Goal: Task Accomplishment & Management: Use online tool/utility

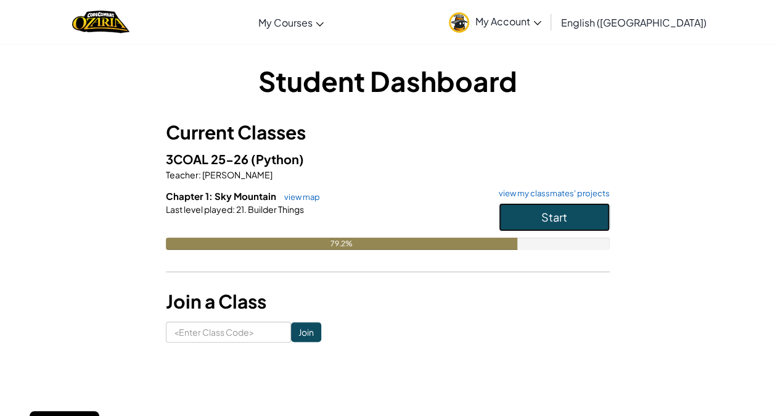
click at [582, 210] on button "Start" at bounding box center [554, 217] width 111 height 28
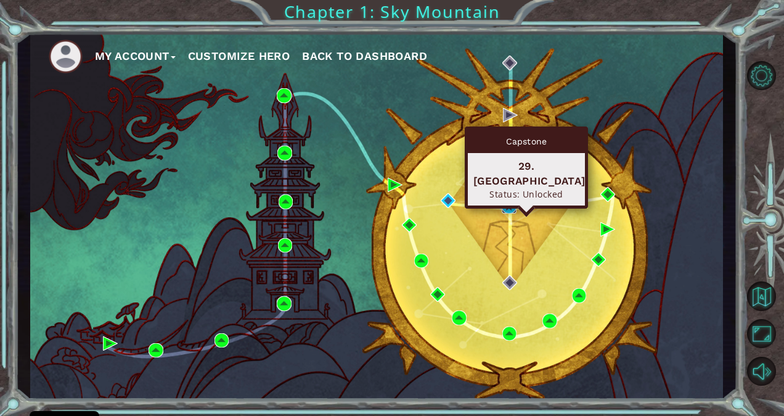
click at [508, 203] on img at bounding box center [509, 206] width 15 height 15
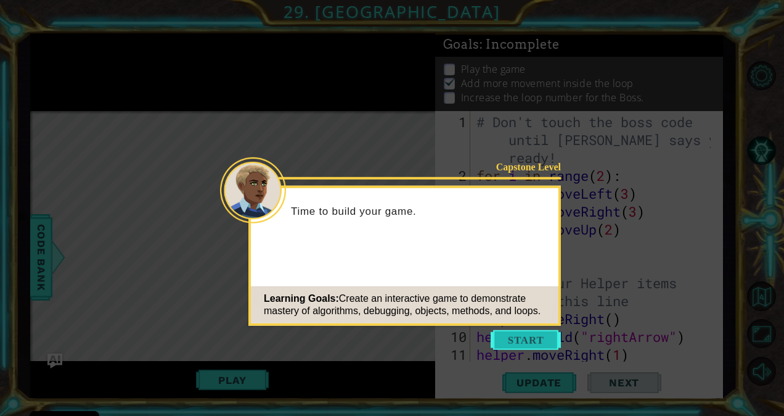
click at [523, 340] on button "Start" at bounding box center [526, 340] width 70 height 20
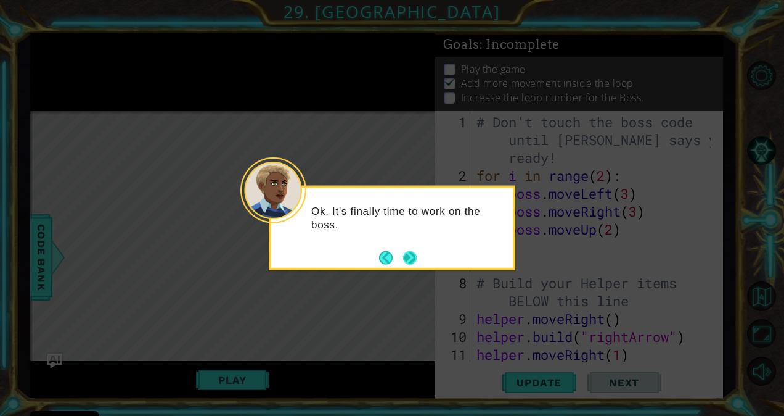
click at [408, 256] on button "Next" at bounding box center [410, 257] width 14 height 14
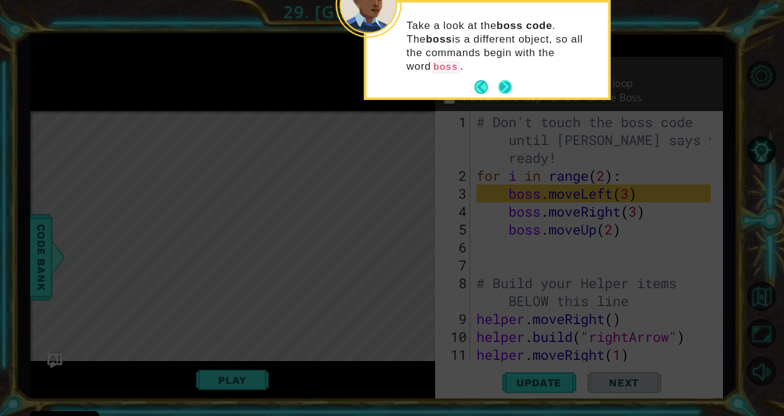
click at [502, 80] on button "Next" at bounding box center [506, 87] width 14 height 14
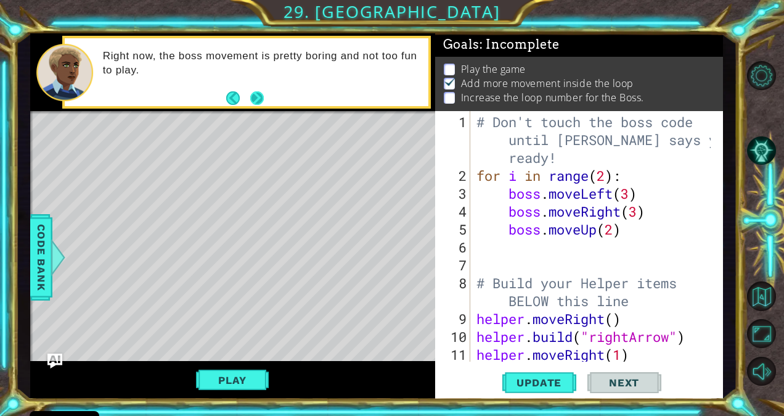
click at [256, 100] on button "Next" at bounding box center [257, 98] width 14 height 14
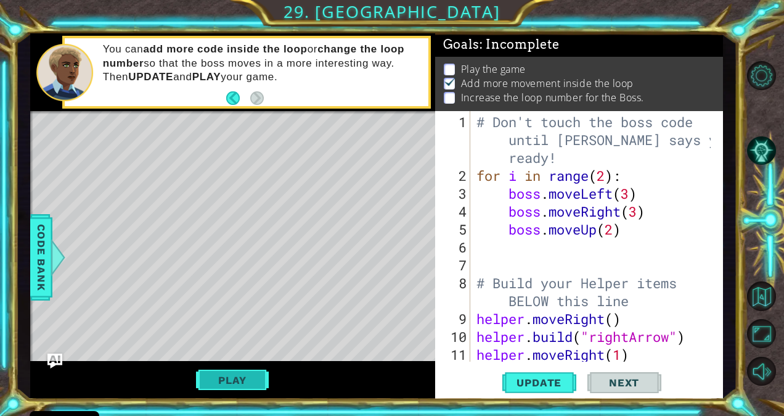
click at [245, 377] on button "Play" at bounding box center [232, 379] width 72 height 23
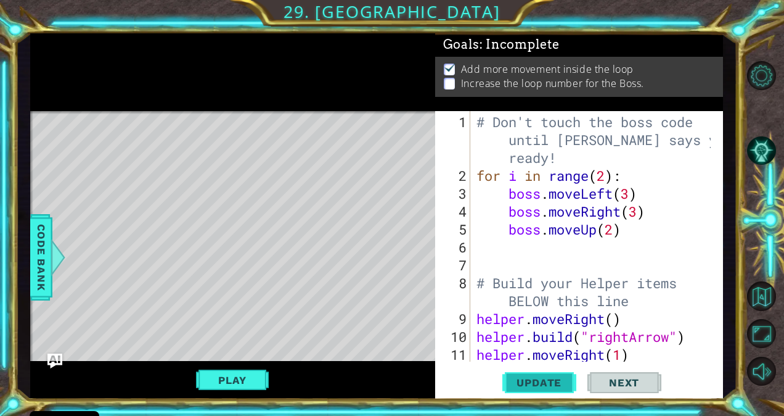
click at [548, 384] on span "Update" at bounding box center [539, 382] width 70 height 12
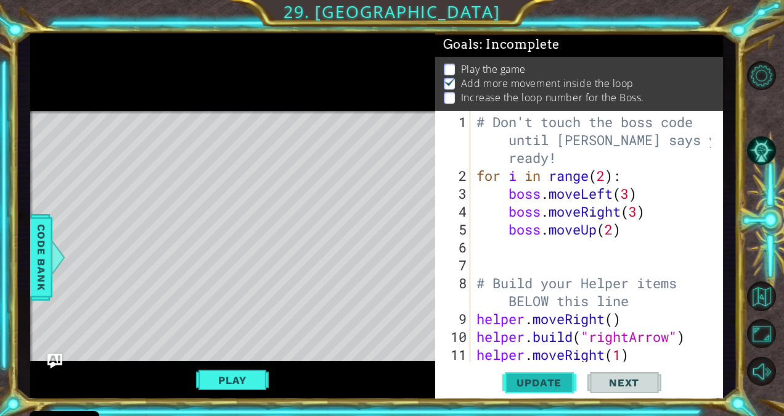
scroll to position [1, 0]
click at [614, 227] on div "# Don't touch the boss code until [PERSON_NAME] says you're ready! for i in ran…" at bounding box center [595, 274] width 243 height 322
type textarea "boss.moveUp(3)"
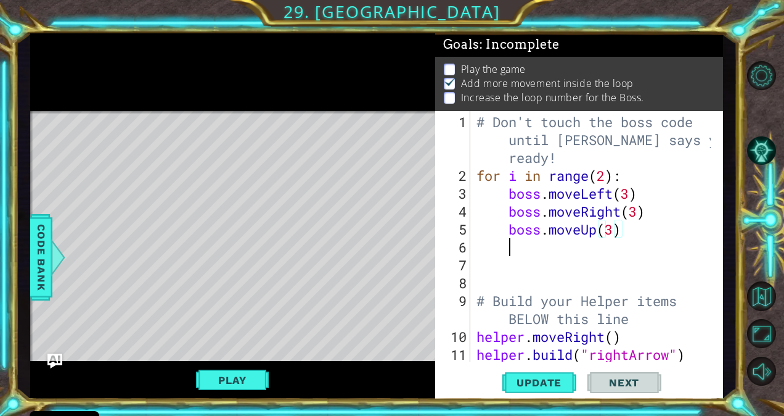
scroll to position [0, 1]
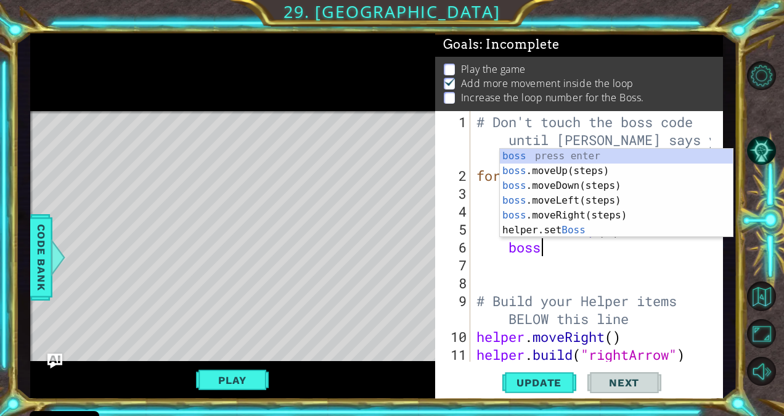
type textarea "boss."
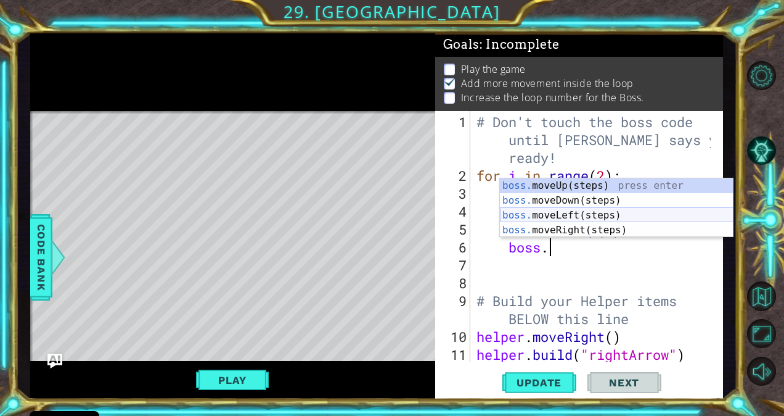
click at [588, 213] on div "boss. moveUp(steps) press enter boss. moveDown(steps) press enter boss. moveLef…" at bounding box center [617, 222] width 234 height 89
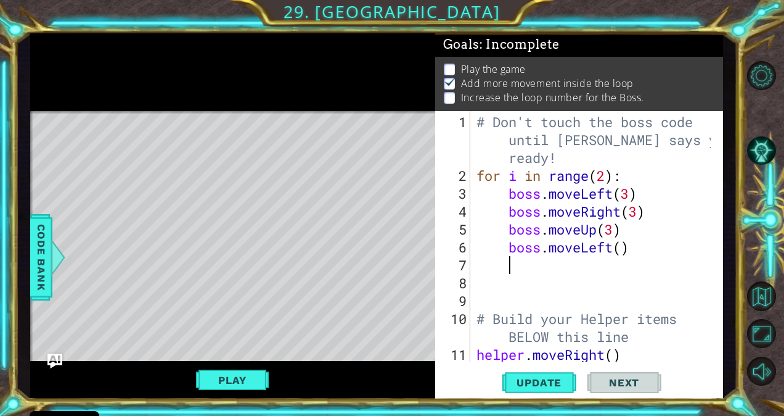
click at [639, 266] on div "# Don't touch the boss code until [PERSON_NAME] says you're ready! for i in ran…" at bounding box center [595, 274] width 243 height 322
click at [637, 268] on div "# Don't touch the boss code until [PERSON_NAME] says you're ready! for i in ran…" at bounding box center [595, 274] width 243 height 322
click at [623, 253] on div "# Don't touch the boss code until [PERSON_NAME] says you're ready! for i in ran…" at bounding box center [595, 274] width 243 height 322
click at [531, 378] on span "Update" at bounding box center [539, 382] width 70 height 12
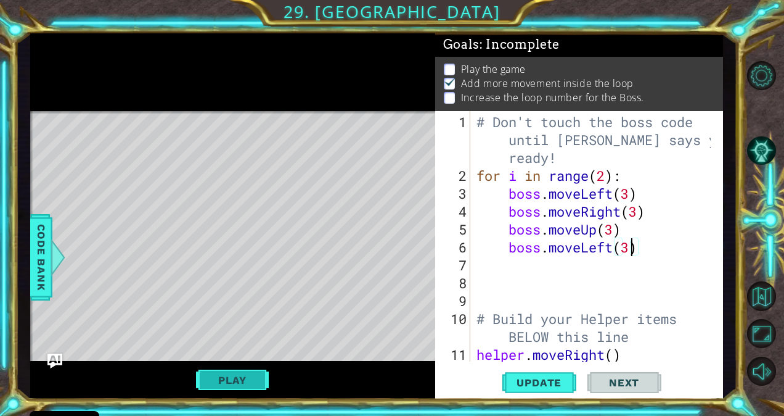
scroll to position [8, 0]
click at [210, 380] on button "Play" at bounding box center [232, 379] width 72 height 23
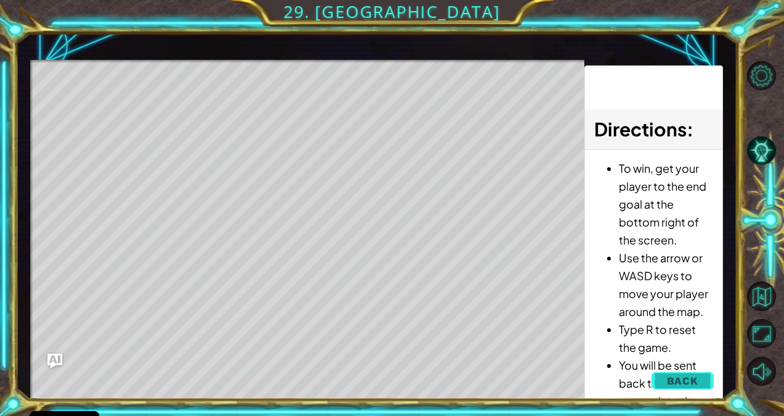
click at [668, 382] on span "Back" at bounding box center [682, 380] width 31 height 12
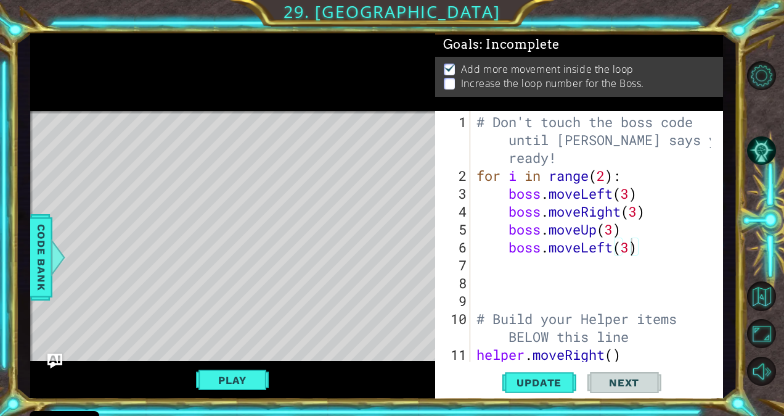
scroll to position [1, 0]
click at [454, 84] on li "Increase the loop number for the Boss." at bounding box center [580, 83] width 273 height 14
click at [453, 84] on p at bounding box center [449, 84] width 11 height 12
click at [605, 179] on div "# Don't touch the boss code until [PERSON_NAME] says you're ready! for i in ran…" at bounding box center [595, 274] width 243 height 322
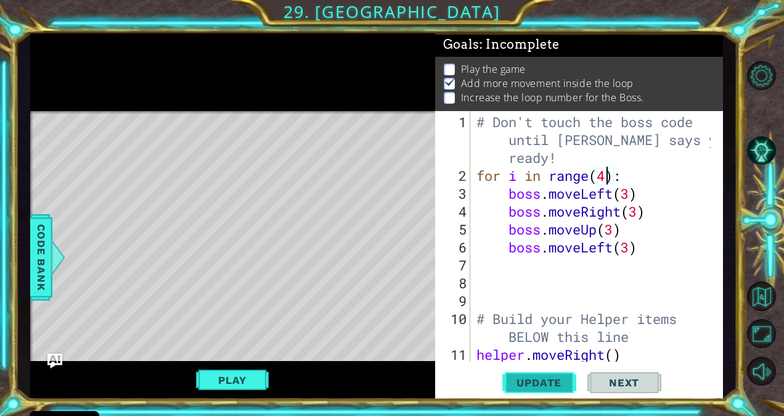
type textarea "for i in range(4):"
click at [525, 371] on button "Update" at bounding box center [539, 381] width 74 height 29
click at [250, 380] on button "Play" at bounding box center [232, 379] width 72 height 23
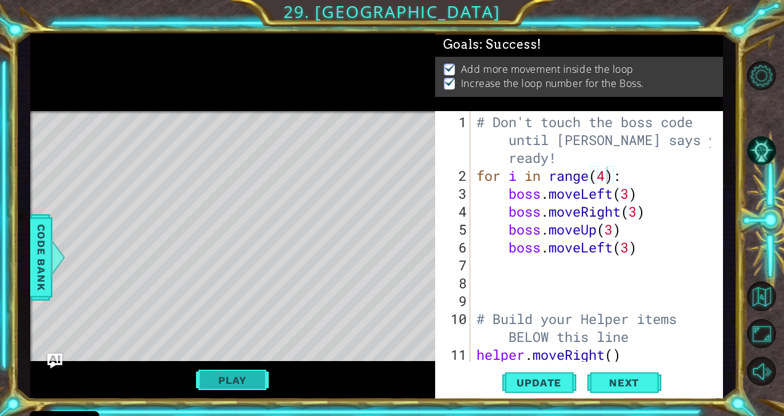
scroll to position [1, 0]
click at [619, 382] on span "Next" at bounding box center [624, 382] width 55 height 12
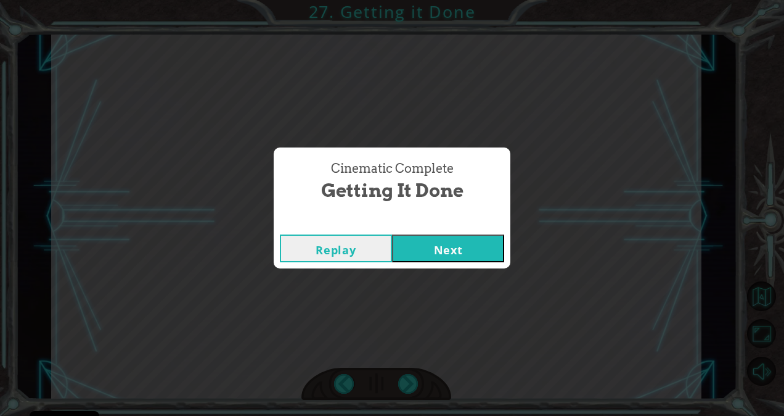
click at [496, 240] on button "Next" at bounding box center [448, 248] width 112 height 28
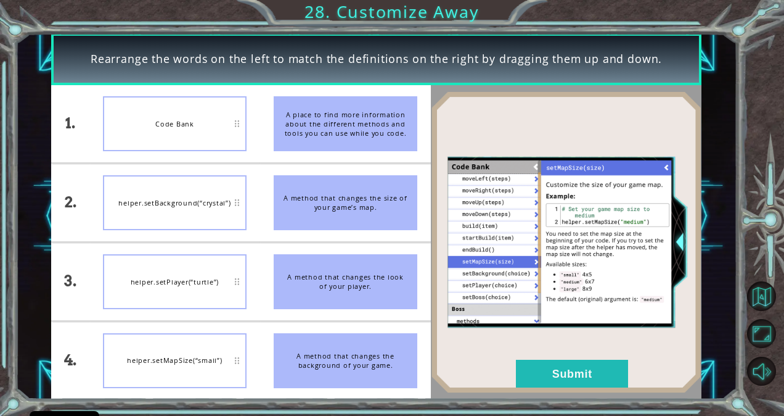
click at [301, 133] on div "A place to find more information about the different methods and tools you can …" at bounding box center [346, 123] width 144 height 55
click at [543, 372] on button "Submit" at bounding box center [572, 373] width 112 height 28
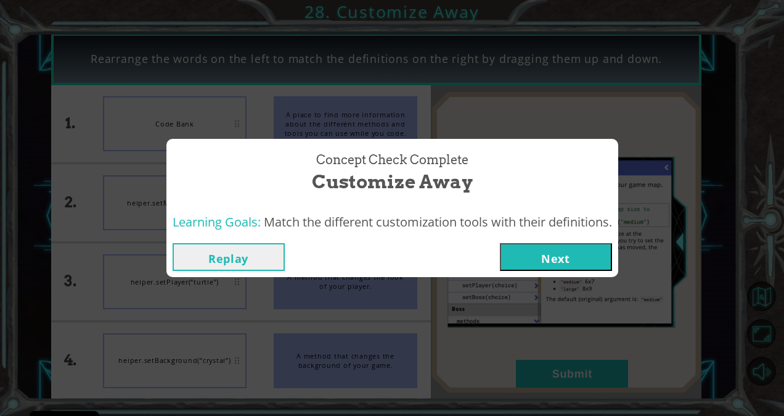
click at [570, 261] on button "Next" at bounding box center [556, 257] width 112 height 28
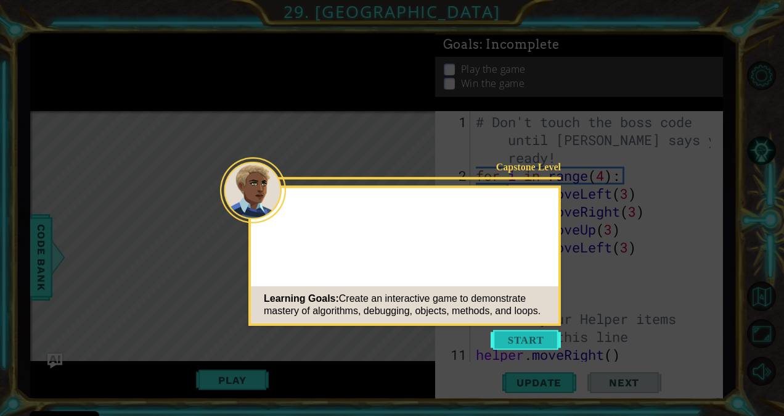
click at [529, 338] on button "Start" at bounding box center [526, 340] width 70 height 20
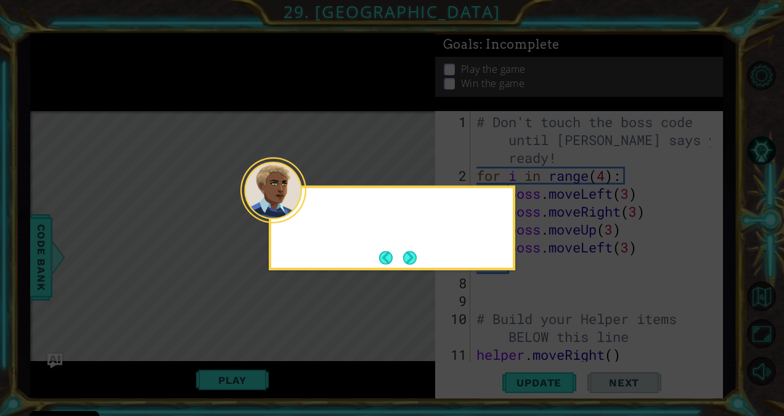
scroll to position [805, 0]
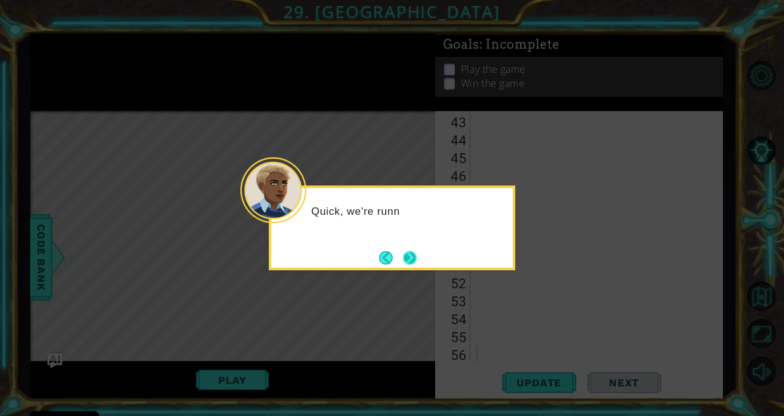
click at [409, 259] on button "Next" at bounding box center [410, 257] width 14 height 14
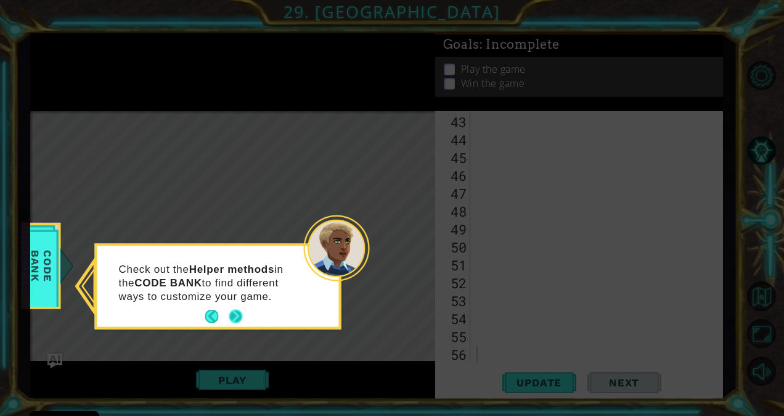
click at [235, 321] on button "Next" at bounding box center [236, 316] width 14 height 14
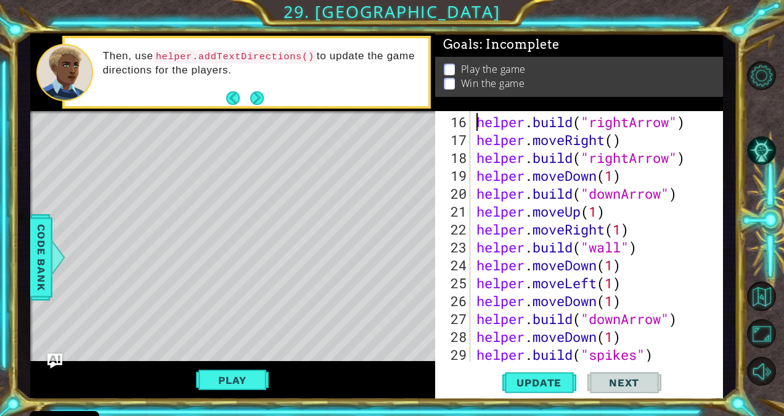
type textarea "# Build your Helper items BELOW this line"
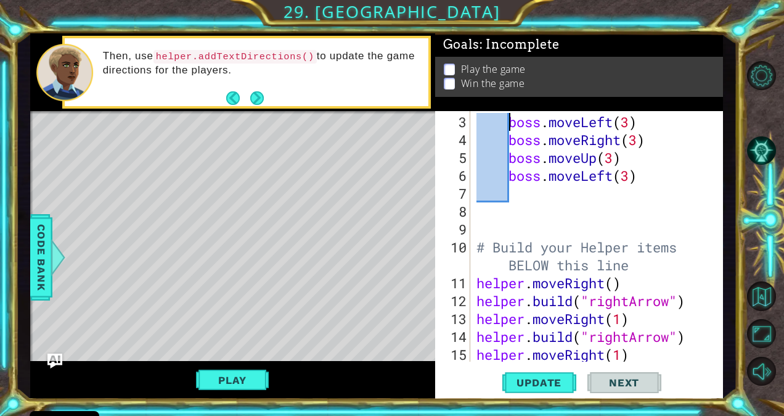
scroll to position [0, 0]
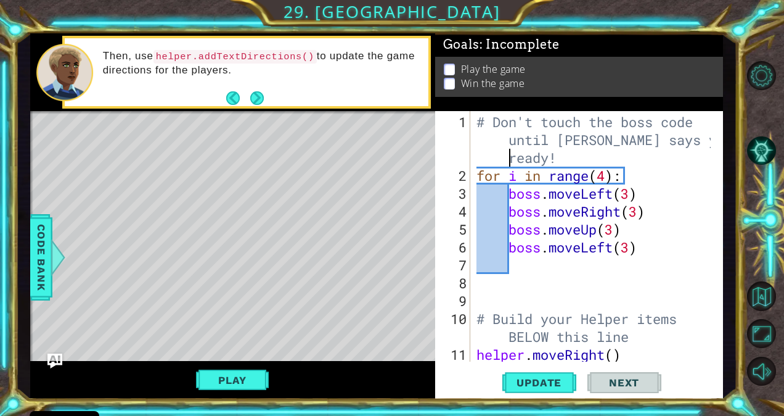
type textarea "boss.moveLeft(3)"
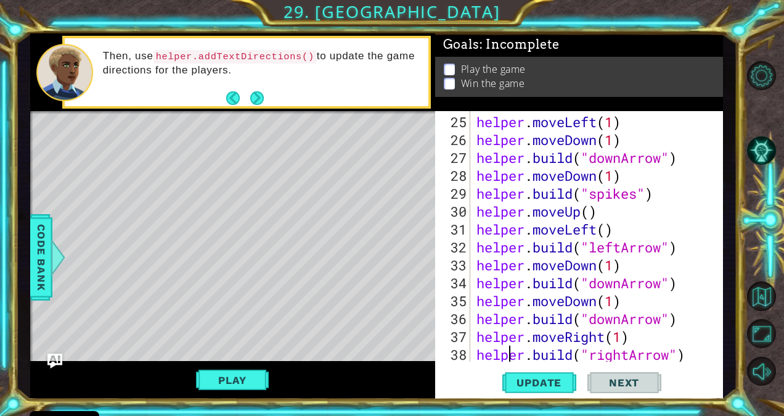
type textarea "[DOMAIN_NAME]("downArrow")"
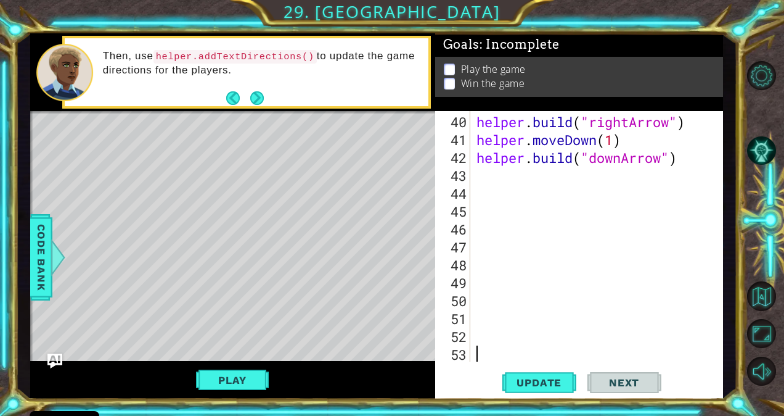
scroll to position [805, 0]
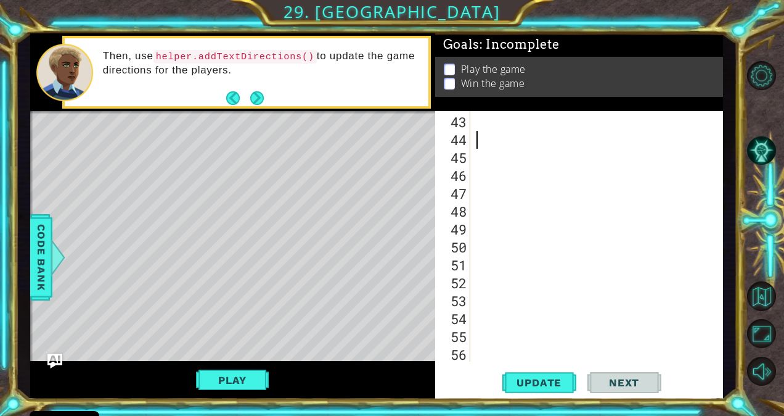
type textarea "[DOMAIN_NAME]("downArrow")"
click at [546, 385] on span "Update" at bounding box center [539, 382] width 70 height 12
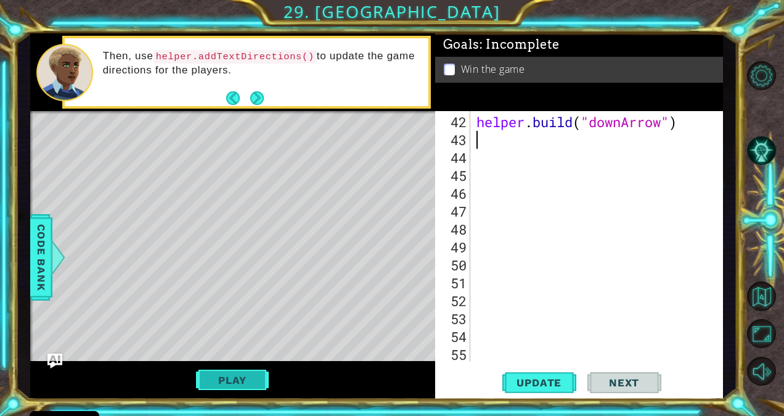
click at [212, 379] on button "Play" at bounding box center [232, 379] width 72 height 23
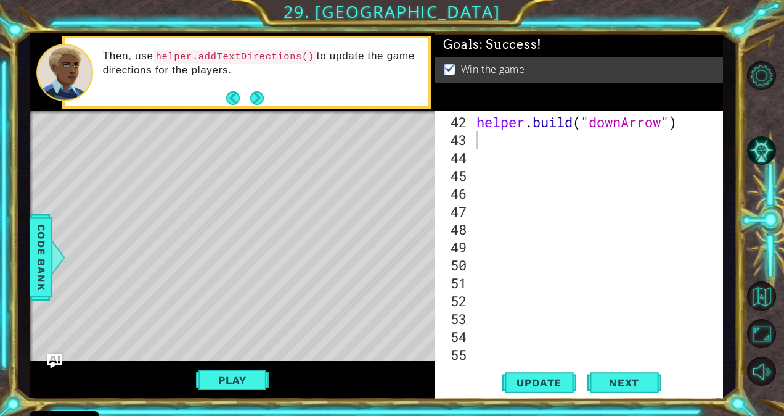
click at [519, 142] on div "helper . build ( "downArrow" )" at bounding box center [595, 256] width 243 height 286
click at [487, 143] on div "helper . build ( "downArrow" )" at bounding box center [595, 256] width 243 height 286
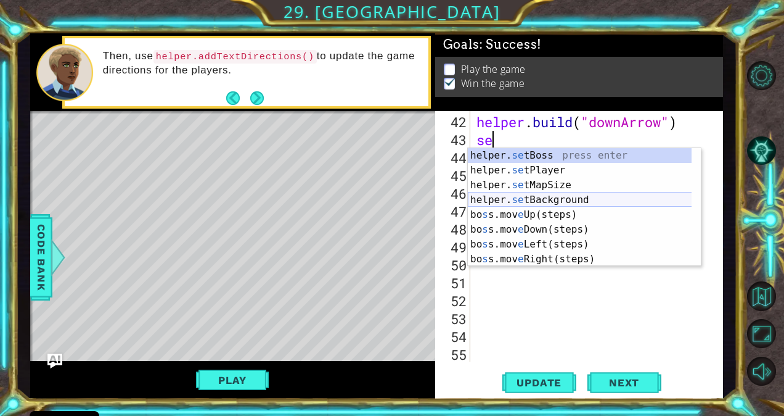
click at [535, 197] on div "helper. se tBoss press enter helper. se tPlayer press enter helper. se tMapSize…" at bounding box center [580, 222] width 224 height 148
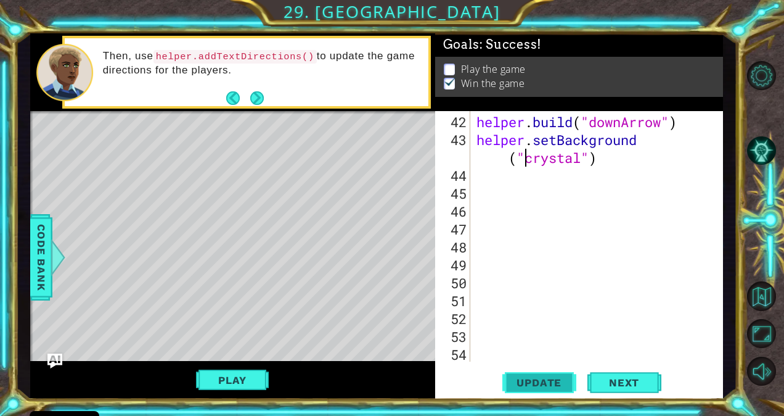
click at [558, 370] on button "Update" at bounding box center [539, 381] width 74 height 29
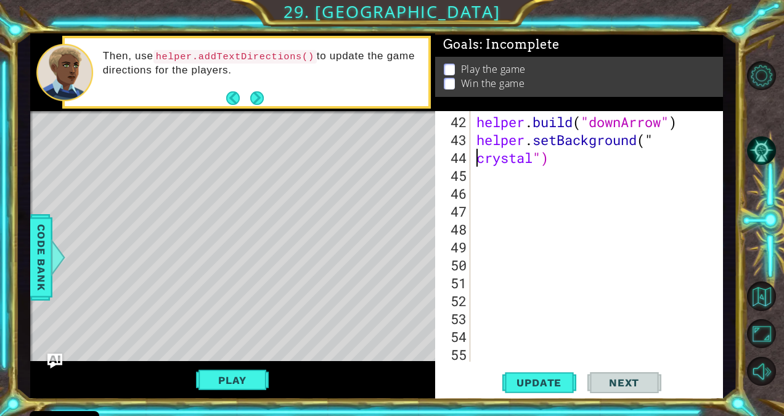
type textarea "helper.setBackground("crystal")"
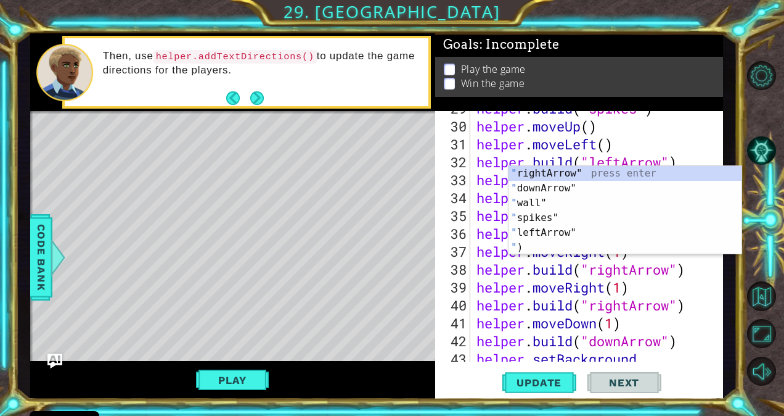
scroll to position [1, 0]
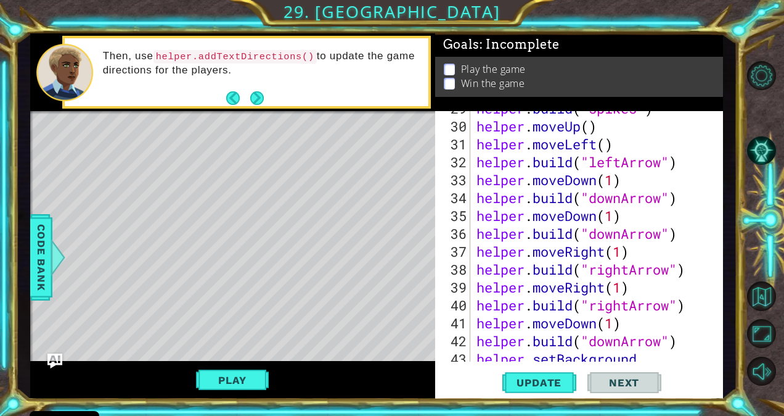
click at [745, 284] on div "1 ההההההההההההההההההההההההההההההההההההההההההההההההההההההההההההההההההההההההההההה…" at bounding box center [392, 208] width 784 height 416
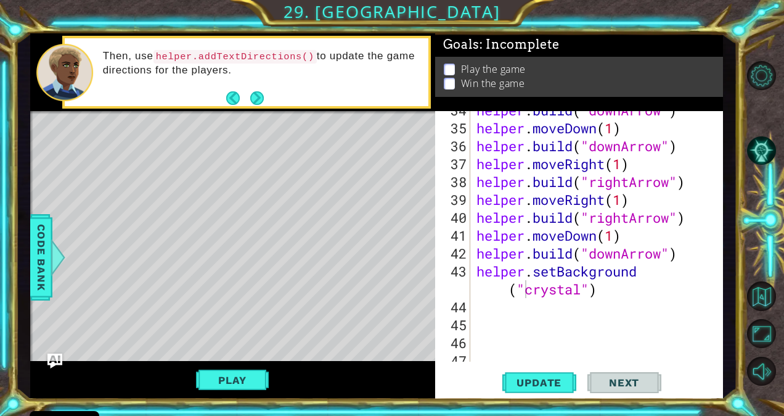
scroll to position [655, 0]
click at [640, 300] on div "helper . build ( "downArrow" ) helper . moveDown ( 1 ) helper . build ( "downAr…" at bounding box center [595, 244] width 243 height 286
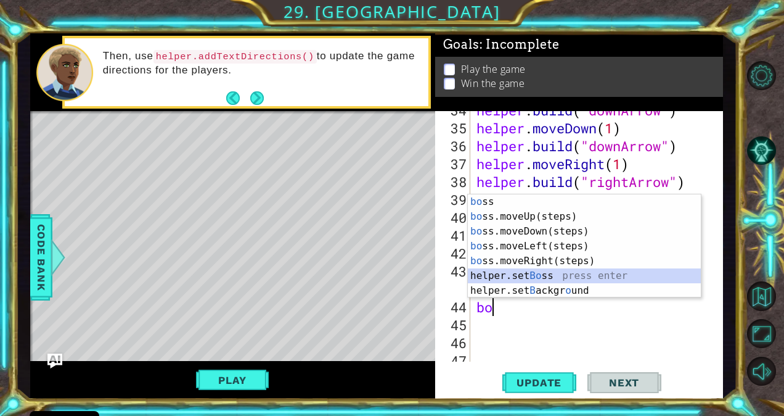
click at [515, 274] on div "bo ss press enter bo ss.moveUp(steps) press enter bo ss.moveDown(steps) press e…" at bounding box center [585, 260] width 234 height 133
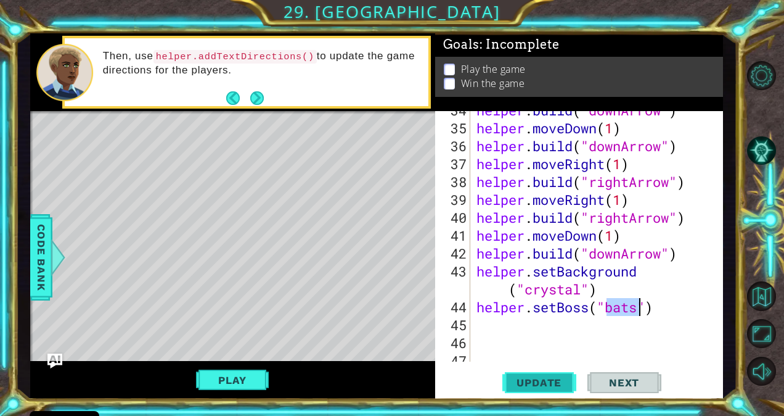
click at [519, 382] on span "Update" at bounding box center [539, 382] width 70 height 12
click at [266, 382] on button "Play" at bounding box center [232, 379] width 72 height 23
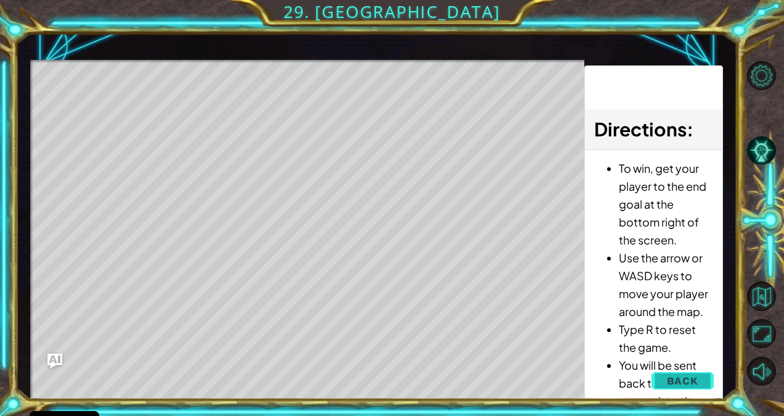
click at [672, 377] on span "Back" at bounding box center [682, 380] width 31 height 12
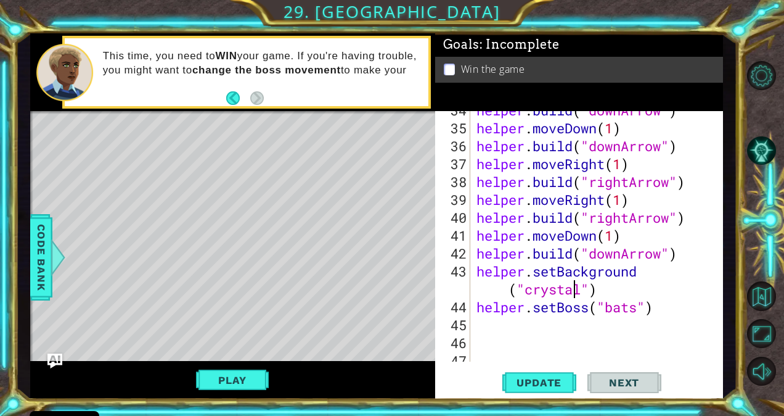
click at [577, 286] on div "helper . build ( "downArrow" ) helper . moveDown ( 1 ) helper . build ( "downAr…" at bounding box center [595, 244] width 243 height 286
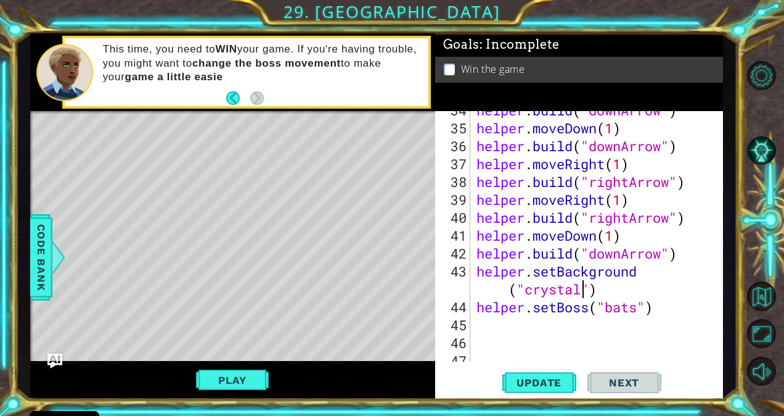
click at [581, 291] on div "helper . build ( "downArrow" ) helper . moveDown ( 1 ) helper . build ( "downAr…" at bounding box center [595, 244] width 243 height 286
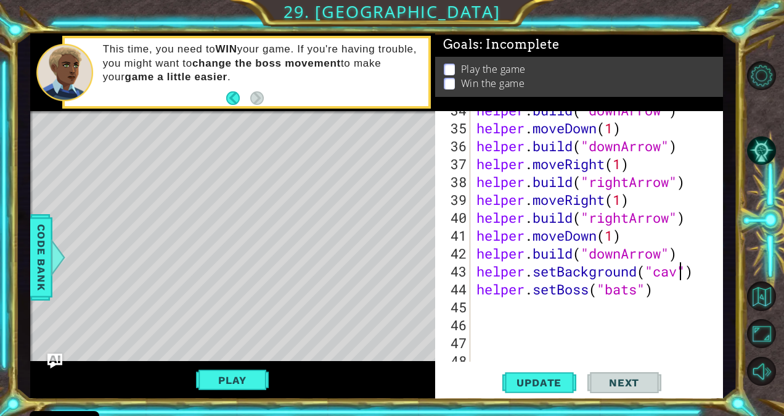
scroll to position [0, 10]
click at [559, 388] on button "Update" at bounding box center [539, 381] width 74 height 29
click at [528, 386] on span "Update" at bounding box center [539, 382] width 70 height 12
click at [557, 377] on span "Update" at bounding box center [539, 382] width 70 height 12
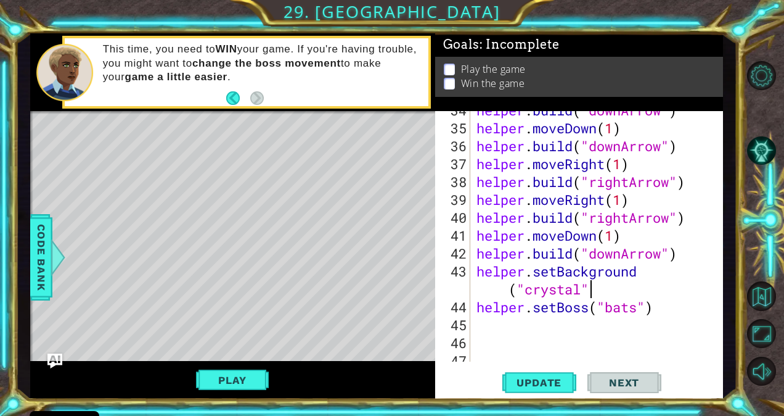
scroll to position [0, 10]
click at [635, 307] on div "helper . build ( "downArrow" ) helper . moveDown ( 1 ) helper . build ( "downAr…" at bounding box center [595, 244] width 243 height 286
click at [639, 309] on div "helper . build ( "downArrow" ) helper . moveDown ( 1 ) helper . build ( "downAr…" at bounding box center [595, 244] width 243 height 286
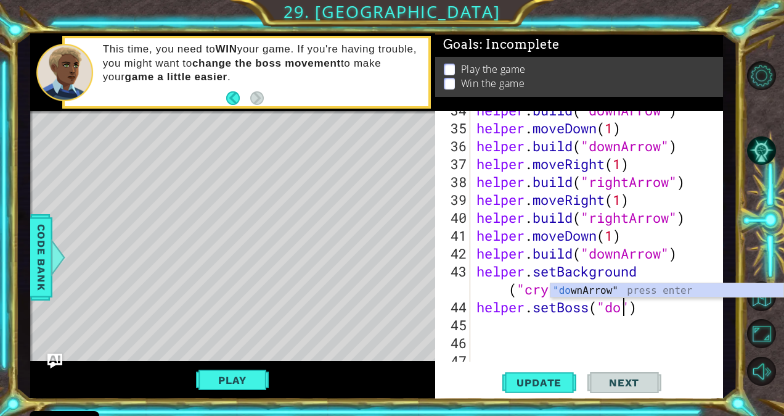
scroll to position [0, 7]
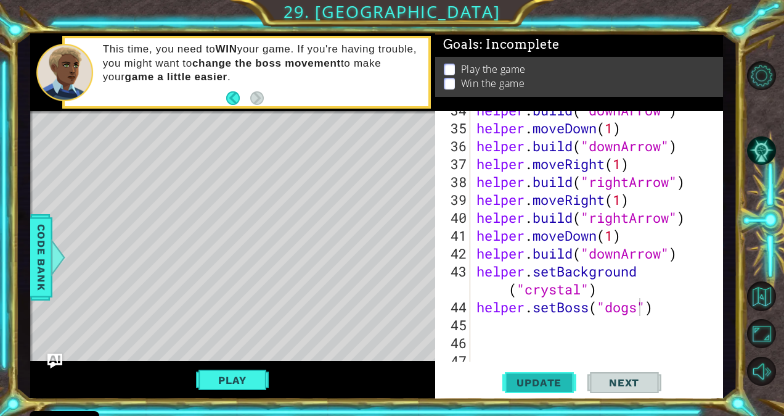
click at [524, 385] on span "Update" at bounding box center [539, 382] width 70 height 12
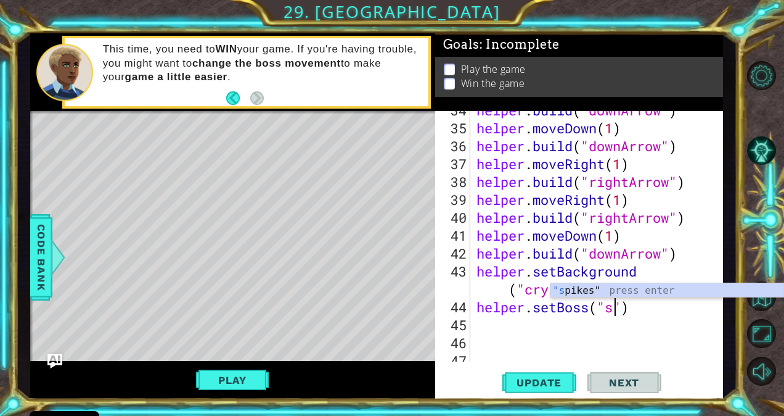
scroll to position [0, 6]
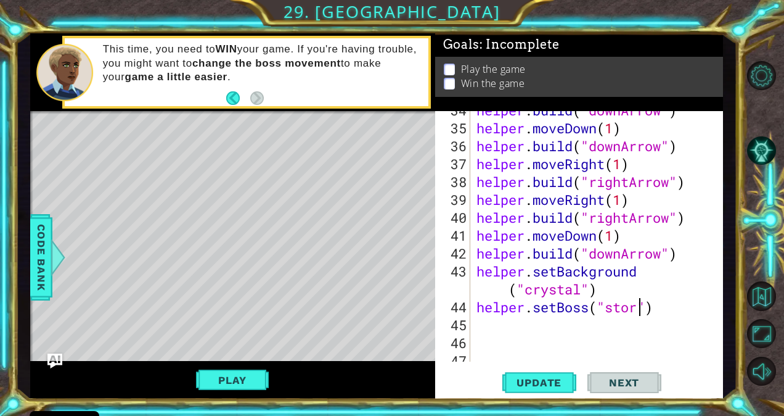
type textarea "helper.setBoss("storm")"
click at [543, 385] on span "Update" at bounding box center [539, 382] width 70 height 12
click at [645, 303] on div "helper . build ( "downArrow" ) helper . moveDown ( 1 ) helper . build ( "downAr…" at bounding box center [595, 244] width 243 height 286
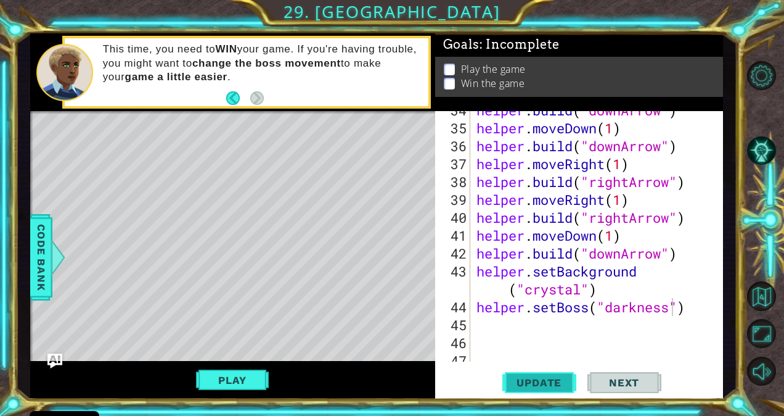
click at [534, 382] on span "Update" at bounding box center [539, 382] width 70 height 12
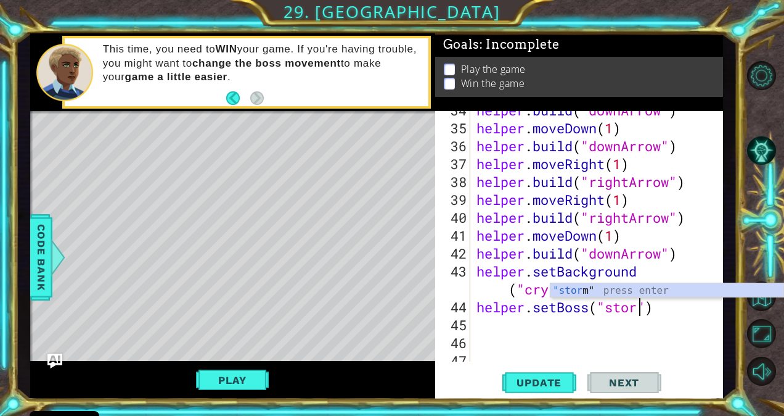
scroll to position [0, 7]
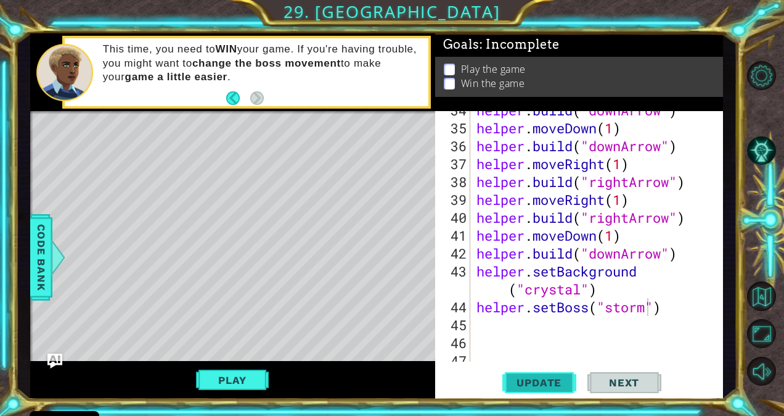
click at [513, 392] on button "Update" at bounding box center [539, 381] width 74 height 29
click at [582, 289] on div "helper . build ( "downArrow" ) helper . moveDown ( 1 ) helper . build ( "downAr…" at bounding box center [595, 244] width 243 height 286
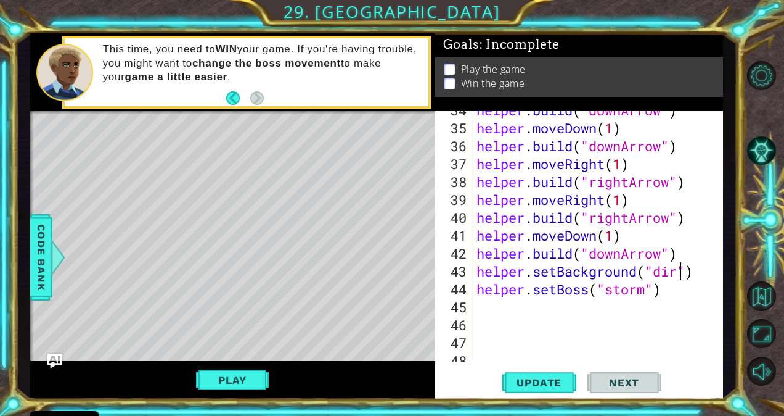
type textarea "helper.setBackground("dirt")"
click at [508, 380] on span "Update" at bounding box center [539, 382] width 70 height 12
click at [657, 306] on div "helper . build ( "downArrow" ) helper . moveDown ( 1 ) helper . build ( "downAr…" at bounding box center [595, 244] width 243 height 286
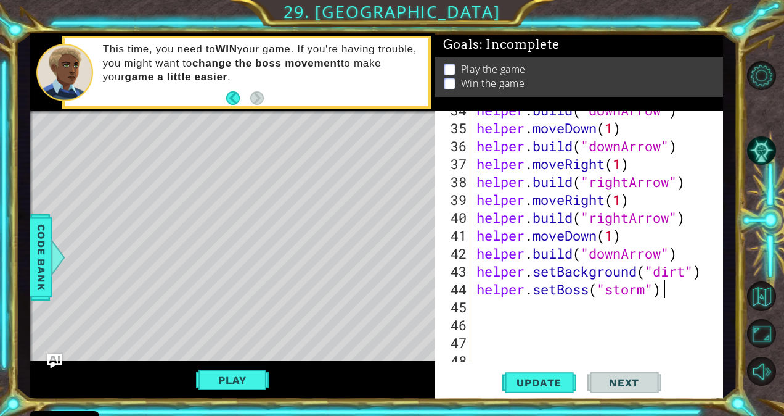
click at [698, 293] on div "helper . build ( "downArrow" ) helper . moveDown ( 1 ) helper . build ( "downAr…" at bounding box center [595, 244] width 243 height 286
type textarea "helper.setBoss("bats")"
click at [555, 380] on span "Update" at bounding box center [539, 382] width 70 height 12
click at [223, 381] on button "Play" at bounding box center [232, 379] width 72 height 23
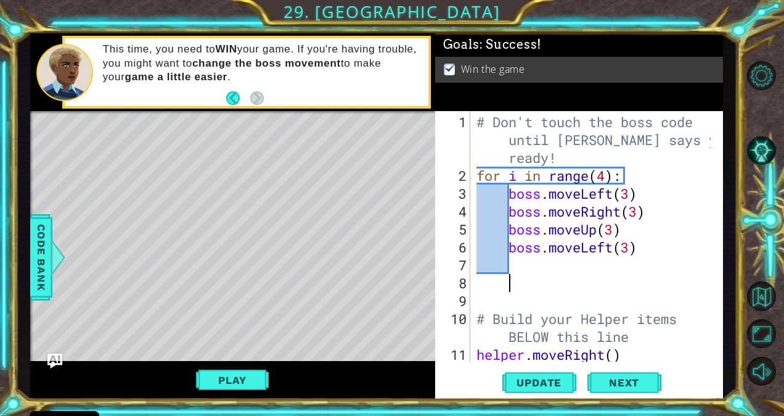
scroll to position [0, 1]
click at [645, 274] on div "# Don't touch the boss code until [PERSON_NAME] says you're ready! for i in ran…" at bounding box center [595, 274] width 243 height 322
click at [702, 253] on div "# Don't touch the boss code until [PERSON_NAME] says you're ready! for i in ran…" at bounding box center [595, 274] width 243 height 322
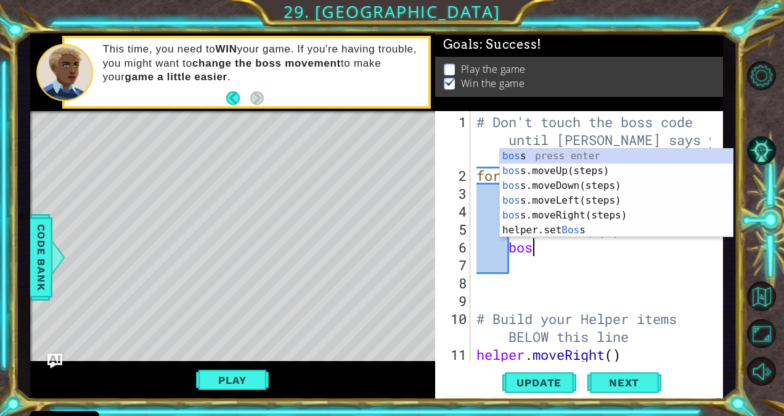
type textarea "b"
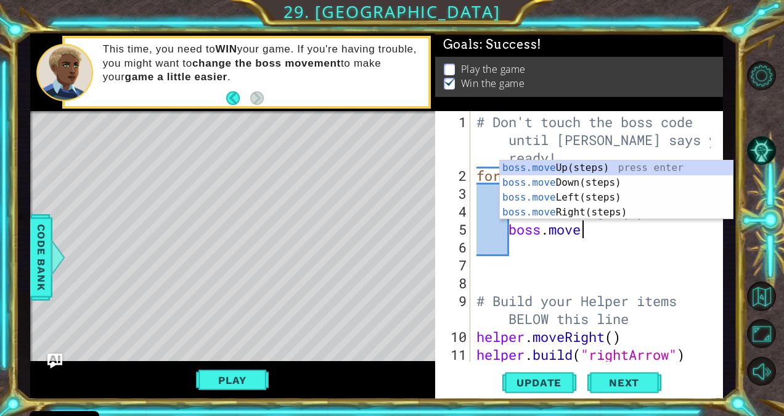
type textarea "b"
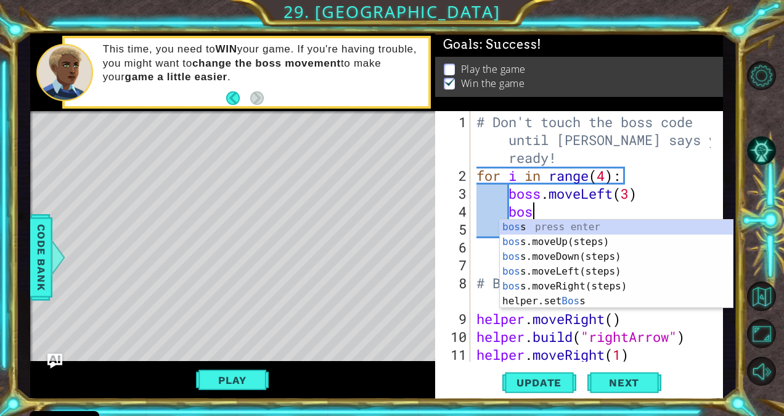
type textarea "b"
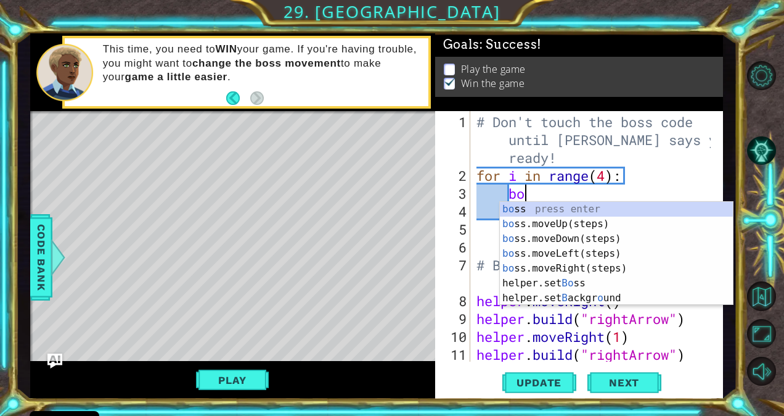
type textarea "b"
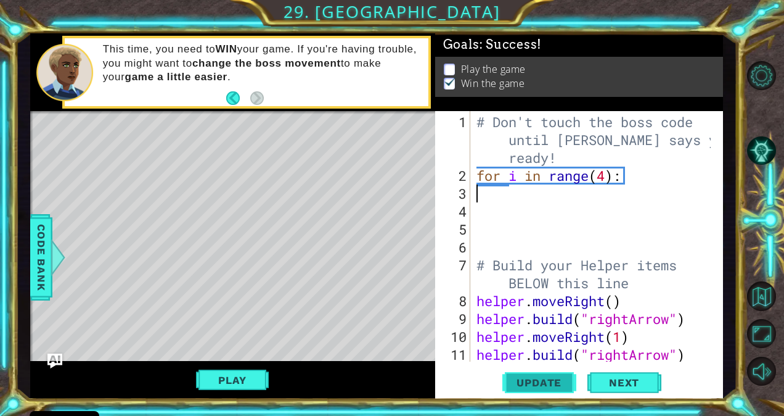
click at [550, 383] on span "Update" at bounding box center [539, 382] width 70 height 12
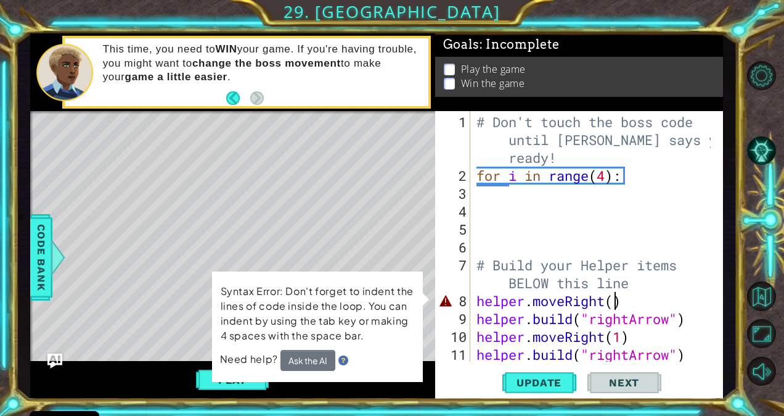
click at [614, 303] on div "# Don't touch the boss code until [PERSON_NAME] says you're ready! for i in ran…" at bounding box center [595, 274] width 243 height 322
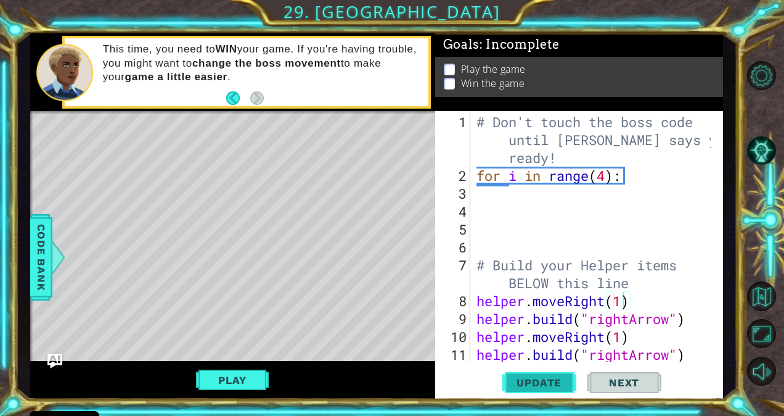
click at [557, 383] on span "Update" at bounding box center [539, 382] width 70 height 12
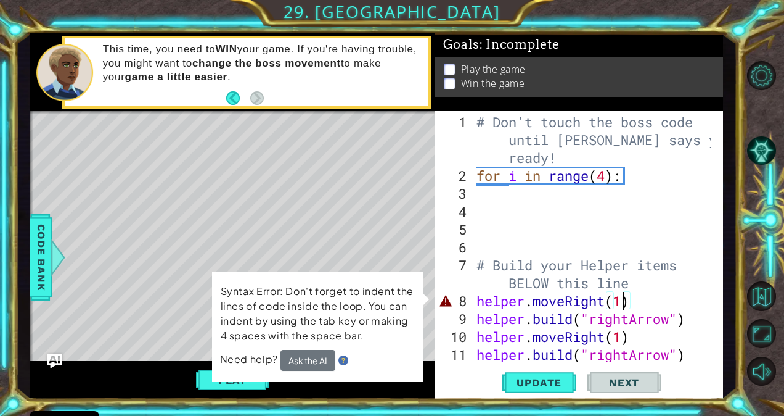
click at [493, 262] on div "# Don't touch the boss code until [PERSON_NAME] says you're ready! for i in ran…" at bounding box center [595, 274] width 243 height 322
type textarea "# Build your Helper items BELOW this line"
click at [498, 187] on div "# Don't touch the boss code until [PERSON_NAME] says you're ready! for i in ran…" at bounding box center [595, 274] width 243 height 322
type textarea "b"
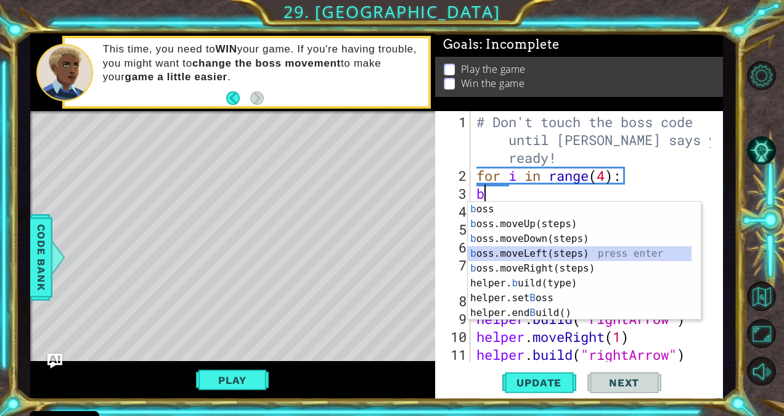
click at [523, 250] on div "b oss press enter b oss.moveUp(steps) press enter b oss.moveDown(steps) press e…" at bounding box center [580, 276] width 224 height 148
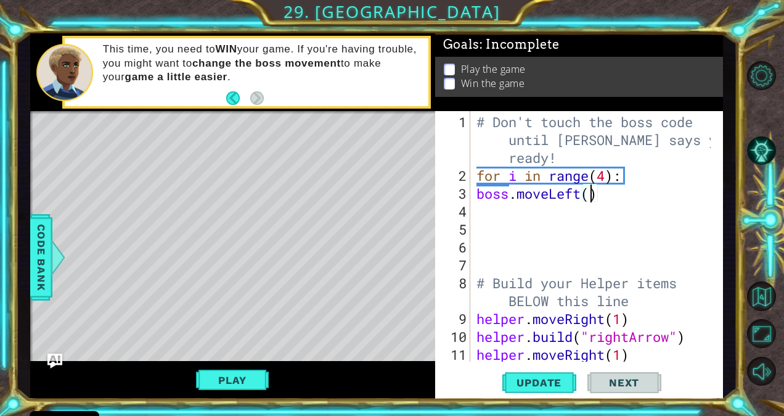
click at [586, 200] on div "# Don't touch the boss code until [PERSON_NAME] says you're ready! for i in ran…" at bounding box center [595, 274] width 243 height 322
click at [535, 388] on button "Update" at bounding box center [539, 381] width 74 height 29
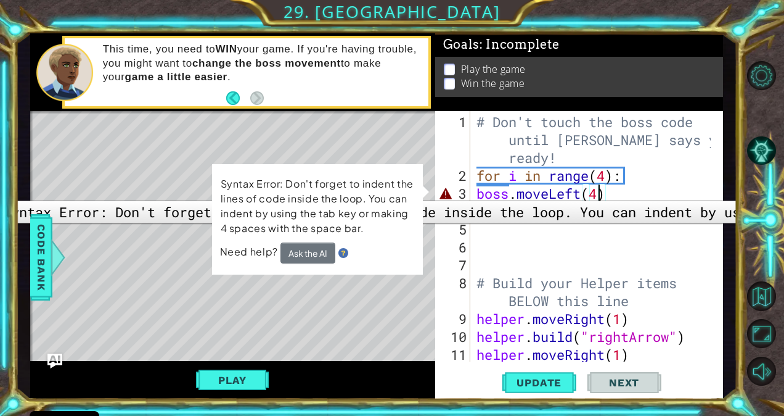
click at [446, 191] on div "3" at bounding box center [454, 193] width 33 height 18
type textarea "boss.moveLeft(4)"
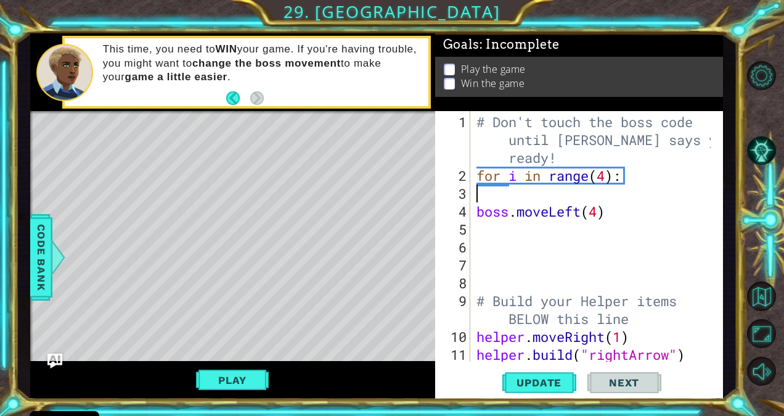
click at [493, 195] on div "# Don't touch the boss code until [PERSON_NAME] says you're ready! for i in ran…" at bounding box center [595, 274] width 243 height 322
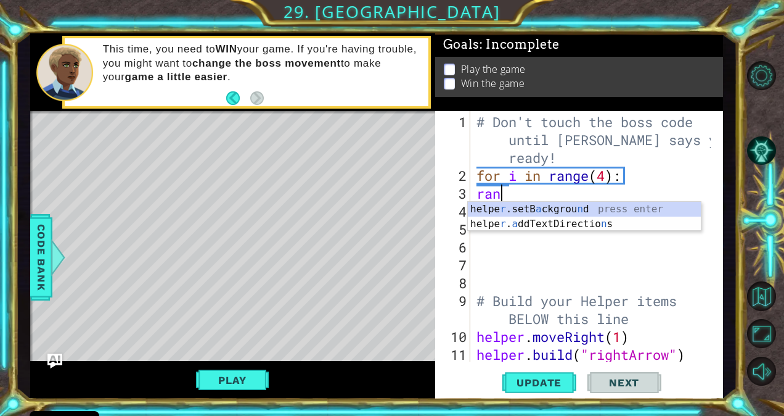
scroll to position [0, 0]
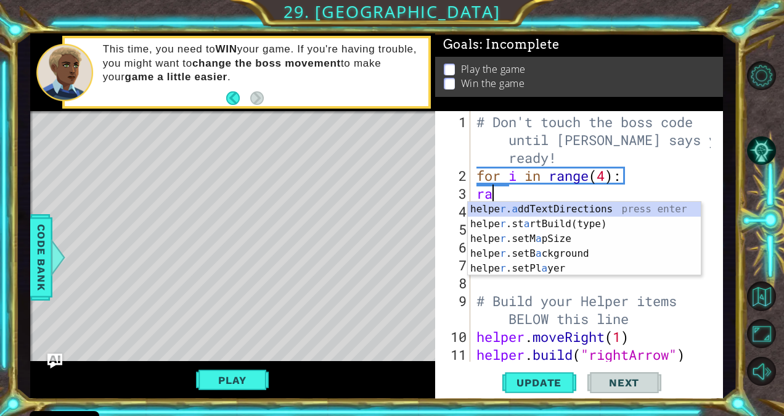
type textarea "r"
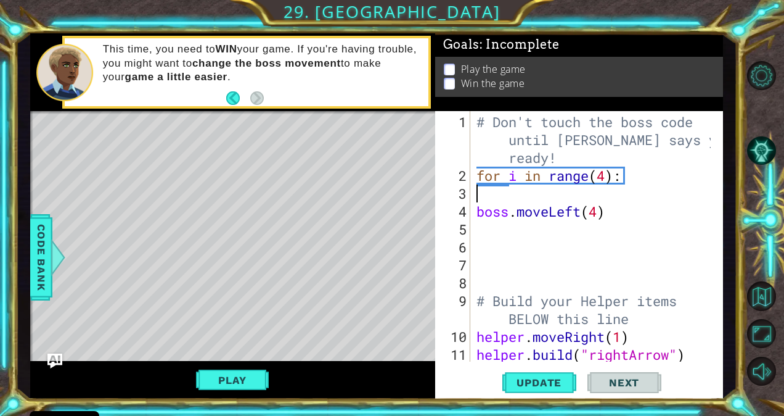
type textarea "for i in range(4):"
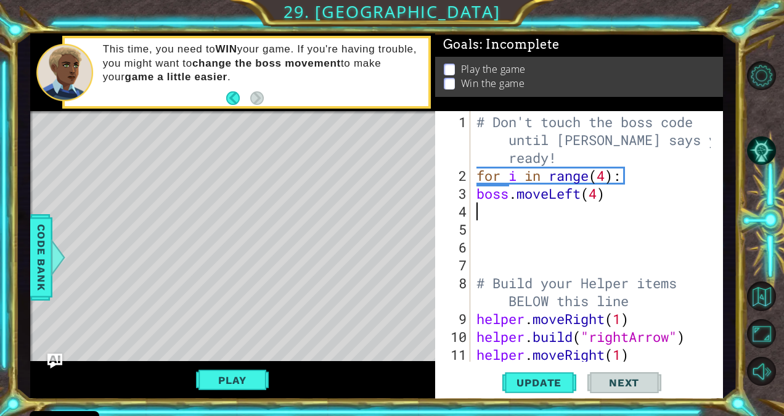
click at [647, 210] on div "# Don't touch the boss code until [PERSON_NAME] says you're ready! for i in ran…" at bounding box center [595, 274] width 243 height 322
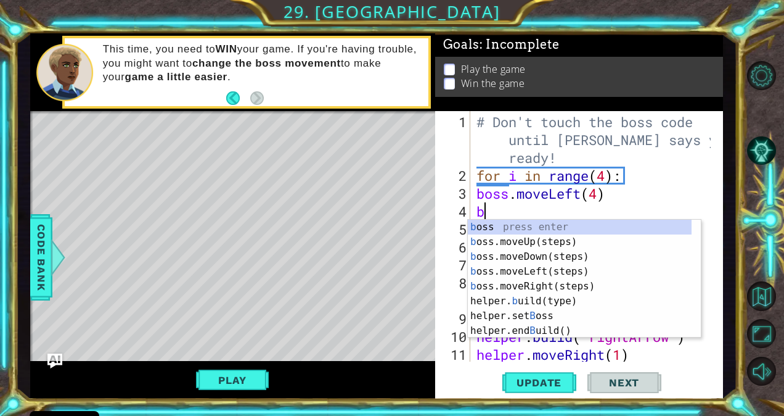
type textarea "bo"
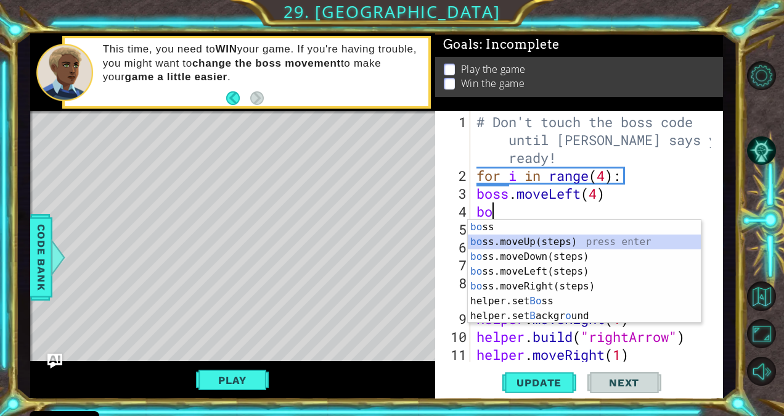
click at [650, 243] on div "bo ss press enter bo ss.moveUp(steps) press enter bo ss.moveDown(steps) press e…" at bounding box center [585, 285] width 234 height 133
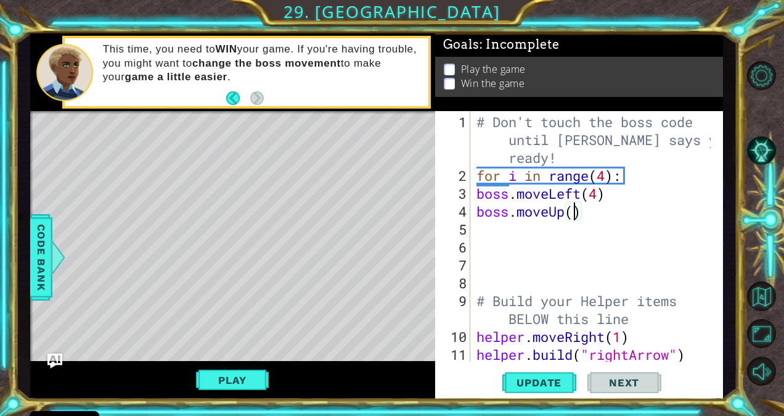
click at [575, 217] on div "# Don't touch the boss code until [PERSON_NAME] says you're ready! for i in ran…" at bounding box center [595, 274] width 243 height 322
type textarea "boss.moveUp(4)"
click at [529, 385] on span "Update" at bounding box center [539, 382] width 70 height 12
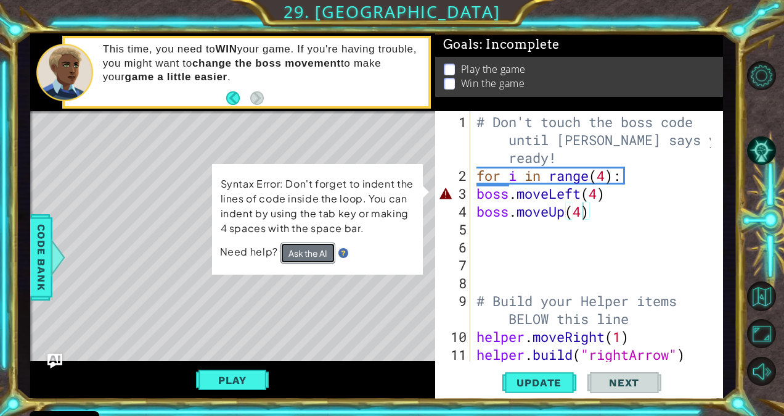
click at [295, 253] on button "Ask the AI" at bounding box center [308, 252] width 55 height 21
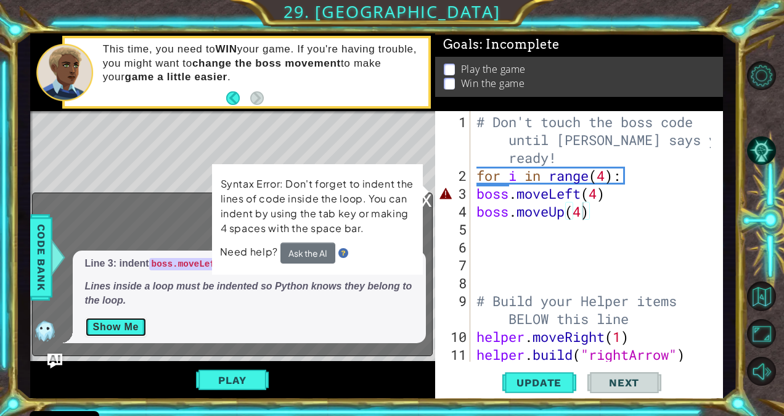
click at [137, 330] on button "Show Me" at bounding box center [116, 327] width 62 height 20
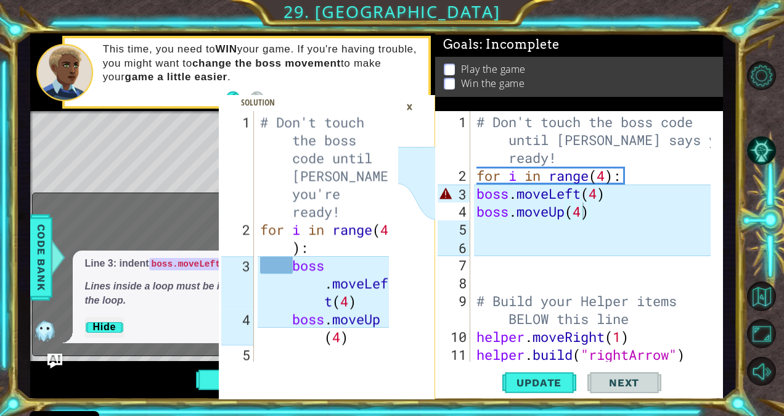
drag, startPoint x: 398, startPoint y: 131, endPoint x: 401, endPoint y: 145, distance: 15.1
click at [401, 145] on div "1 2 3 4 5 6 # Don't touch the boss code until [PERSON_NAME] says you're ready! …" at bounding box center [327, 255] width 216 height 288
click at [287, 265] on div "# Don't touch the boss code until [PERSON_NAME] says you're ready! for i in ran…" at bounding box center [326, 300] width 137 height 375
click at [291, 268] on div "# Don't touch the boss code until [PERSON_NAME] says you're ready! for i in ran…" at bounding box center [326, 300] width 137 height 375
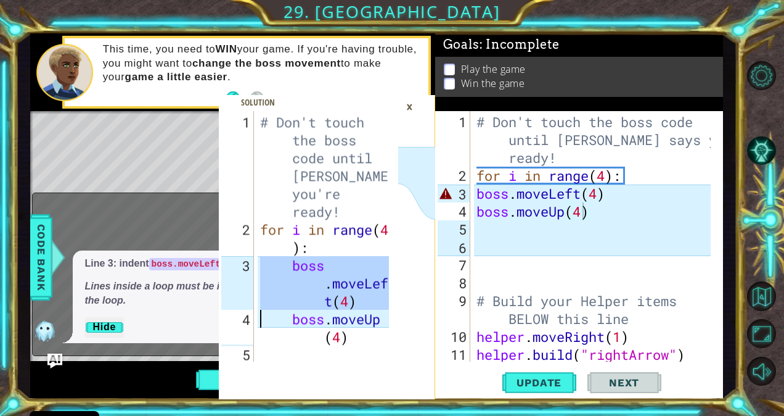
drag, startPoint x: 248, startPoint y: 261, endPoint x: 318, endPoint y: 270, distance: 70.8
click at [318, 270] on div "boss.moveLeft(4) 1 2 3 4 5 6 # Don't touch the boss code until [PERSON_NAME] sa…" at bounding box center [308, 236] width 179 height 250
type textarea "boss.moveLeft(4) boss.moveUp(4)"
click at [410, 105] on div "×" at bounding box center [409, 106] width 19 height 21
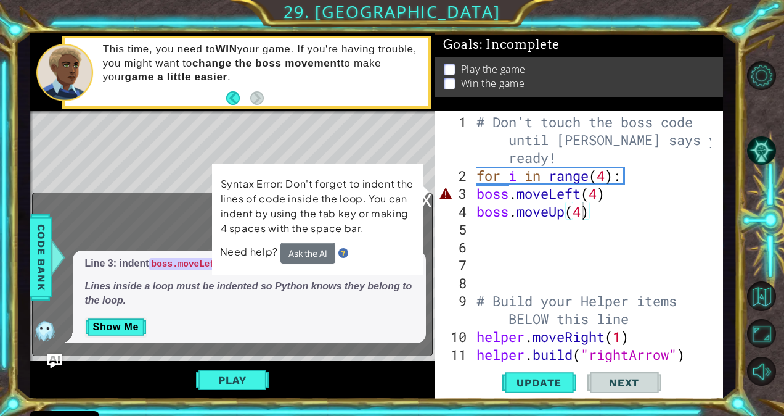
click at [470, 189] on div "1 2 3 4 5 6 7 8 9 10 11 12" at bounding box center [454, 236] width 33 height 250
click at [474, 194] on div "# Don't touch the boss code until [PERSON_NAME] says you're ready! for i in ran…" at bounding box center [595, 274] width 243 height 322
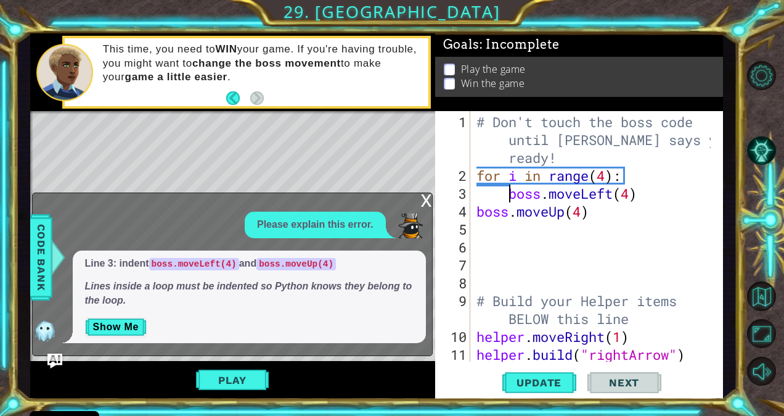
click at [470, 212] on div "1 2 3 4 5 6 7 8 9 10 11 12" at bounding box center [454, 236] width 33 height 250
type textarea "boss.moveUp(4)"
click at [475, 223] on div "# Don't touch the boss code until [PERSON_NAME] says you're ready! for i in ran…" at bounding box center [595, 274] width 243 height 322
click at [500, 213] on div "# Don't touch the boss code until [PERSON_NAME] says you're ready! for i in ran…" at bounding box center [595, 274] width 243 height 322
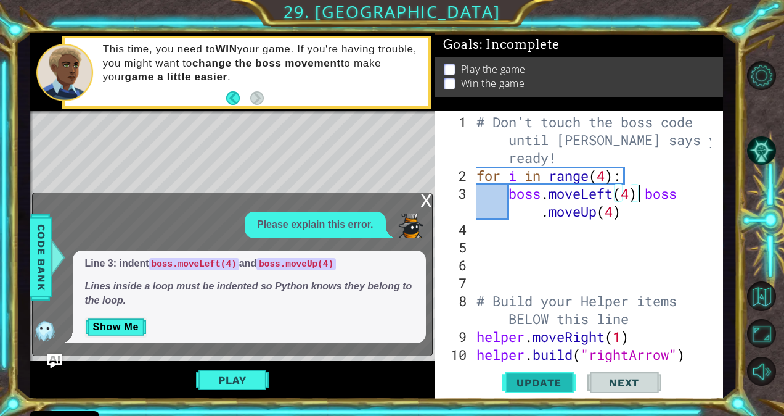
click at [555, 386] on span "Update" at bounding box center [539, 382] width 70 height 12
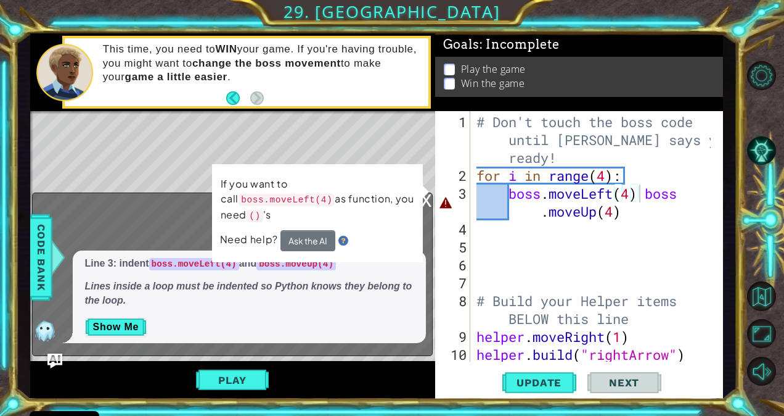
click at [425, 200] on div "x" at bounding box center [426, 199] width 11 height 12
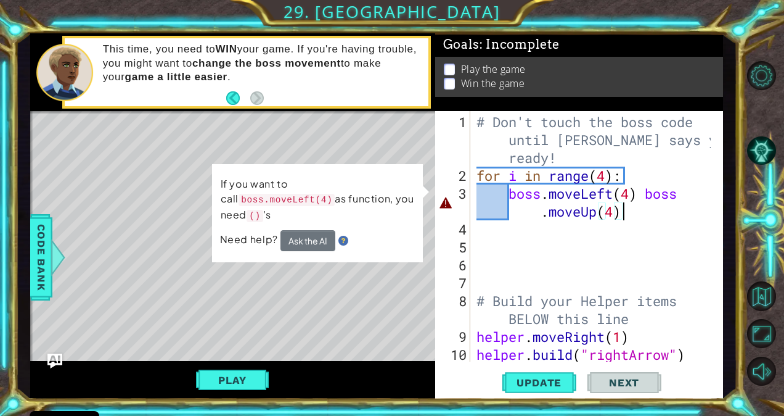
click at [637, 216] on div "# Don't touch the boss code until [PERSON_NAME] says you're ready! for i in ran…" at bounding box center [595, 274] width 243 height 322
click at [534, 218] on div "# Don't touch the boss code until [PERSON_NAME] says you're ready! for i in ran…" at bounding box center [595, 274] width 243 height 322
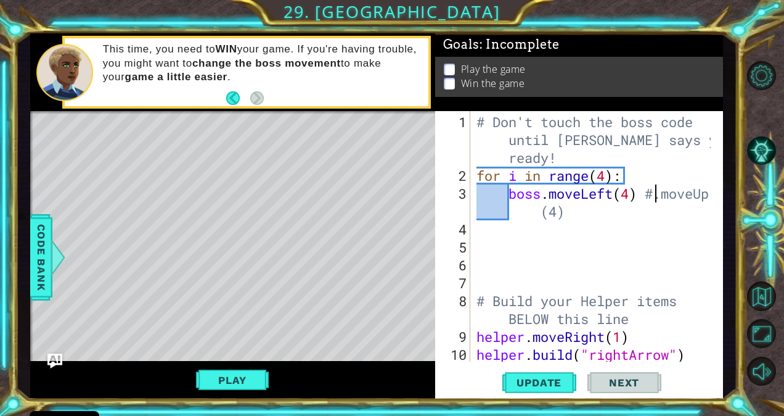
scroll to position [0, 8]
type textarea "boss.moveLeft(4.moveUp(4)"
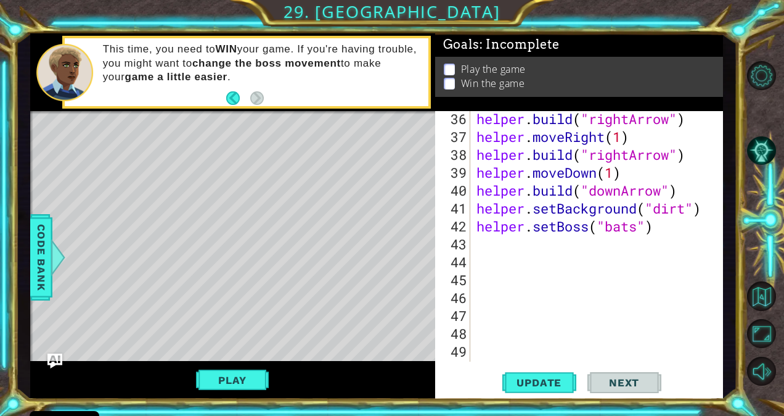
scroll to position [0, 0]
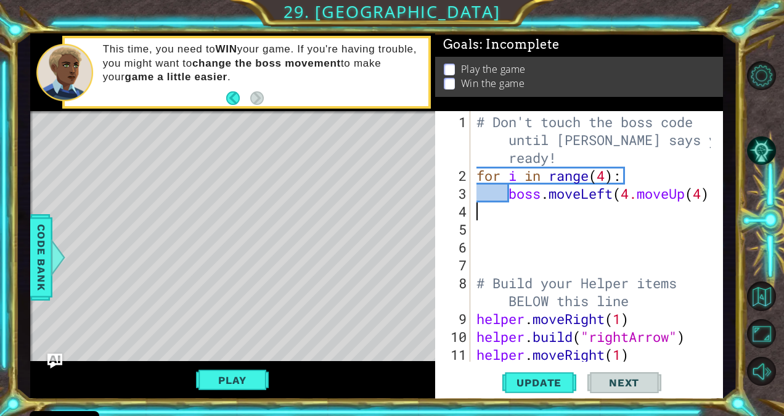
click at [620, 167] on div "# Don't touch the boss code until [PERSON_NAME] says you're ready! for i in ran…" at bounding box center [595, 274] width 243 height 322
click at [508, 196] on div "# Don't touch the boss code until [PERSON_NAME] says you're ready! for i in ran…" at bounding box center [595, 274] width 243 height 322
click at [674, 188] on div "# Don't touch the boss code until [PERSON_NAME] says you're ready! for i in ran…" at bounding box center [595, 274] width 243 height 322
click at [680, 187] on div "# Don't touch the boss code until [PERSON_NAME] says you're ready! for i in ran…" at bounding box center [595, 274] width 243 height 322
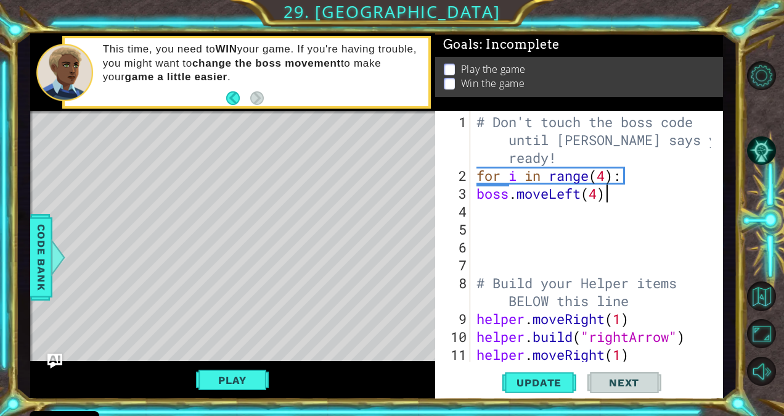
scroll to position [0, 5]
click at [477, 189] on div "# Don't touch the boss code until [PERSON_NAME] says you're ready! for i in ran…" at bounding box center [595, 274] width 243 height 322
type textarea "boss.moveLeft(4)"
click at [644, 222] on div "# Don't touch the boss code until [PERSON_NAME] says you're ready! for i in ran…" at bounding box center [595, 274] width 243 height 322
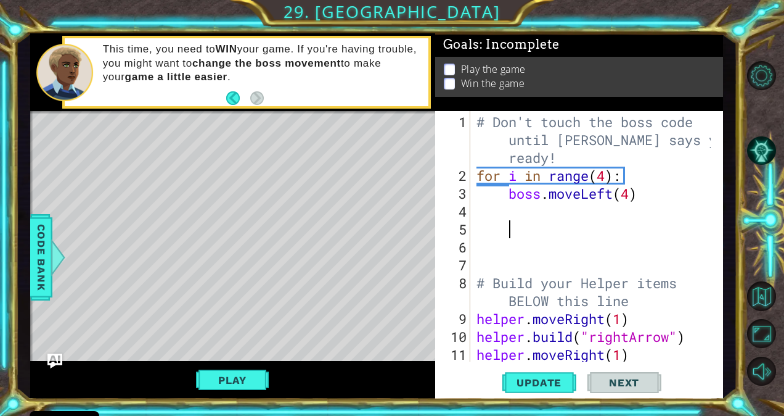
click at [502, 190] on div "# Don't touch the boss code until [PERSON_NAME] says you're ready! for i in ran…" at bounding box center [595, 274] width 243 height 322
click at [512, 194] on div "# Don't touch the boss code until [PERSON_NAME] says you're ready! for i in ran…" at bounding box center [595, 274] width 243 height 322
click at [649, 199] on div "# Don't touch the boss code until [PERSON_NAME] says you're ready! for i in ran…" at bounding box center [595, 274] width 243 height 322
type textarea "boss.moveLeft(4)"
click at [520, 382] on span "Update" at bounding box center [539, 382] width 70 height 12
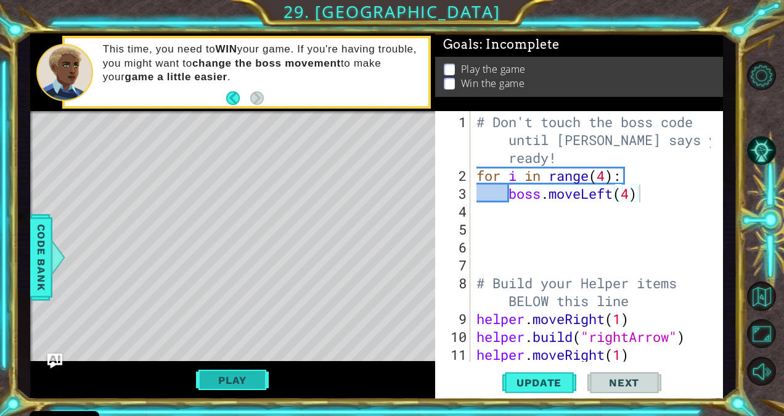
click at [253, 381] on button "Play" at bounding box center [232, 379] width 72 height 23
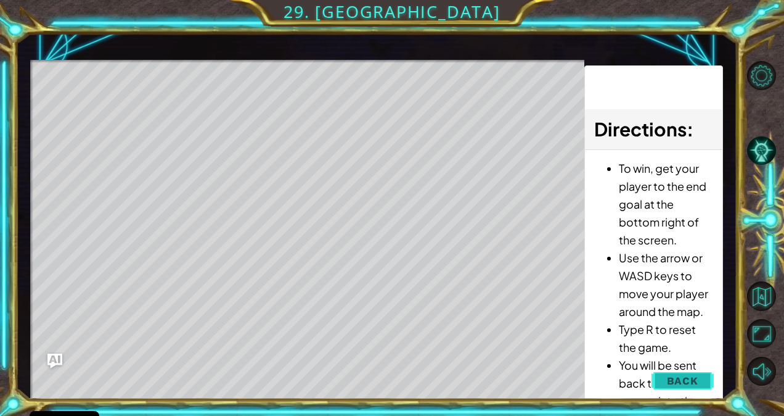
click at [678, 381] on span "Back" at bounding box center [682, 380] width 31 height 12
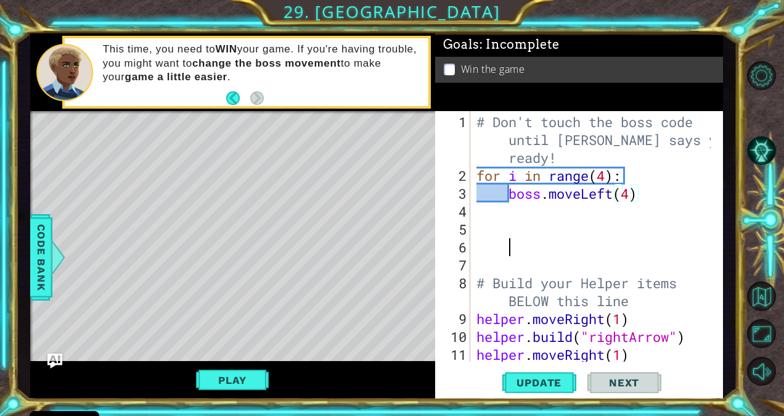
click at [677, 248] on div "# Don't touch the boss code until [PERSON_NAME] says you're ready! for i in ran…" at bounding box center [595, 274] width 243 height 322
click at [655, 170] on div "# Don't touch the boss code until [PERSON_NAME] says you're ready! for i in ran…" at bounding box center [595, 274] width 243 height 322
type textarea "for i in range(4):"
click at [684, 219] on div "# Don't touch the boss code until [PERSON_NAME] says you're ready! for i in ran…" at bounding box center [595, 274] width 243 height 322
click at [659, 192] on div "# Don't touch the boss code until [PERSON_NAME] says you're ready! for i in ran…" at bounding box center [595, 274] width 243 height 322
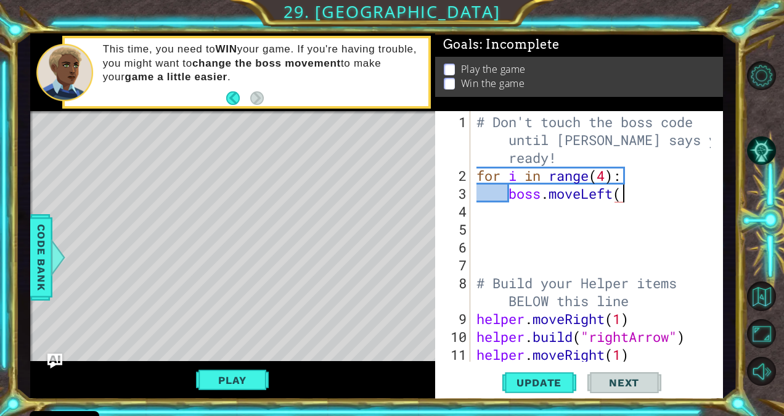
scroll to position [0, 6]
type textarea "boss.moveLeft(2)"
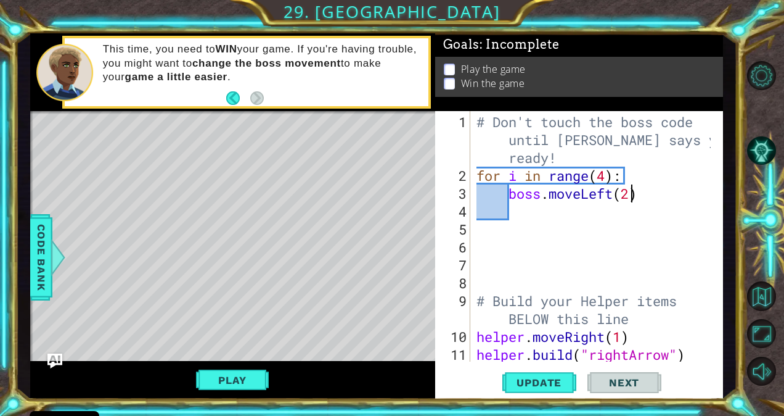
click at [631, 197] on div "# Don't touch the boss code until [PERSON_NAME] says you're ready! for i in ran…" at bounding box center [595, 274] width 243 height 322
click at [565, 380] on span "Update" at bounding box center [539, 382] width 70 height 12
click at [236, 386] on button "Play" at bounding box center [232, 379] width 72 height 23
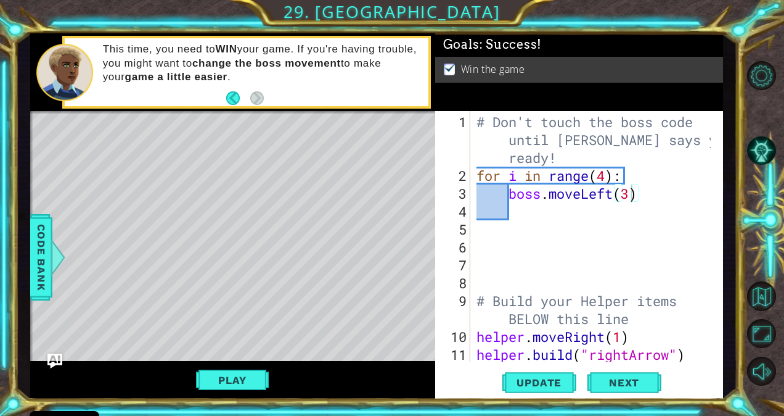
scroll to position [0, 6]
click at [605, 171] on div "# Don't touch the boss code until [PERSON_NAME] says you're ready! for i in ran…" at bounding box center [595, 274] width 243 height 322
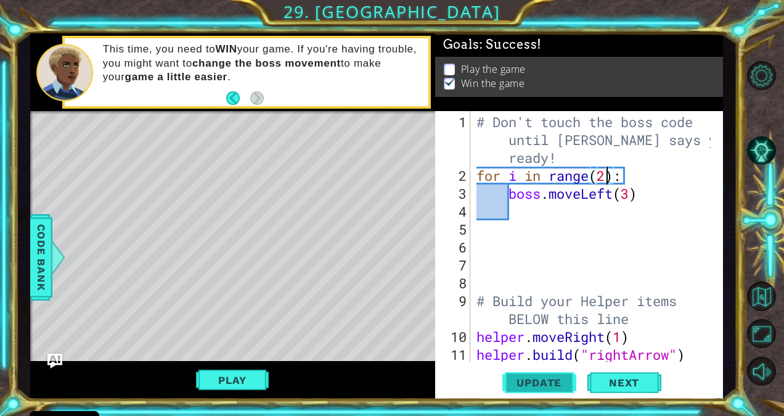
click at [545, 385] on span "Update" at bounding box center [539, 382] width 70 height 12
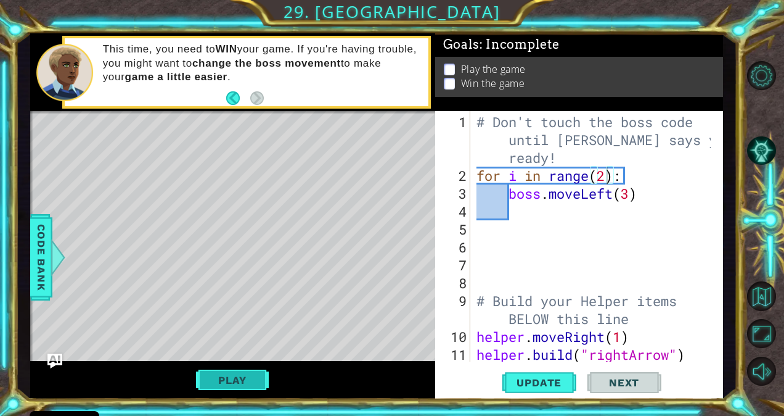
click at [245, 385] on button "Play" at bounding box center [232, 379] width 72 height 23
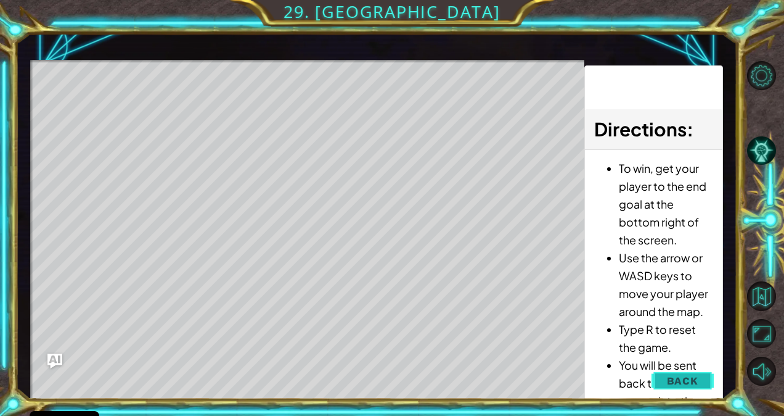
click at [690, 378] on span "Back" at bounding box center [682, 380] width 31 height 12
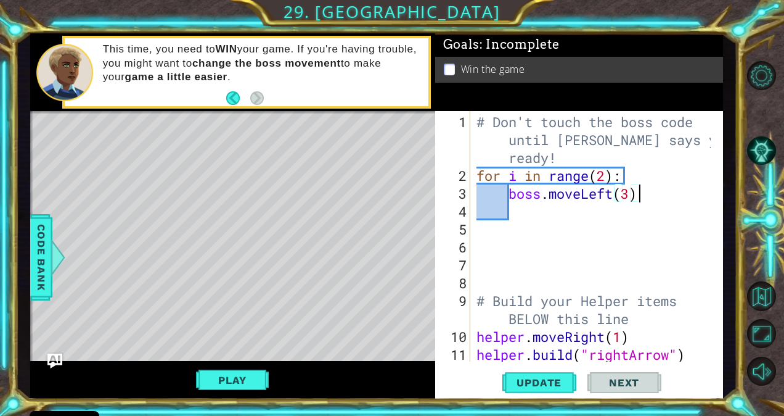
click at [642, 195] on div "# Don't touch the boss code until [PERSON_NAME] says you're ready! for i in ran…" at bounding box center [595, 274] width 243 height 322
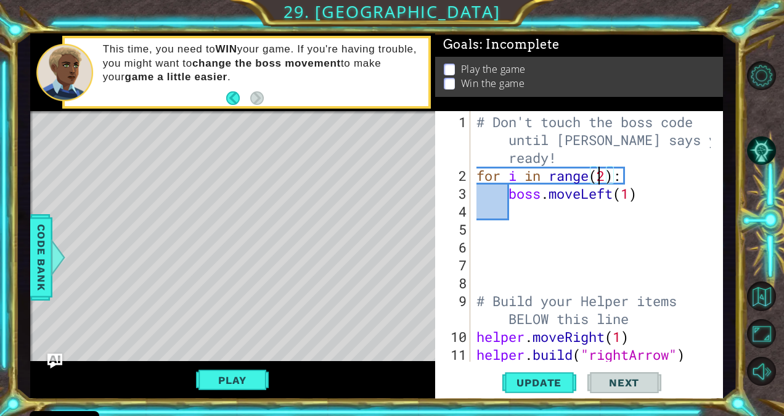
click at [602, 175] on div "# Don't touch the boss code until [PERSON_NAME] says you're ready! for i in ran…" at bounding box center [595, 274] width 243 height 322
click at [605, 178] on div "# Don't touch the boss code until [PERSON_NAME] says you're ready! for i in ran…" at bounding box center [595, 274] width 243 height 322
click at [556, 386] on span "Update" at bounding box center [539, 382] width 70 height 12
click at [256, 380] on button "Play" at bounding box center [232, 379] width 72 height 23
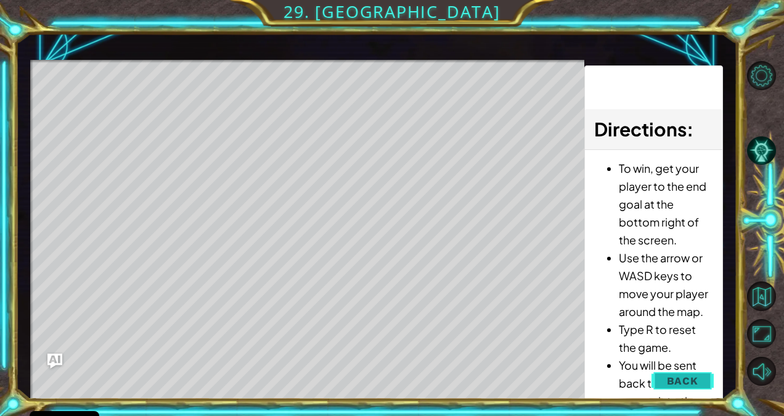
click at [653, 381] on button "Back" at bounding box center [683, 380] width 62 height 25
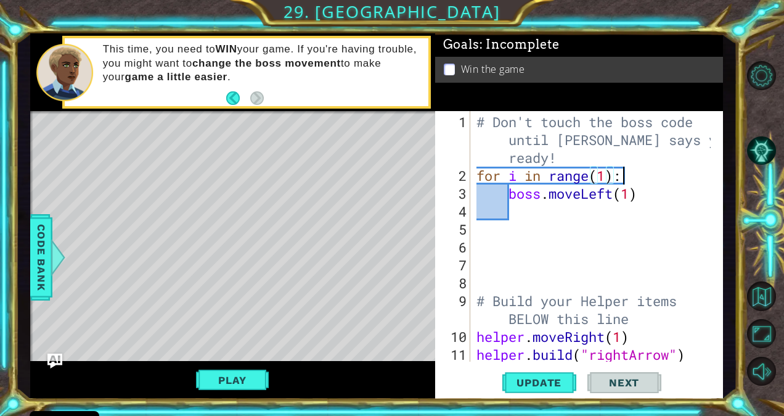
click at [641, 173] on div "# Don't touch the boss code until [PERSON_NAME] says you're ready! for i in ran…" at bounding box center [595, 274] width 243 height 322
click at [646, 186] on div "# Don't touch the boss code until [PERSON_NAME] says you're ready! for i in ran…" at bounding box center [595, 274] width 243 height 322
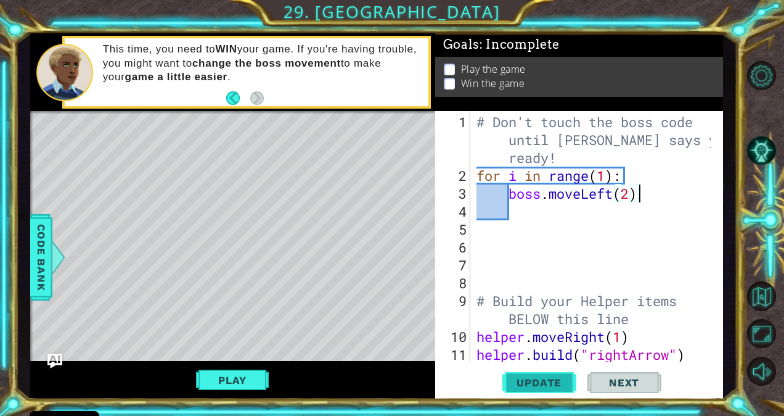
type textarea "boss.moveLeft(2)"
click at [538, 381] on span "Update" at bounding box center [539, 382] width 70 height 12
click at [255, 380] on button "Play" at bounding box center [232, 379] width 72 height 23
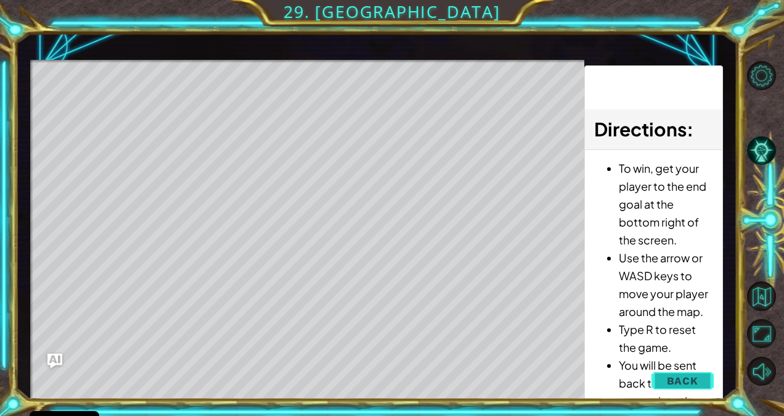
click at [660, 378] on button "Back" at bounding box center [683, 380] width 62 height 25
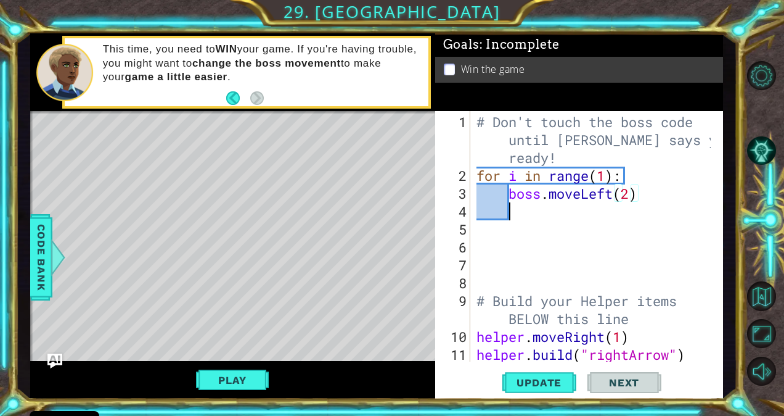
scroll to position [0, 1]
click at [680, 201] on div "# Don't touch the boss code until [PERSON_NAME] says you're ready! for i in ran…" at bounding box center [595, 274] width 243 height 322
click at [703, 193] on div "# Don't touch the boss code until [PERSON_NAME] says you're ready! for i in ran…" at bounding box center [595, 274] width 243 height 322
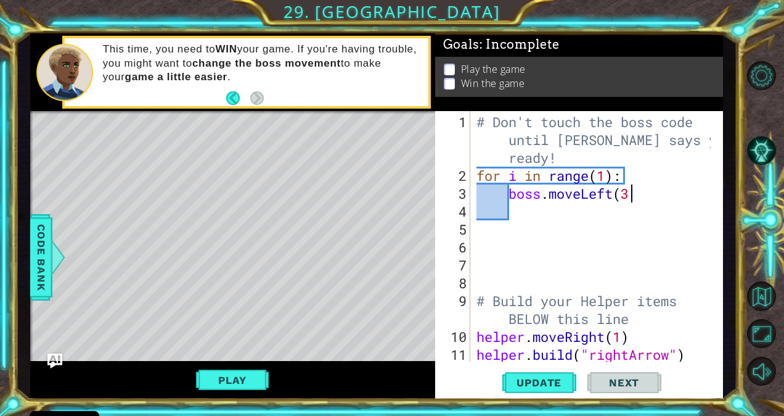
scroll to position [0, 6]
type textarea "boss.moveLeft(3)"
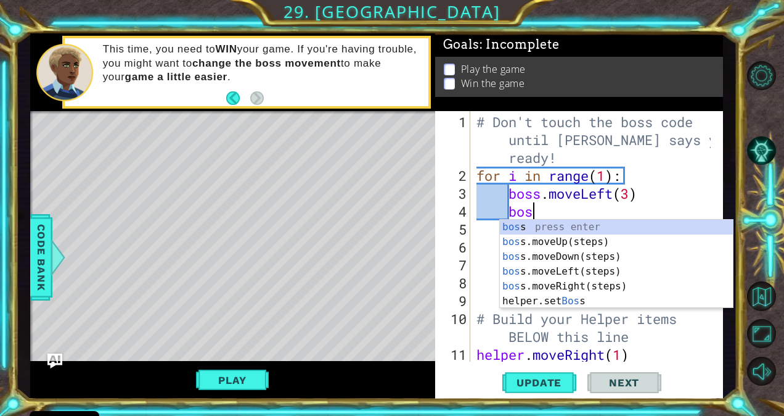
type textarea "boss"
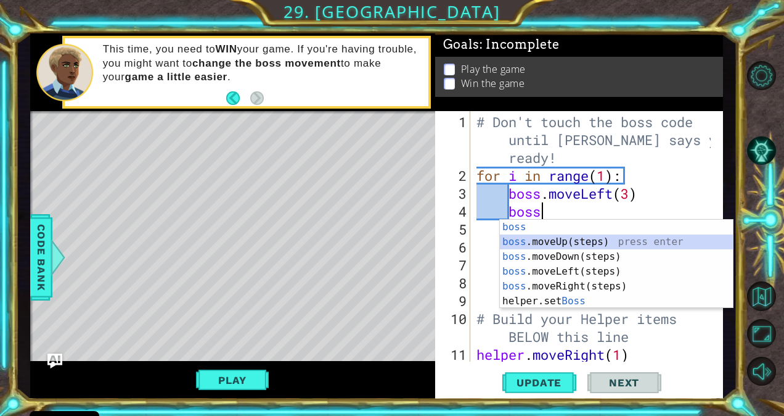
click at [657, 246] on div "boss press enter boss .moveUp(steps) press enter boss .moveDown(steps) press en…" at bounding box center [617, 278] width 234 height 118
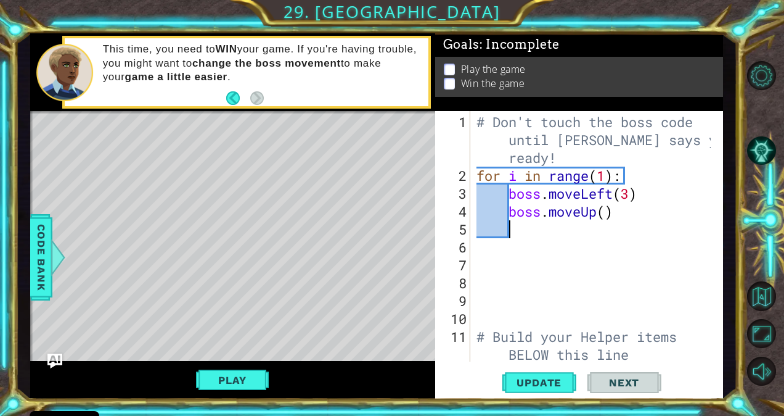
type textarea "3"
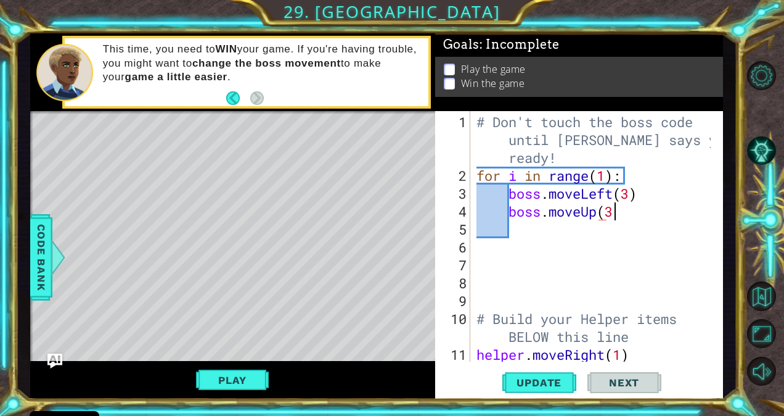
scroll to position [0, 5]
type textarea "boss.moveUp(3)"
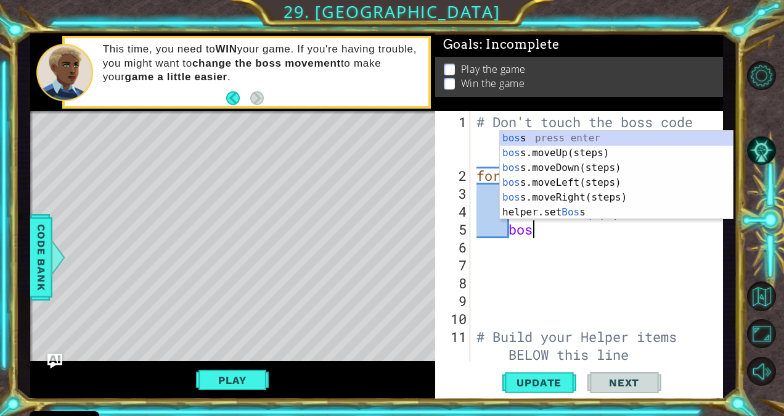
type textarea "boss"
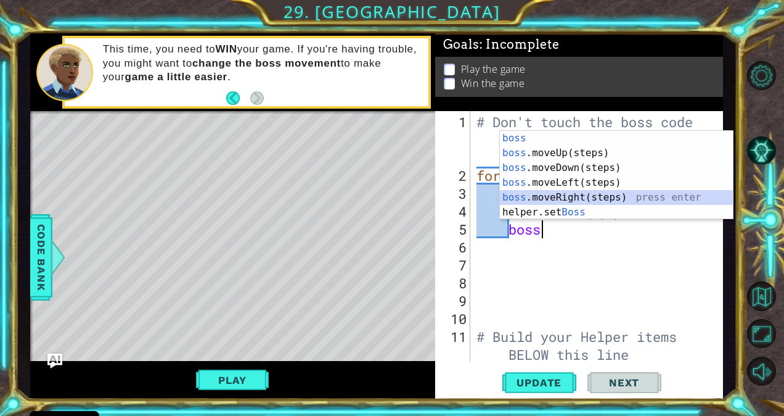
click at [623, 197] on div "boss press enter boss .moveUp(steps) press enter boss .moveDown(steps) press en…" at bounding box center [617, 190] width 234 height 118
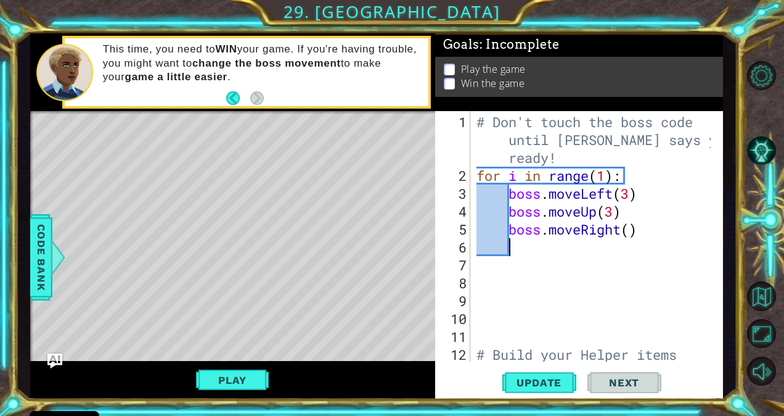
click at [634, 238] on div "# Don't touch the boss code until [PERSON_NAME] says you're ready! for i in ran…" at bounding box center [595, 283] width 243 height 340
click at [626, 234] on div "# Don't touch the boss code until [PERSON_NAME] says you're ready! for i in ran…" at bounding box center [595, 283] width 243 height 340
click at [629, 234] on div "# Don't touch the boss code until [PERSON_NAME] says you're ready! for i in ran…" at bounding box center [595, 283] width 243 height 340
click at [530, 381] on span "Update" at bounding box center [539, 382] width 70 height 12
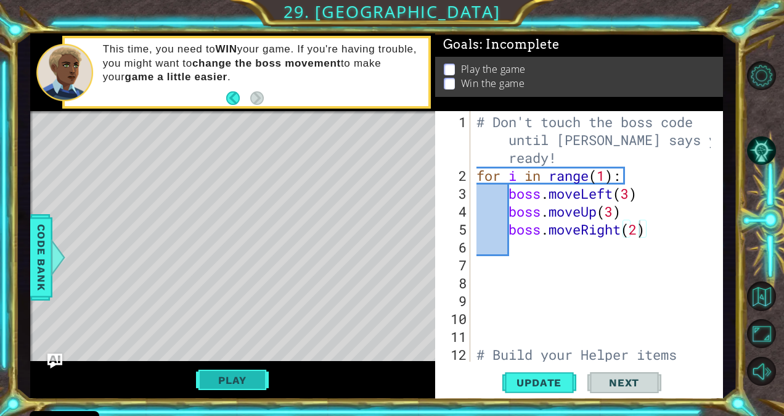
click at [201, 384] on button "Play" at bounding box center [232, 379] width 72 height 23
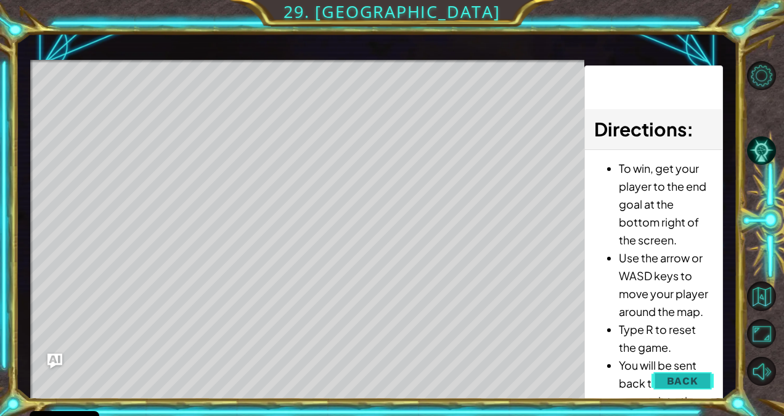
click at [665, 377] on button "Back" at bounding box center [683, 380] width 62 height 25
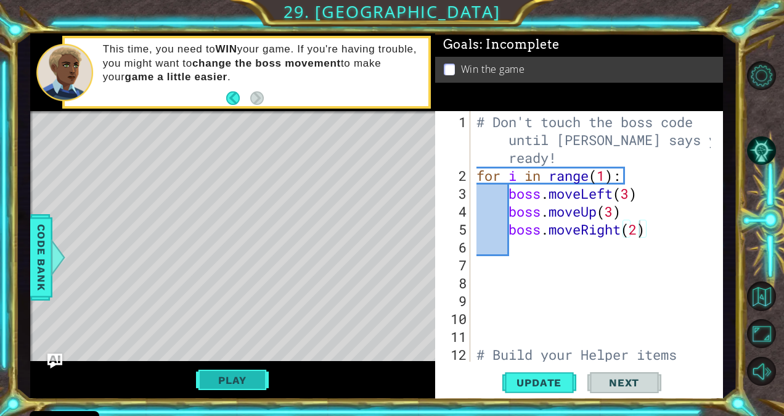
click at [219, 372] on button "Play" at bounding box center [232, 379] width 72 height 23
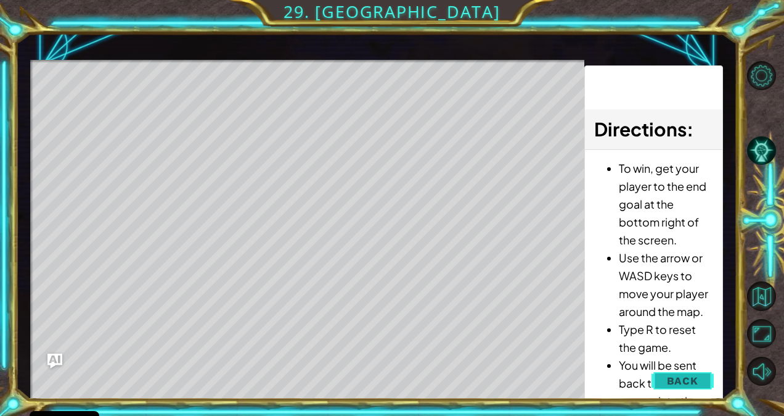
click at [681, 382] on span "Back" at bounding box center [682, 380] width 31 height 12
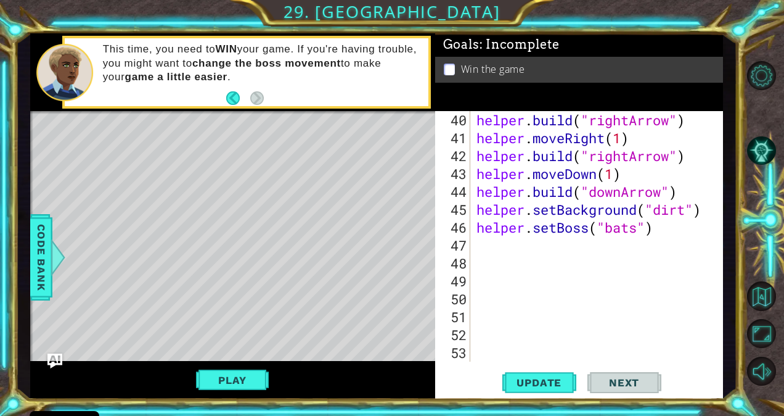
scroll to position [753, 0]
click at [683, 232] on div "helper . build ( "rightArrow" ) helper . moveRight ( 1 ) helper . build ( "righ…" at bounding box center [595, 254] width 243 height 286
type textarea "helper.setBoss("bats")"
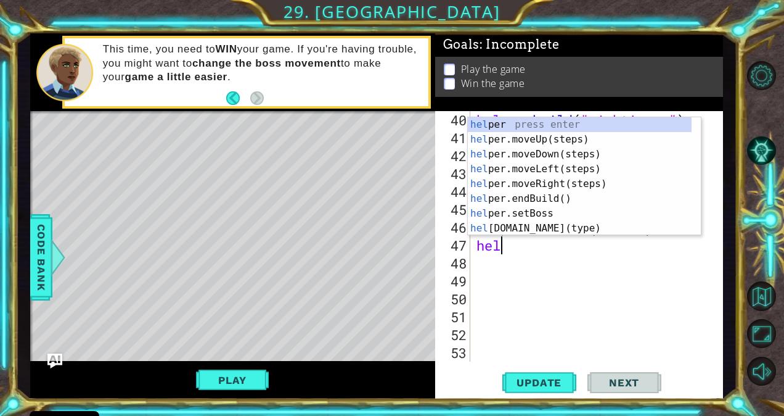
scroll to position [0, 1]
type textarea "help"
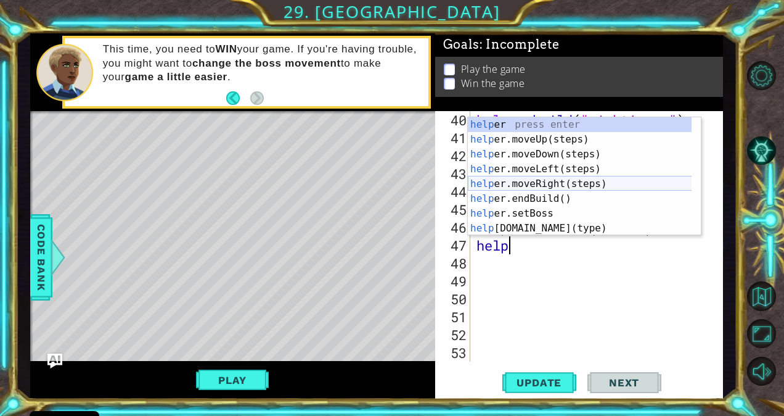
click at [596, 181] on div "help er press enter help er.moveUp(steps) press enter help er.moveDown(steps) p…" at bounding box center [580, 191] width 224 height 148
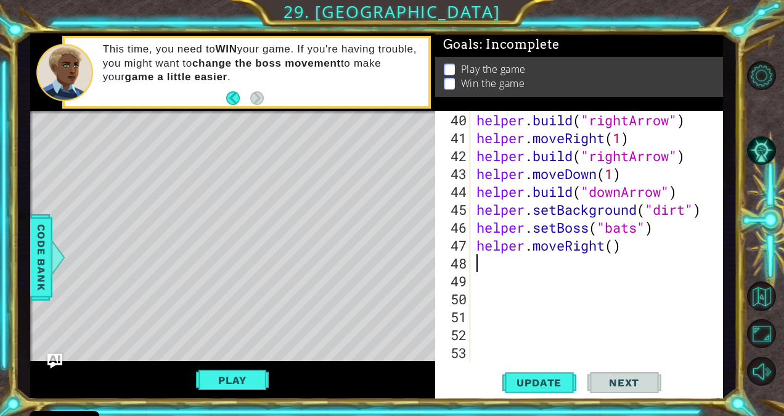
scroll to position [0, 0]
click at [613, 245] on div "helper . build ( "rightArrow" ) helper . moveRight ( 1 ) helper . build ( "righ…" at bounding box center [595, 254] width 243 height 286
type textarea "helper.moveRight(5)"
type textarea "he"
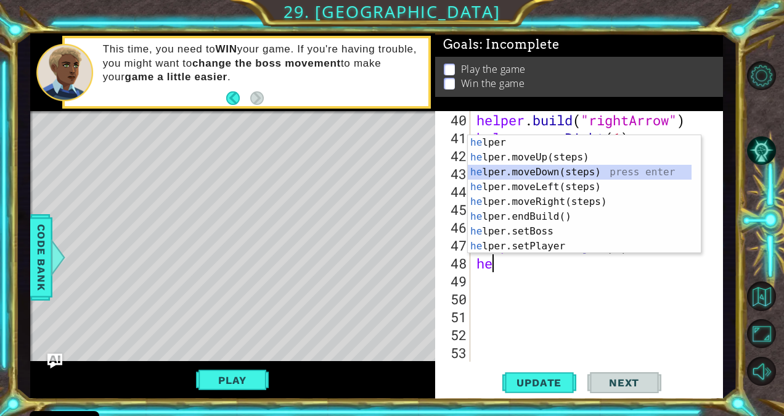
click at [538, 170] on div "he lper press enter he lper.moveUp(steps) press enter he lper.moveDown(steps) p…" at bounding box center [580, 209] width 224 height 148
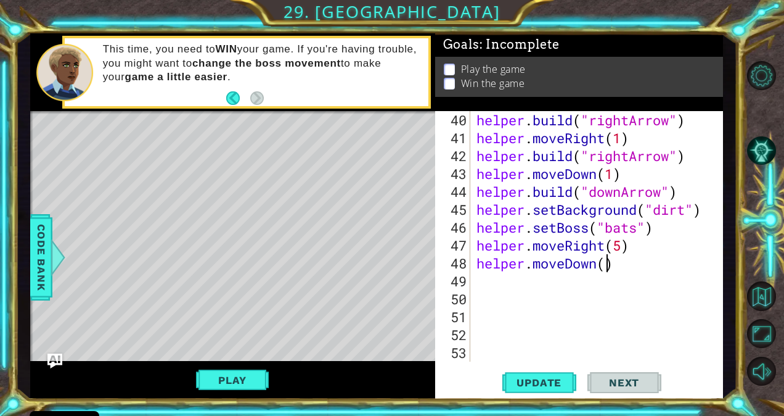
click at [610, 265] on div "helper . build ( "rightArrow" ) helper . moveRight ( 1 ) helper . build ( "righ…" at bounding box center [595, 254] width 243 height 286
type textarea "helper.moveDown(1)"
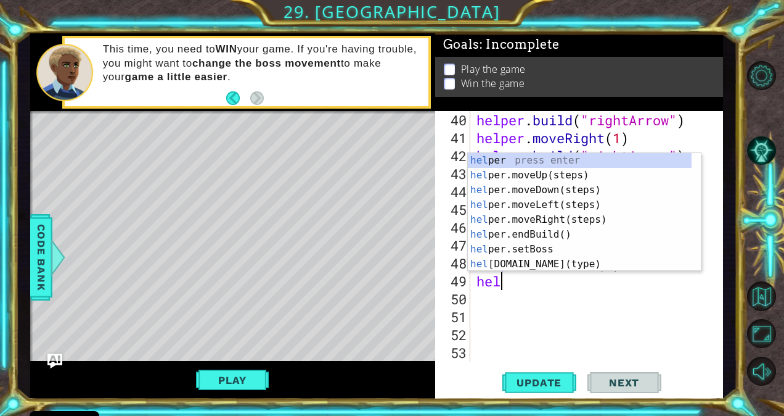
scroll to position [0, 1]
click at [570, 263] on div "help er press enter help er.moveUp(steps) press enter help er.moveDown(steps) p…" at bounding box center [580, 227] width 224 height 148
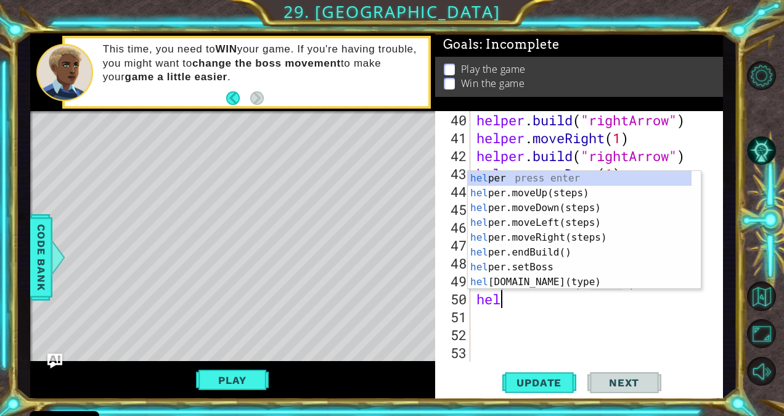
scroll to position [0, 8]
type textarea "[DOMAIN_NAME]("wall")help"
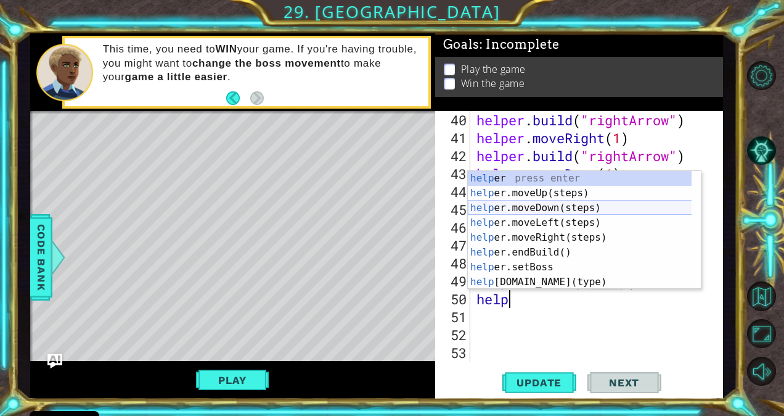
click at [541, 205] on div "help er press enter help er.moveUp(steps) press enter help er.moveDown(steps) p…" at bounding box center [580, 245] width 224 height 148
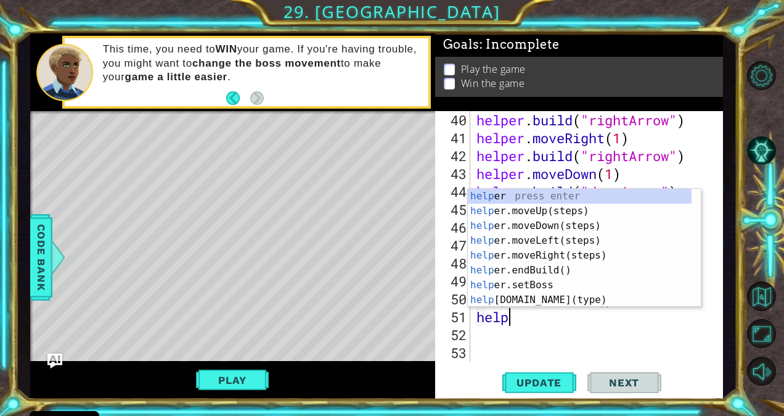
scroll to position [0, 1]
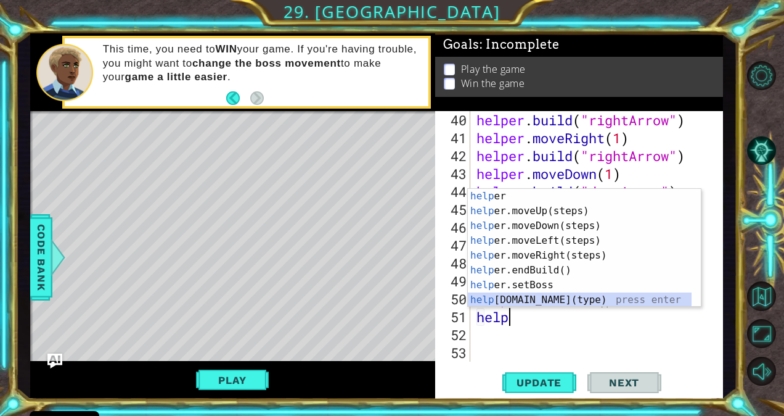
click at [584, 301] on div "help er press enter help er.moveUp(steps) press enter help er.moveDown(steps) p…" at bounding box center [580, 263] width 224 height 148
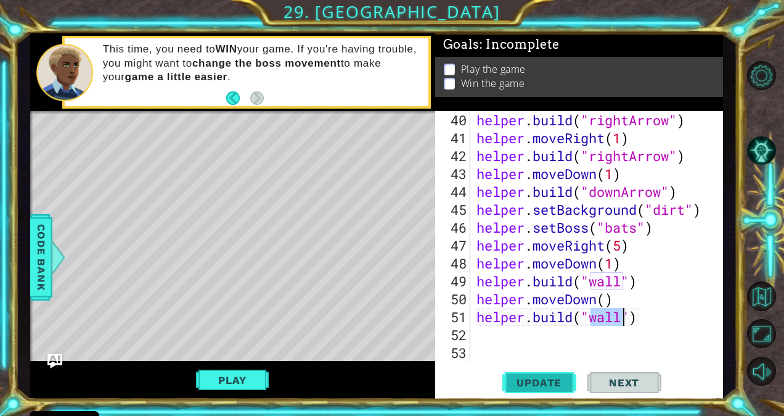
click at [522, 382] on span "Update" at bounding box center [539, 382] width 70 height 12
click at [246, 380] on button "Play" at bounding box center [232, 379] width 72 height 23
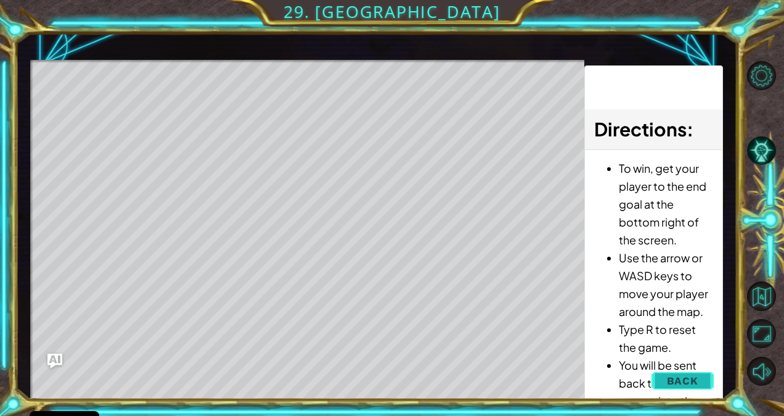
click at [667, 376] on button "Back" at bounding box center [683, 380] width 62 height 25
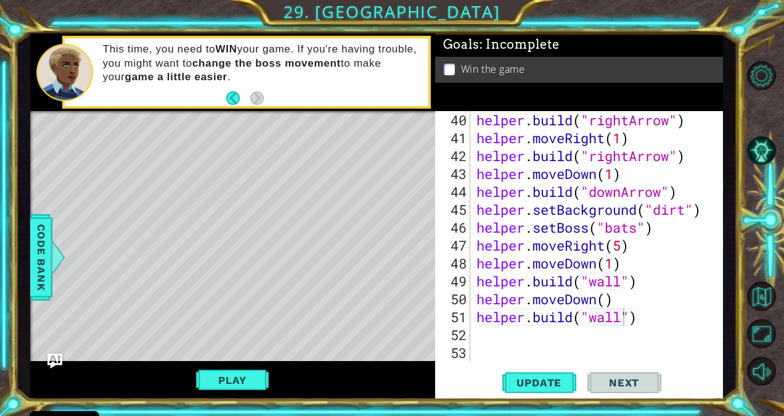
click at [621, 244] on div "helper . build ( "rightArrow" ) helper . moveRight ( 1 ) helper . build ( "righ…" at bounding box center [595, 254] width 243 height 286
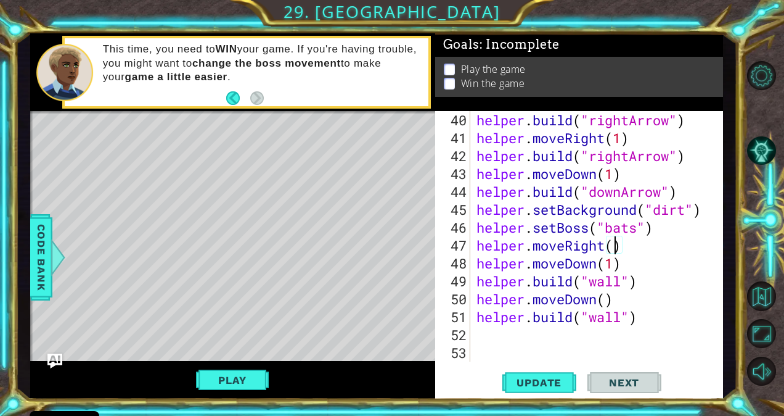
type textarea "helper.moveRight(4)"
click at [571, 328] on div "helper . build ( "rightArrow" ) helper . moveRight ( 1 ) helper . build ( "righ…" at bounding box center [595, 254] width 243 height 286
click at [520, 391] on button "Update" at bounding box center [539, 381] width 74 height 29
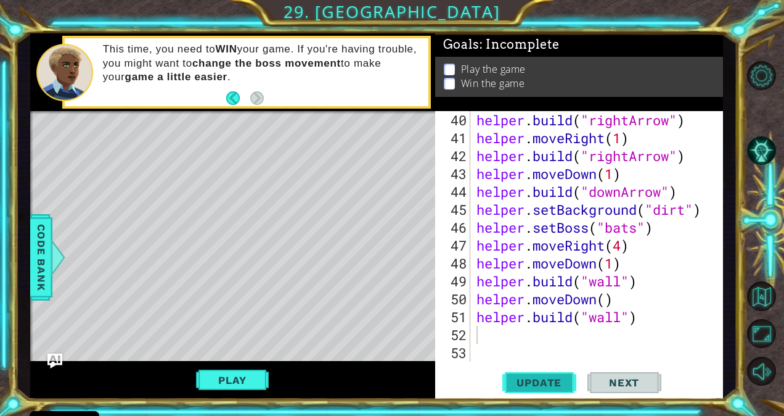
click at [520, 391] on button "Update" at bounding box center [539, 381] width 74 height 29
click at [689, 295] on div "helper . build ( "rightArrow" ) helper . moveRight ( 1 ) helper . build ( "righ…" at bounding box center [595, 254] width 243 height 286
click at [690, 309] on div "helper . build ( "rightArrow" ) helper . moveRight ( 1 ) helper . build ( "righ…" at bounding box center [595, 254] width 243 height 286
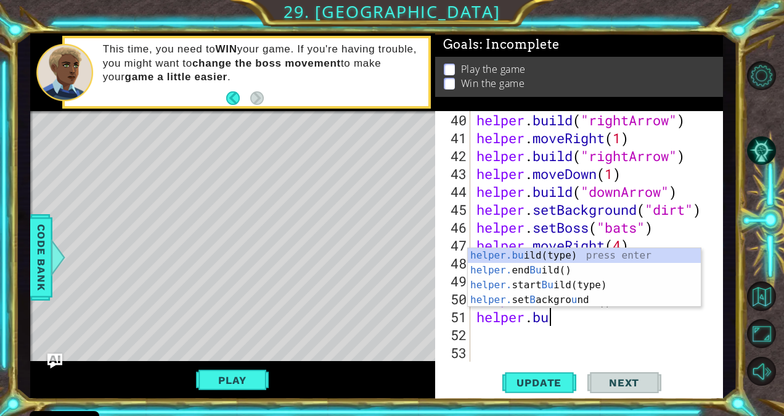
type textarea "h"
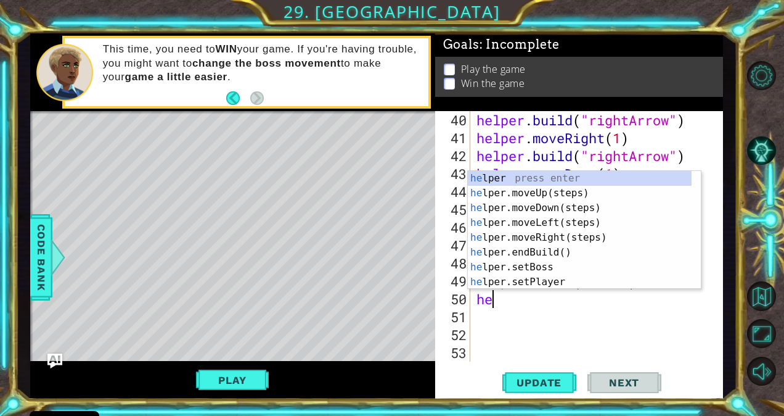
type textarea "h"
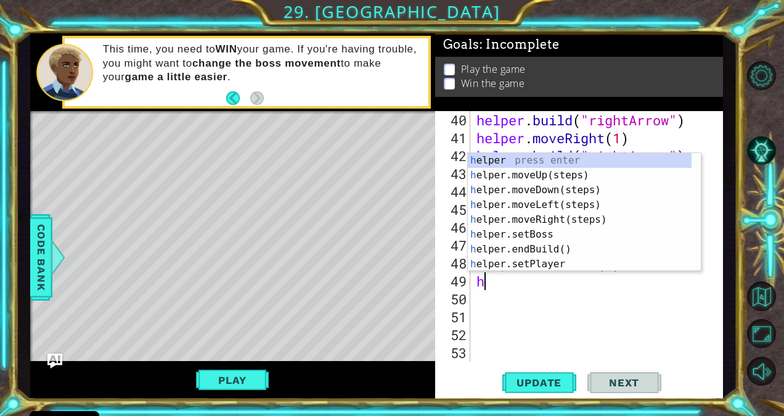
type textarea "h"
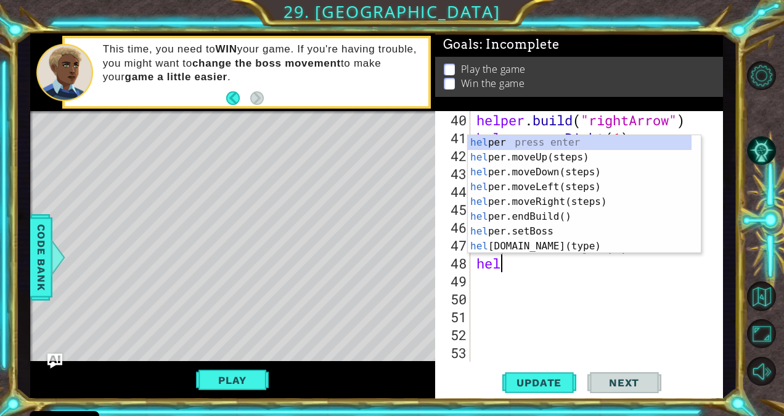
type textarea "h"
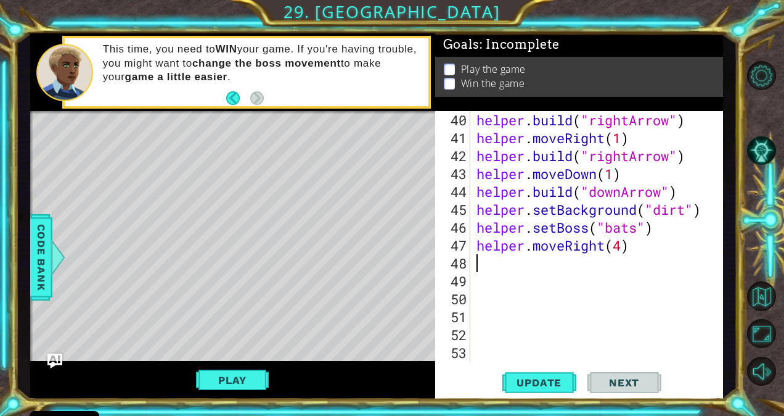
click at [642, 253] on div "helper . build ( "rightArrow" ) helper . moveRight ( 1 ) helper . build ( "righ…" at bounding box center [595, 254] width 243 height 286
click at [644, 253] on div "helper . build ( "rightArrow" ) helper . moveRight ( 1 ) helper . build ( "righ…" at bounding box center [595, 254] width 243 height 286
click at [665, 255] on div "helper . build ( "rightArrow" ) helper . moveRight ( 1 ) helper . build ( "righ…" at bounding box center [595, 254] width 243 height 286
click at [640, 253] on div "helper . build ( "rightArrow" ) helper . moveRight ( 1 ) helper . build ( "righ…" at bounding box center [595, 254] width 243 height 286
click at [629, 247] on div "helper . build ( "rightArrow" ) helper . moveRight ( 1 ) helper . build ( "righ…" at bounding box center [595, 254] width 243 height 286
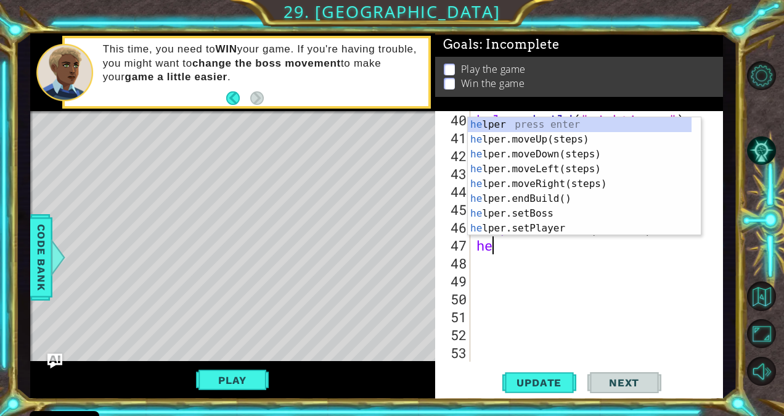
type textarea "h"
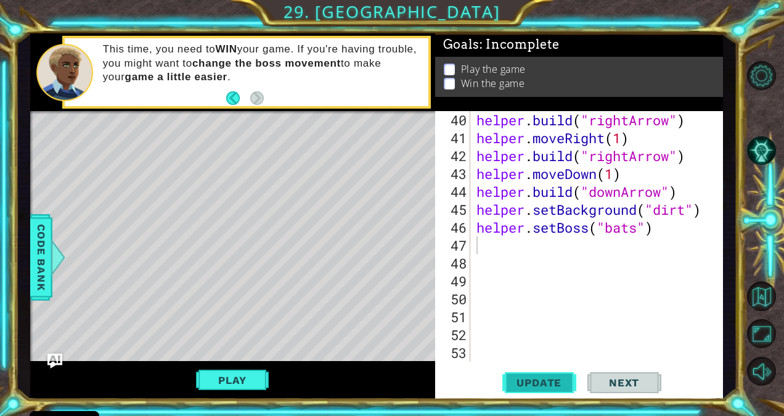
click at [512, 377] on span "Update" at bounding box center [539, 382] width 70 height 12
click at [260, 380] on button "Play" at bounding box center [232, 379] width 72 height 23
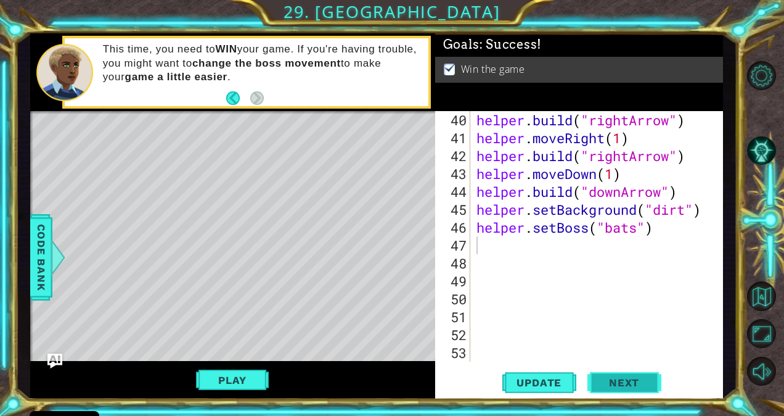
click at [605, 379] on span "Next" at bounding box center [624, 382] width 55 height 12
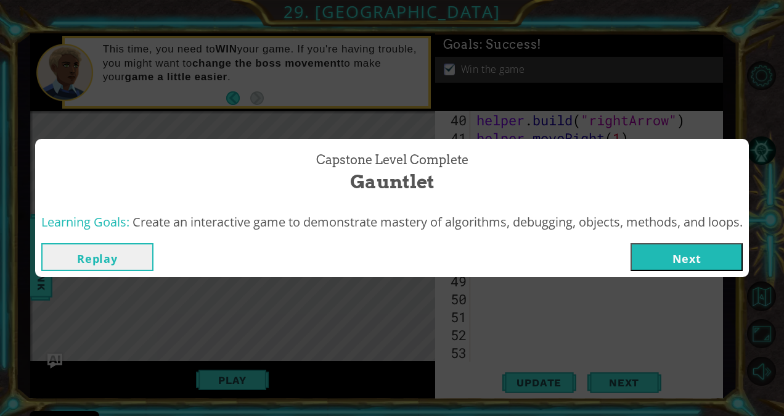
click at [670, 269] on button "Next" at bounding box center [687, 257] width 112 height 28
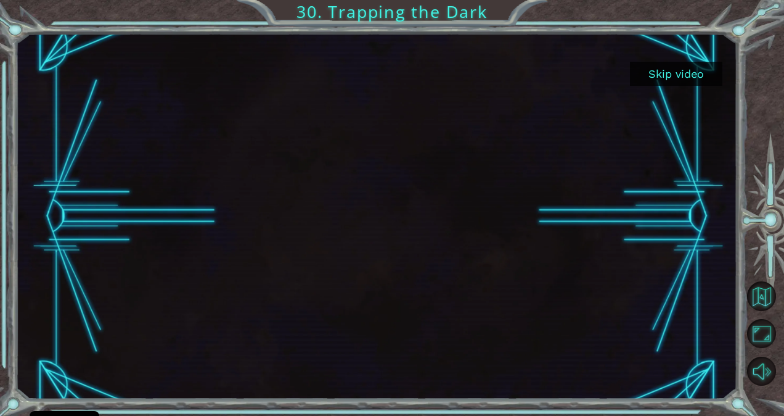
click at [681, 73] on button "Skip video" at bounding box center [676, 74] width 92 height 24
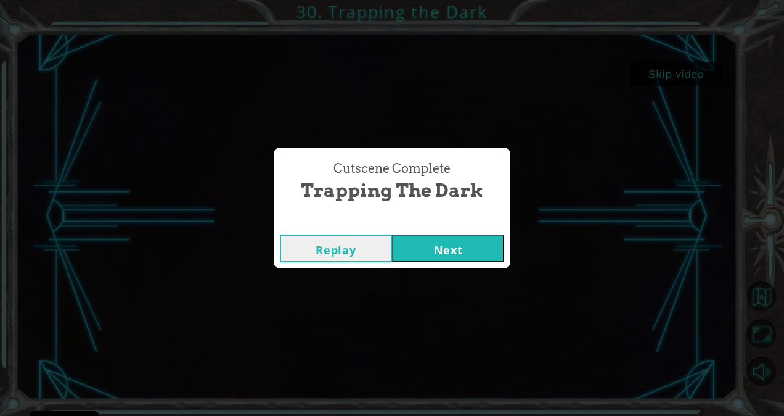
click at [465, 257] on button "Next" at bounding box center [448, 248] width 112 height 28
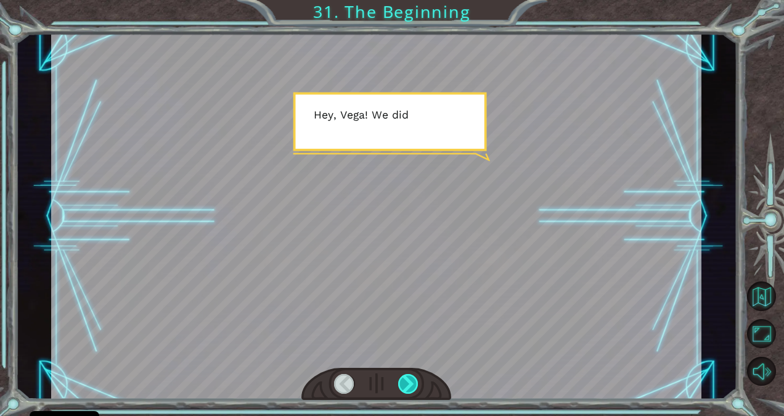
click at [401, 375] on div at bounding box center [408, 384] width 20 height 20
click at [403, 379] on div at bounding box center [408, 384] width 20 height 20
drag, startPoint x: 407, startPoint y: 380, endPoint x: 337, endPoint y: 289, distance: 115.7
click at [337, 289] on div at bounding box center [376, 216] width 650 height 366
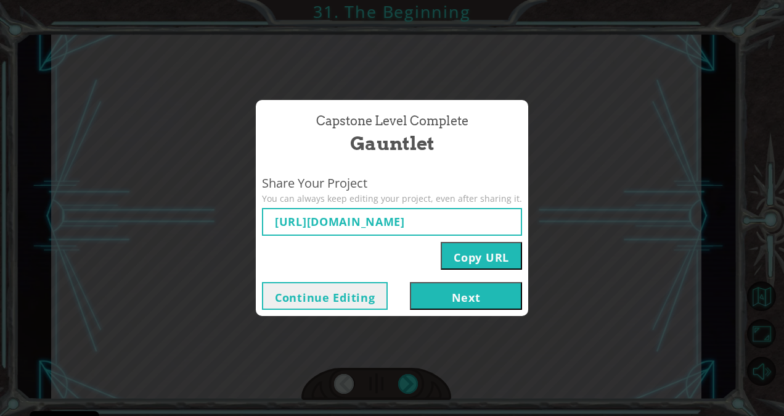
click at [348, 295] on button "Continue Editing" at bounding box center [325, 296] width 126 height 28
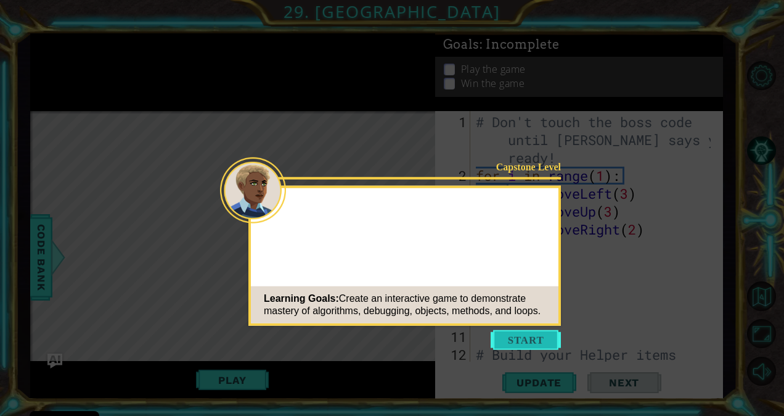
click at [504, 340] on button "Start" at bounding box center [526, 340] width 70 height 20
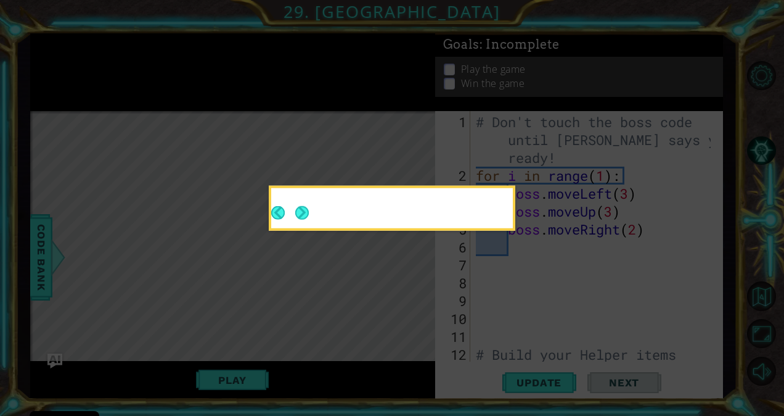
click at [307, 207] on div at bounding box center [392, 209] width 242 height 35
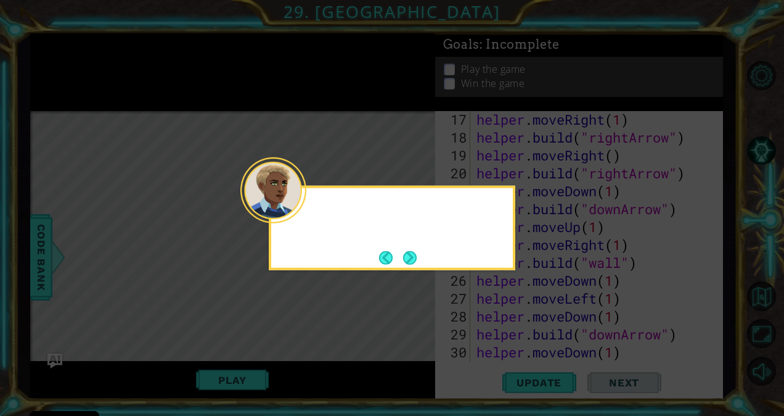
scroll to position [930, 0]
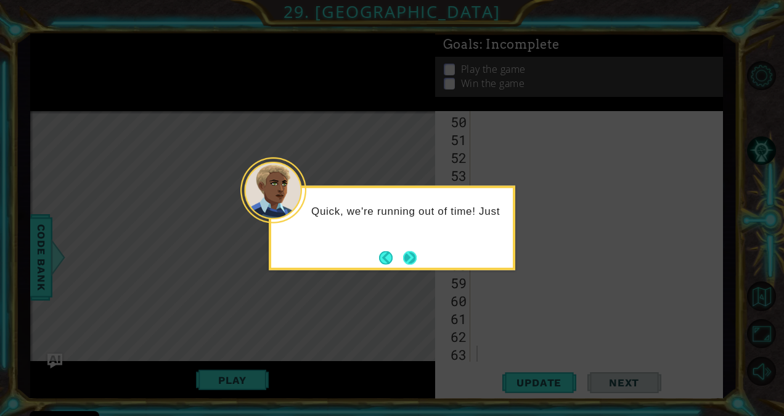
click at [411, 258] on button "Next" at bounding box center [410, 257] width 14 height 14
click at [408, 259] on button "Next" at bounding box center [410, 257] width 14 height 14
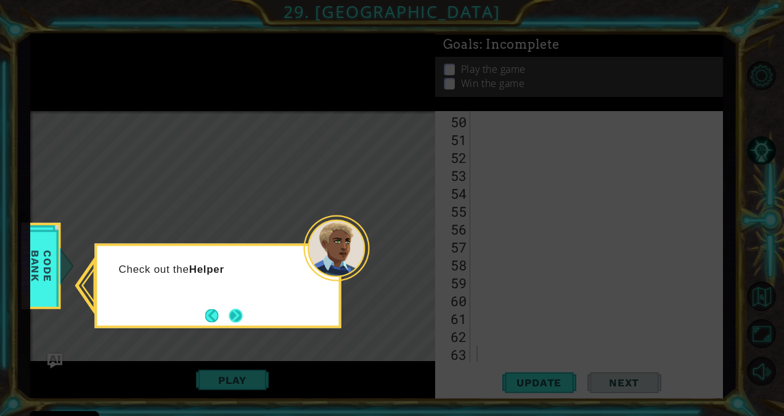
click at [236, 313] on button "Next" at bounding box center [236, 315] width 14 height 14
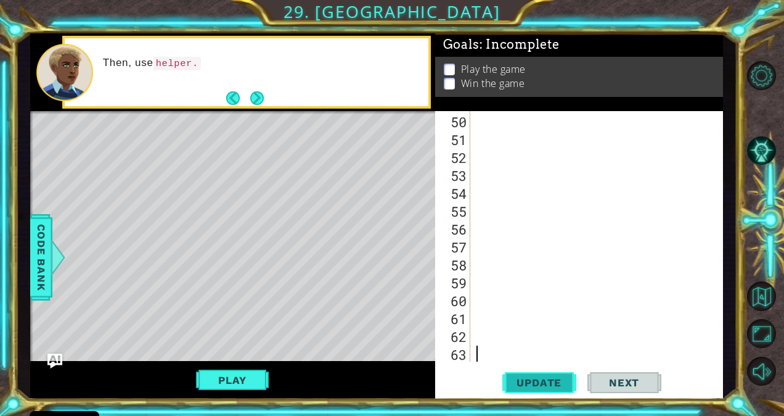
click at [575, 385] on button "Update" at bounding box center [539, 381] width 74 height 29
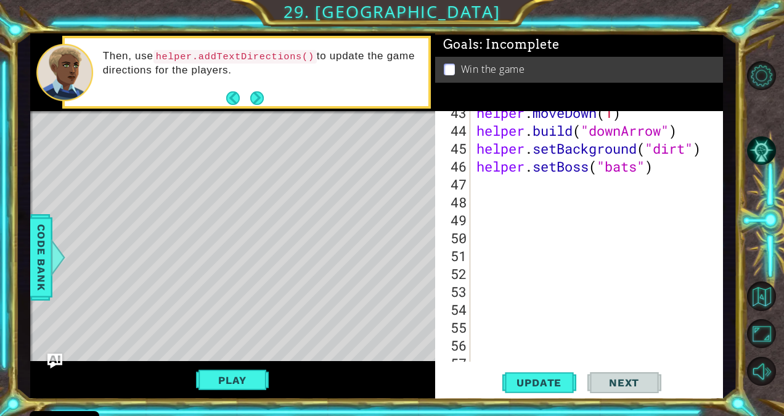
scroll to position [814, 0]
click at [466, 75] on div "Win the game" at bounding box center [579, 70] width 288 height 26
click at [495, 203] on div "helper . moveDown ( 1 ) helper . build ( "downArrow" ) helper . setBackground (…" at bounding box center [595, 247] width 243 height 286
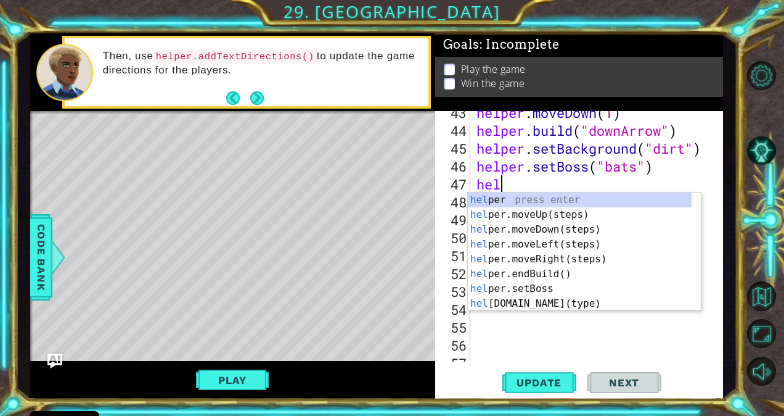
scroll to position [0, 0]
type textarea "help"
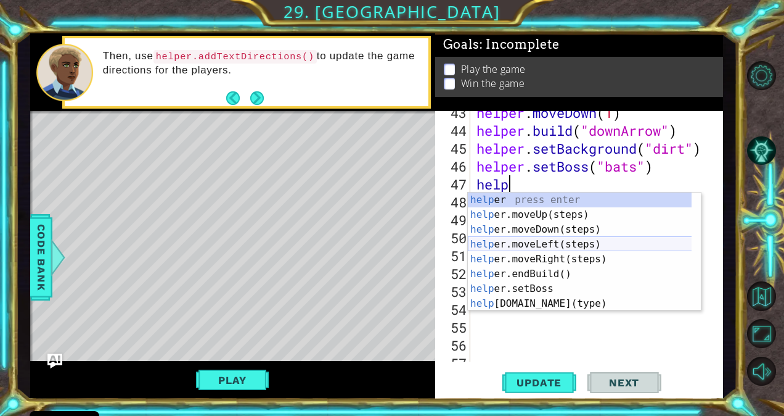
click at [546, 240] on div "help er press enter help er.moveUp(steps) press enter help er.moveDown(steps) p…" at bounding box center [580, 266] width 224 height 148
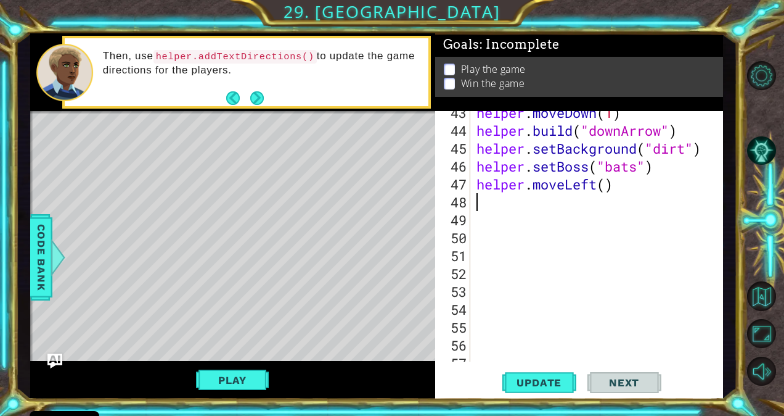
scroll to position [0, 0]
click at [610, 182] on div "helper . moveDown ( 1 ) helper . build ( "downArrow" ) helper . setBackground (…" at bounding box center [595, 247] width 243 height 286
type textarea "helper.moveLeft(4)"
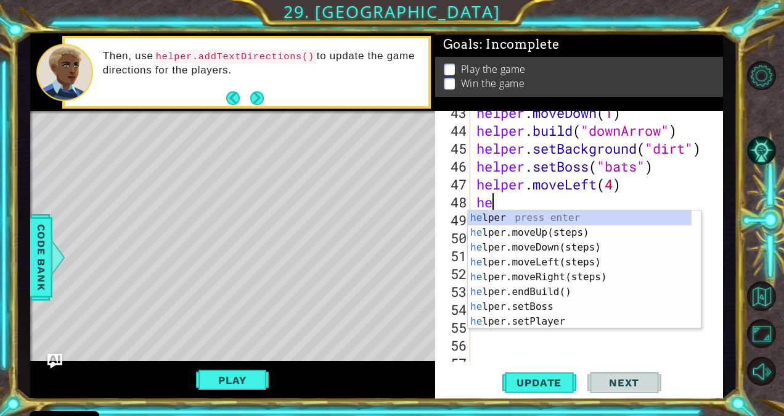
type textarea "help"
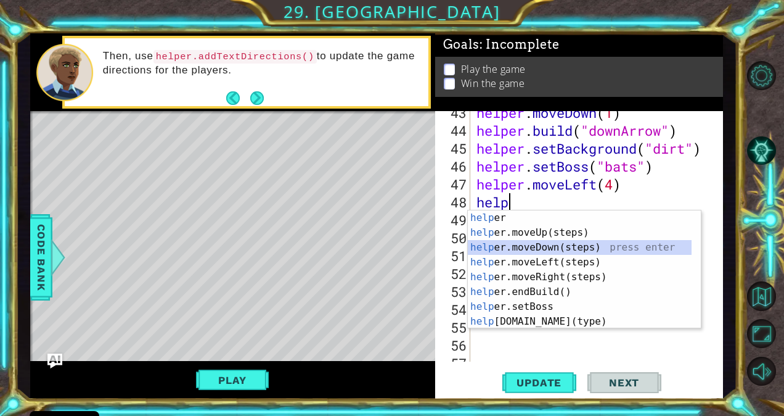
click at [604, 250] on div "help er press enter help er.moveUp(steps) press enter help er.moveDown(steps) p…" at bounding box center [580, 284] width 224 height 148
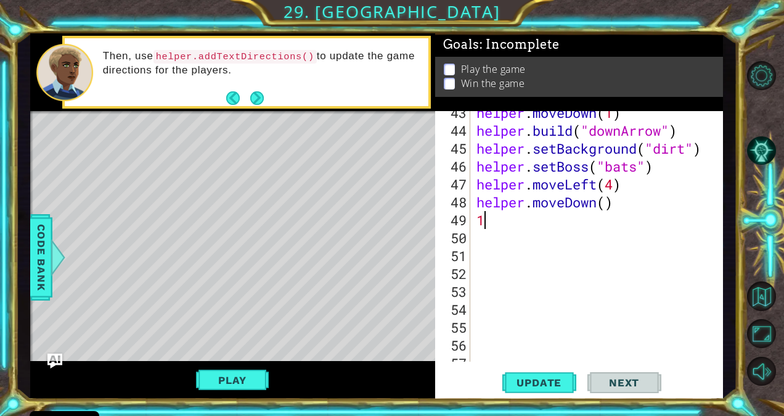
type textarea "1"
type textarea "helper.moveDown(1)"
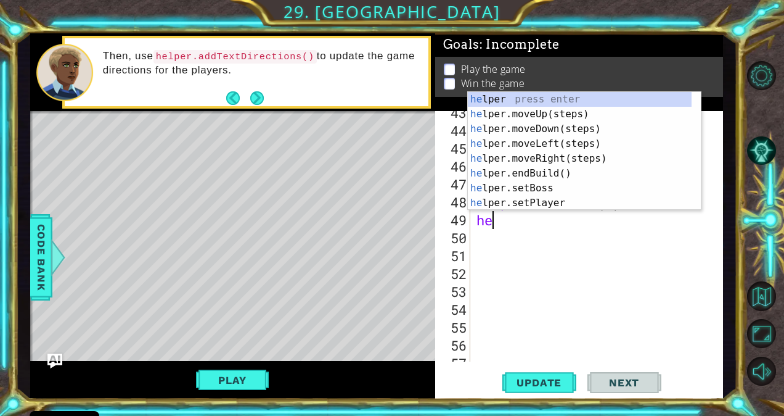
scroll to position [0, 1]
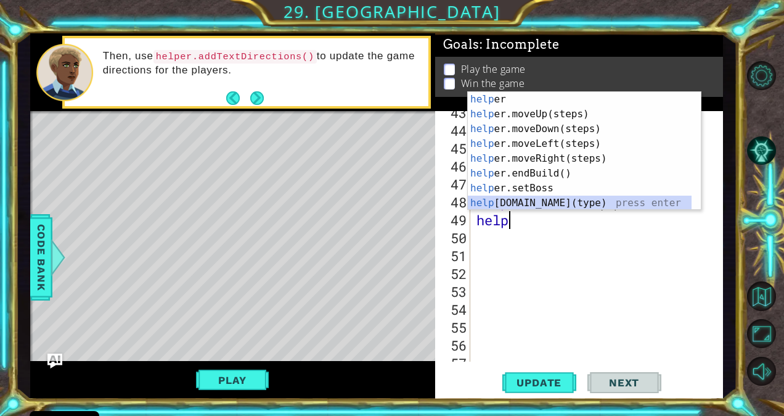
click at [510, 201] on div "help er press enter help er.moveUp(steps) press enter help er.moveDown(steps) p…" at bounding box center [580, 166] width 224 height 148
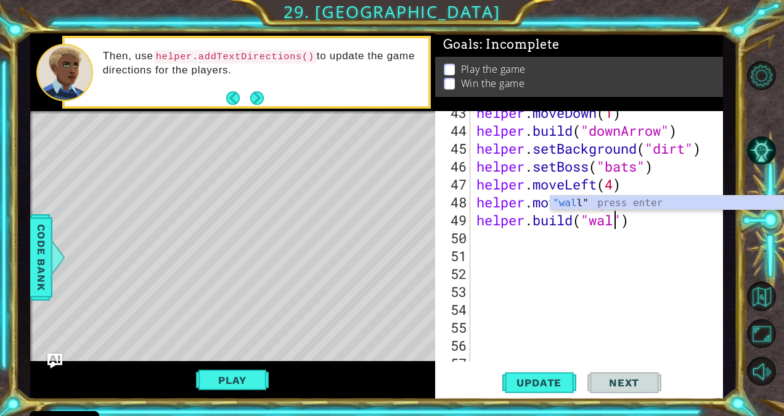
scroll to position [0, 6]
click at [532, 380] on span "Update" at bounding box center [539, 382] width 70 height 12
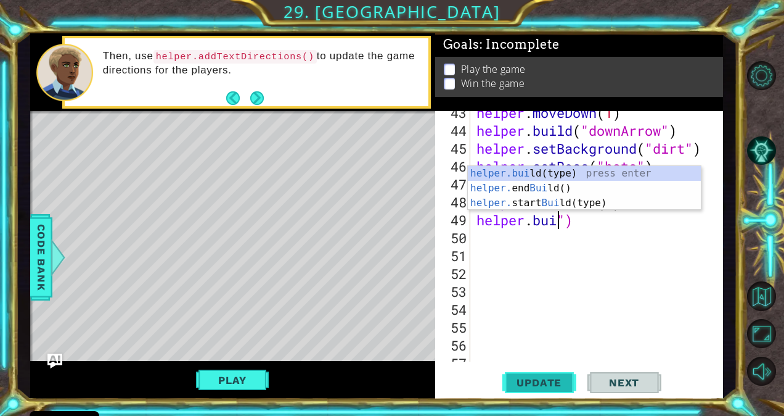
scroll to position [0, 3]
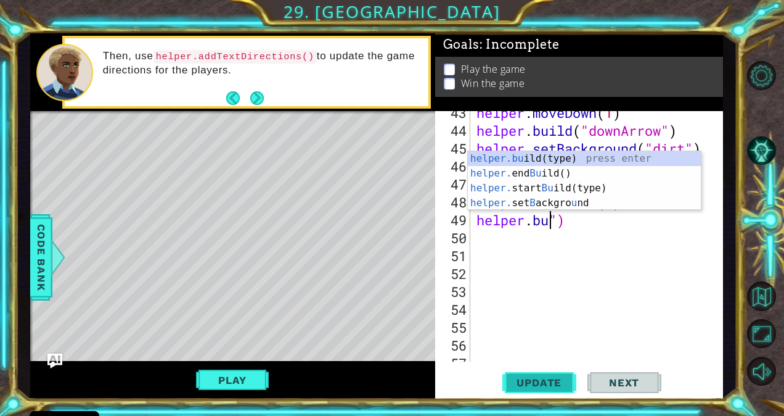
type textarea "helper.b")"
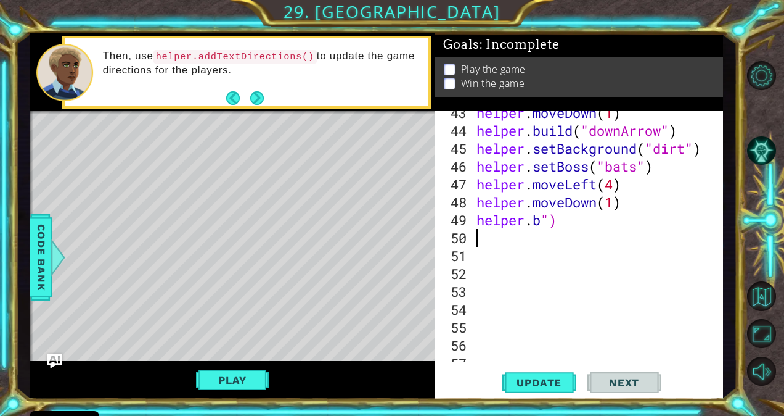
click at [596, 240] on div "helper . moveDown ( 1 ) helper . build ( "downArrow" ) helper . setBackground (…" at bounding box center [595, 247] width 243 height 286
click at [642, 227] on div "helper . moveDown ( 1 ) helper . build ( "downArrow" ) helper . setBackground (…" at bounding box center [595, 247] width 243 height 286
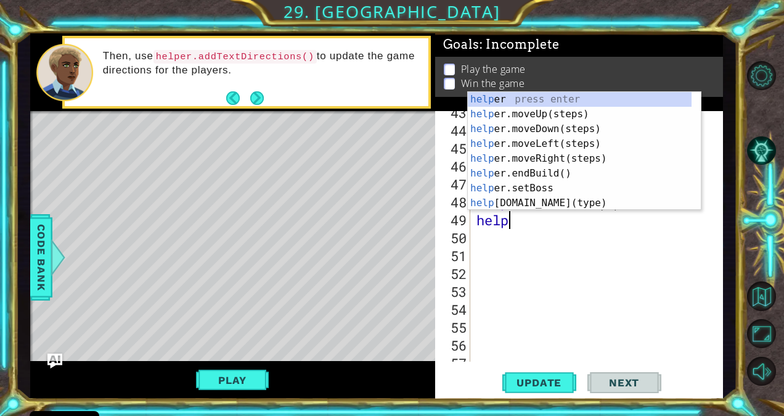
type textarea "h"
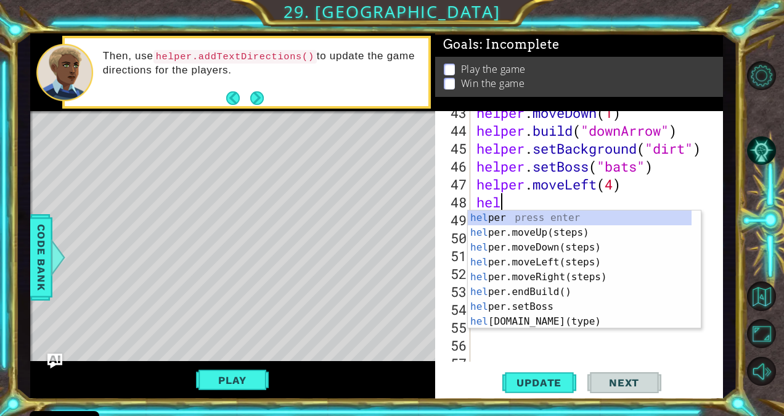
type textarea "h"
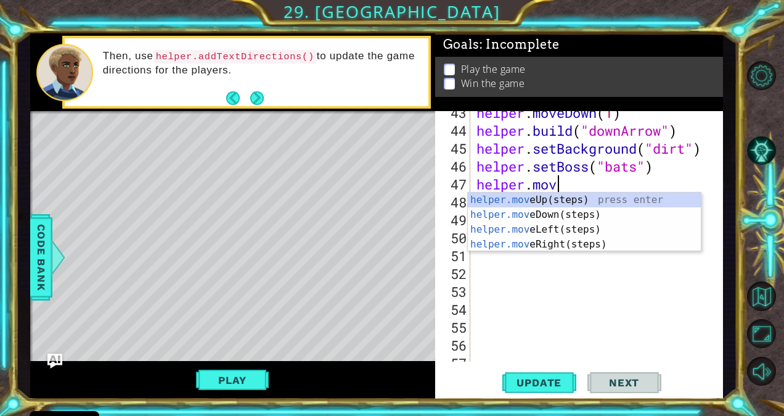
type textarea "helper.move"
click at [560, 195] on div "helper.move Up(steps) press enter helper.move Down(steps) press enter helper.mo…" at bounding box center [585, 236] width 234 height 89
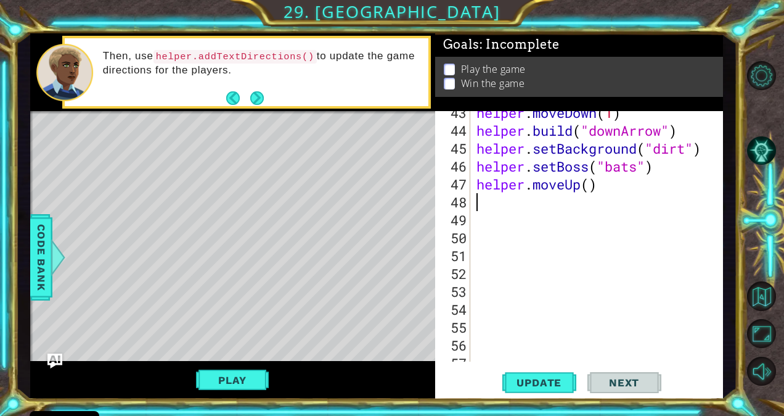
click at [533, 173] on div "helper . moveDown ( 1 ) helper . build ( "downArrow" ) helper . setBackground (…" at bounding box center [595, 247] width 243 height 286
click at [562, 190] on div "helper . moveDown ( 1 ) helper . build ( "downArrow" ) helper . setBackground (…" at bounding box center [595, 247] width 243 height 286
click at [591, 186] on div "helper . moveDown ( 1 ) helper . build ( "downArrow" ) helper . setBackground (…" at bounding box center [595, 247] width 243 height 286
type textarea "helper.moveUp(5)"
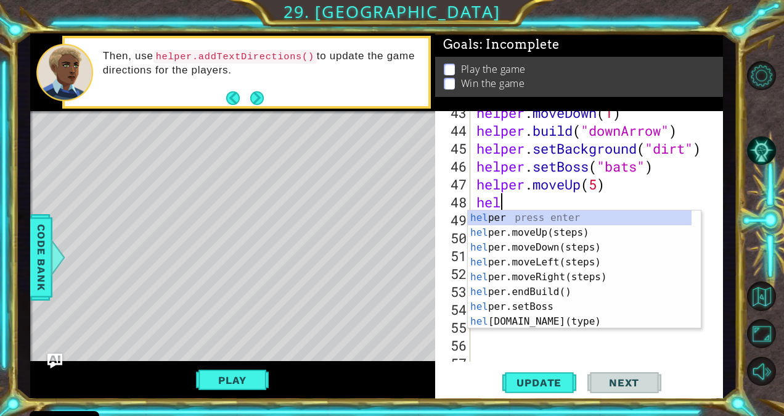
type textarea "h"
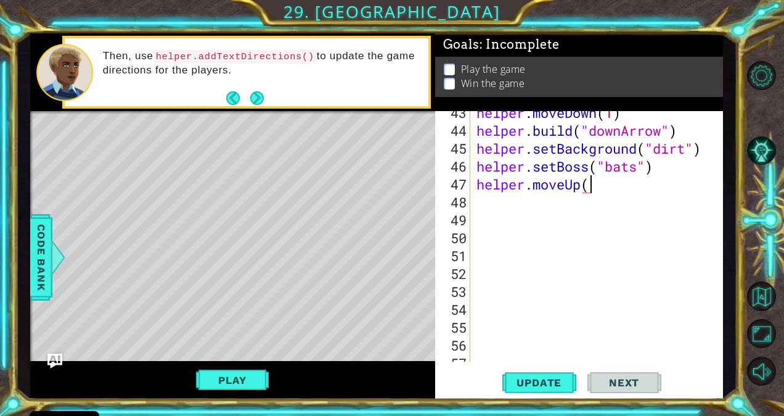
scroll to position [0, 5]
type textarea "helper.moveUp(4)"
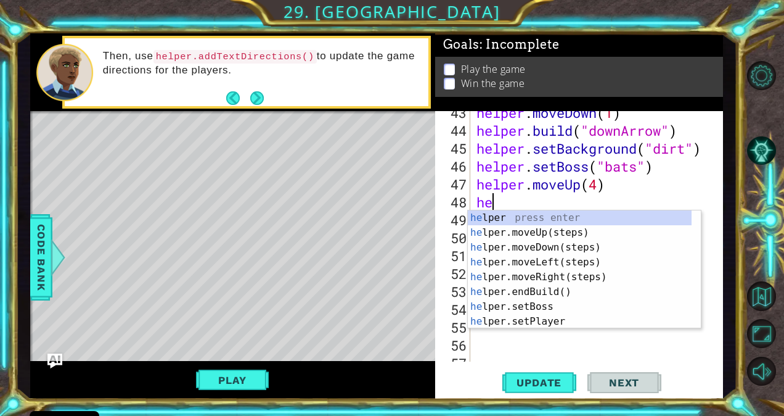
scroll to position [0, 1]
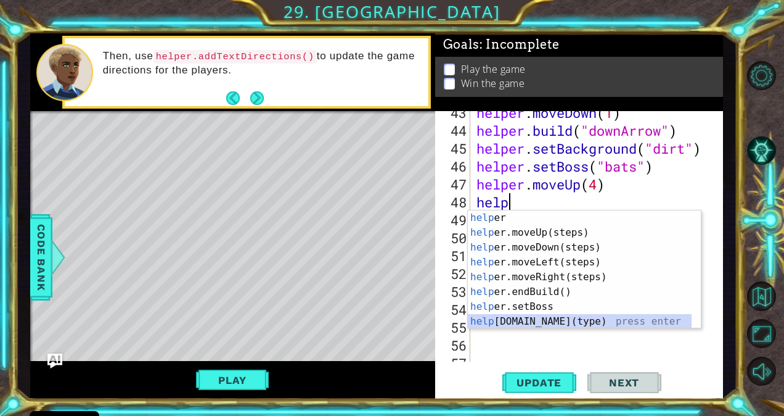
click at [493, 314] on div "help er press enter help er.moveUp(steps) press enter help er.moveDown(steps) p…" at bounding box center [580, 284] width 224 height 148
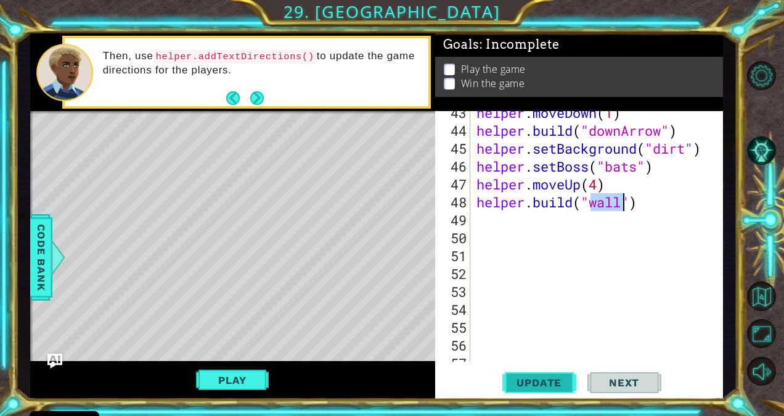
type textarea "[DOMAIN_NAME]("wall")"
click at [512, 374] on button "Update" at bounding box center [539, 381] width 74 height 29
click at [695, 210] on div "helper . moveDown ( 1 ) helper . build ( "downArrow" ) helper . setBackground (…" at bounding box center [595, 247] width 243 height 286
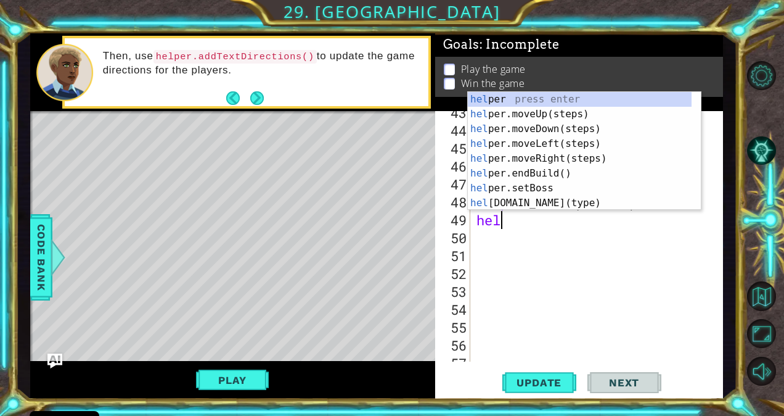
scroll to position [0, 0]
type textarea "help"
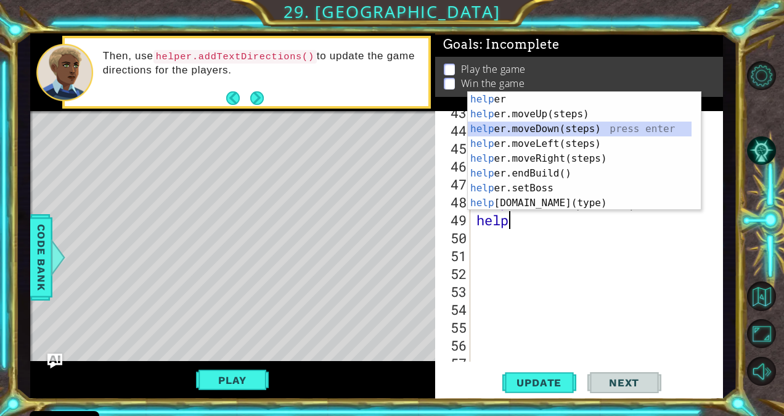
click at [666, 133] on div "help er press enter help er.moveUp(steps) press enter help er.moveDown(steps) p…" at bounding box center [580, 166] width 224 height 148
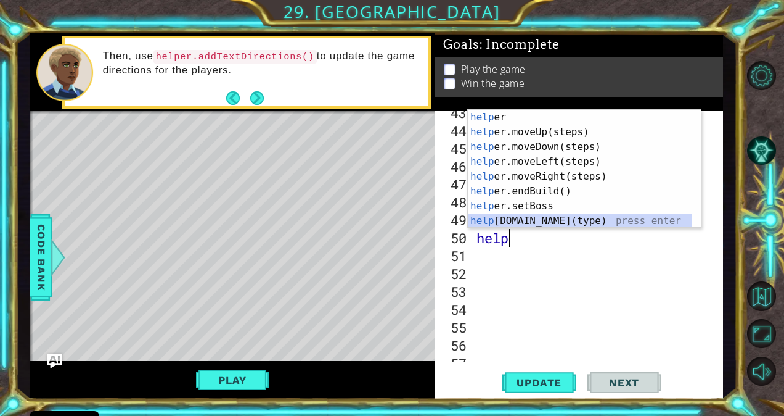
click at [621, 216] on div "help er press enter help er.moveUp(steps) press enter help er.moveDown(steps) p…" at bounding box center [580, 184] width 224 height 148
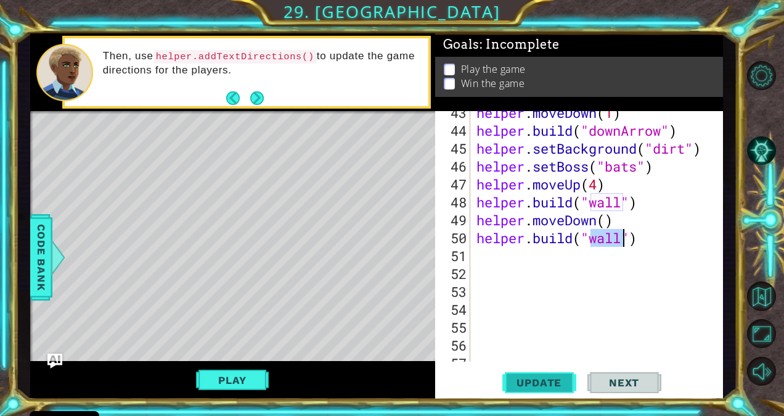
type textarea "[DOMAIN_NAME]("wall")"
click at [519, 379] on span "Update" at bounding box center [539, 382] width 70 height 12
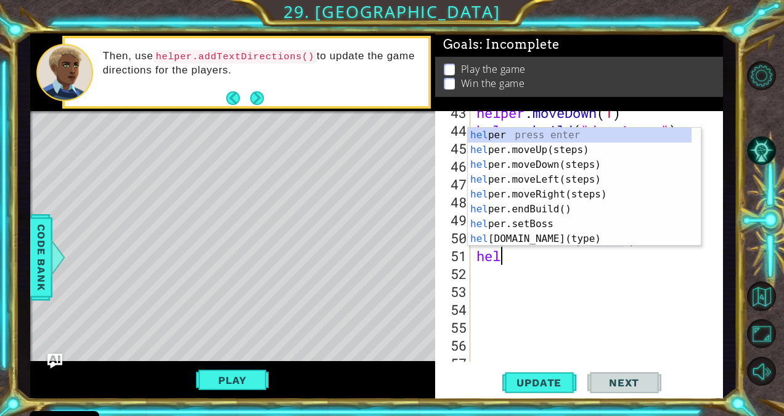
type textarea "help"
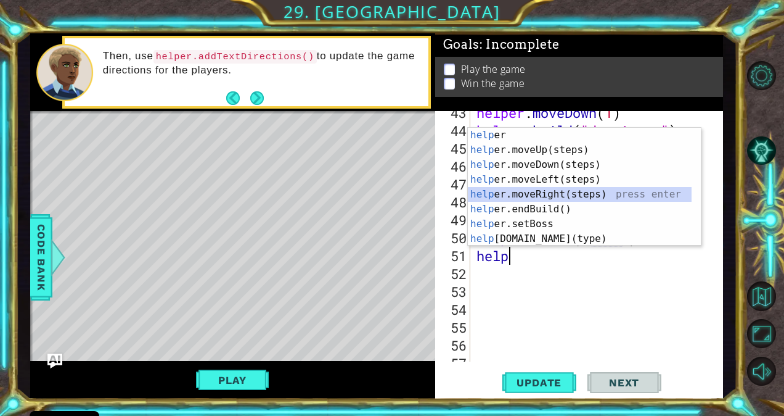
click at [665, 192] on div "help er press enter help er.moveUp(steps) press enter help er.moveDown(steps) p…" at bounding box center [580, 202] width 224 height 148
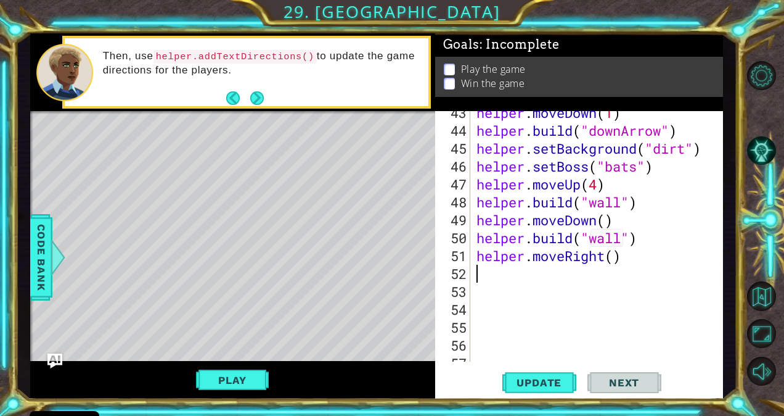
drag, startPoint x: 620, startPoint y: 264, endPoint x: 613, endPoint y: 264, distance: 6.8
click at [613, 264] on div "helper . moveDown ( 1 ) helper . build ( "downArrow" ) helper . setBackground (…" at bounding box center [595, 247] width 243 height 286
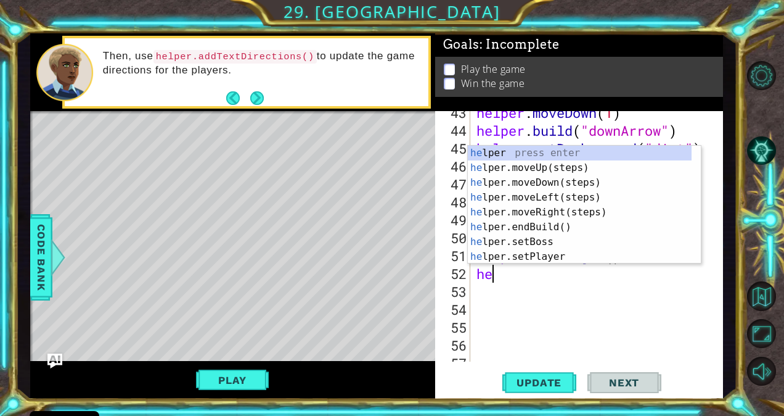
type textarea "hel"
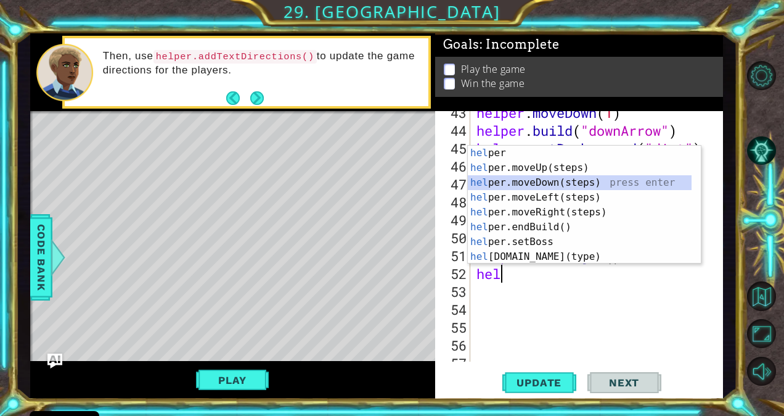
click at [528, 182] on div "hel per press enter hel per.moveUp(steps) press enter hel per.moveDown(steps) p…" at bounding box center [580, 219] width 224 height 148
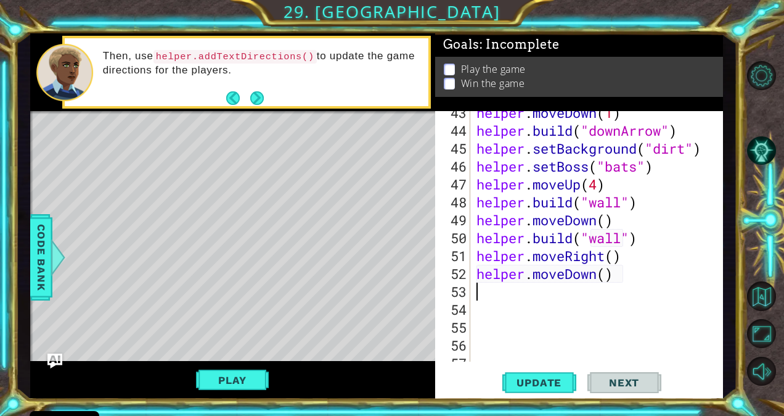
type textarea "2"
type textarea "helper.moveDown(2)"
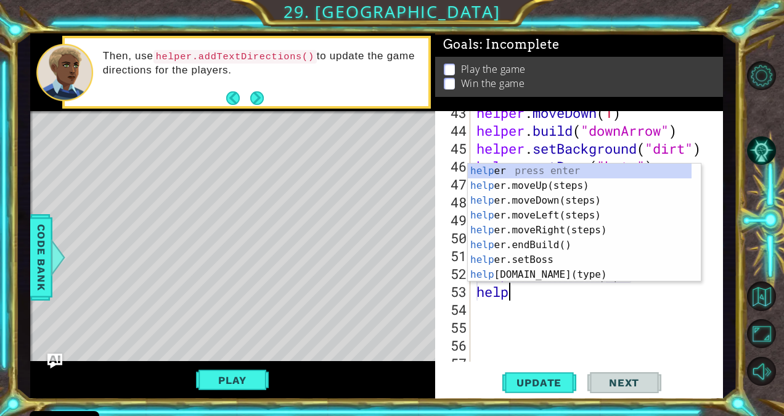
scroll to position [0, 1]
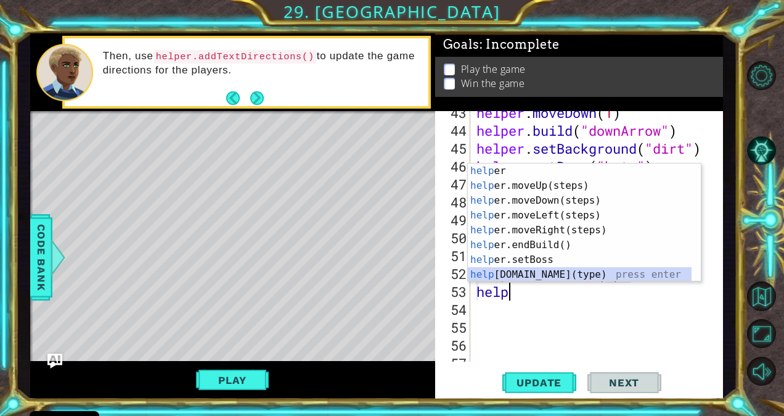
click at [559, 276] on div "help er press enter help er.moveUp(steps) press enter help er.moveDown(steps) p…" at bounding box center [580, 237] width 224 height 148
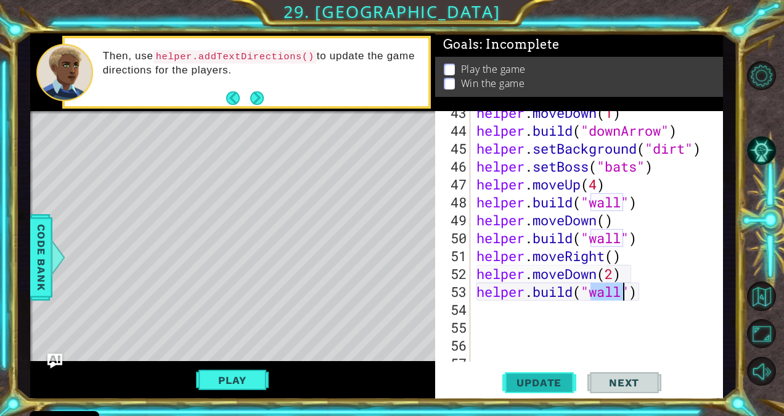
type textarea "[DOMAIN_NAME]("wall")"
click at [532, 388] on button "Update" at bounding box center [539, 381] width 74 height 29
click at [535, 383] on span "Update" at bounding box center [539, 382] width 70 height 12
click at [261, 380] on button "Play" at bounding box center [232, 379] width 72 height 23
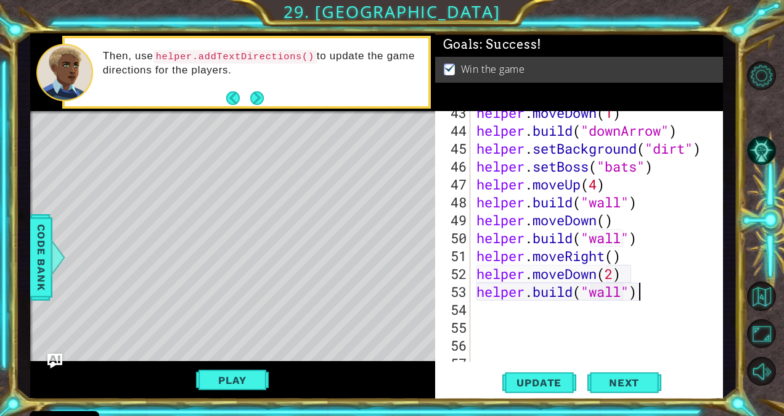
click at [705, 293] on div "helper . moveDown ( 1 ) helper . build ( "downArrow" ) helper . setBackground (…" at bounding box center [595, 247] width 243 height 286
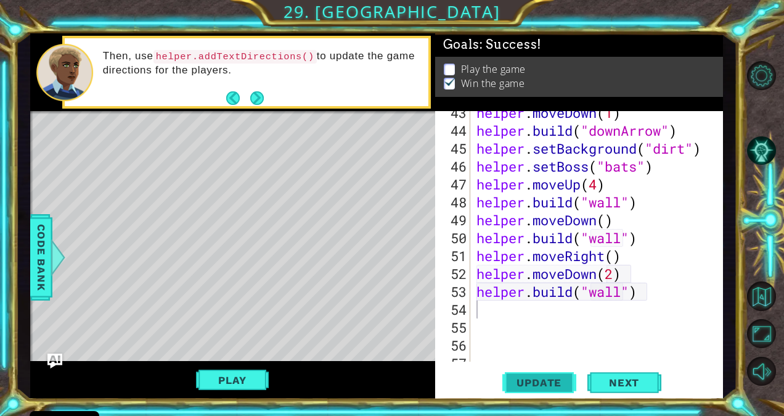
click at [543, 374] on button "Update" at bounding box center [539, 381] width 74 height 29
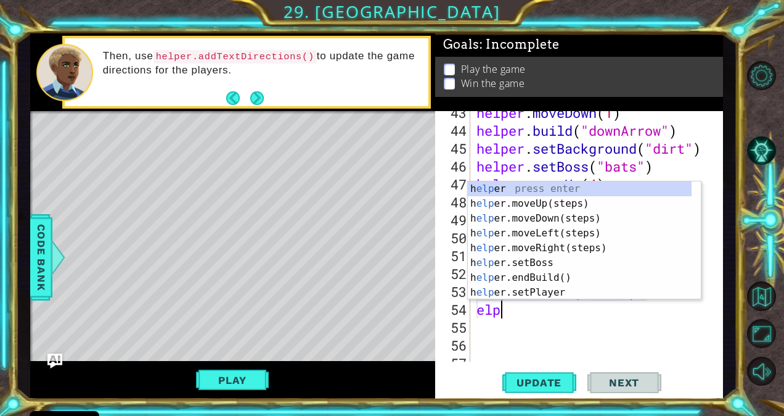
type textarea "e"
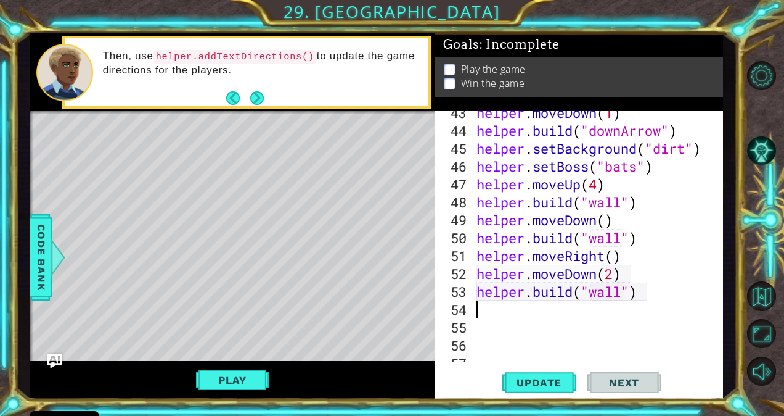
type textarea "e"
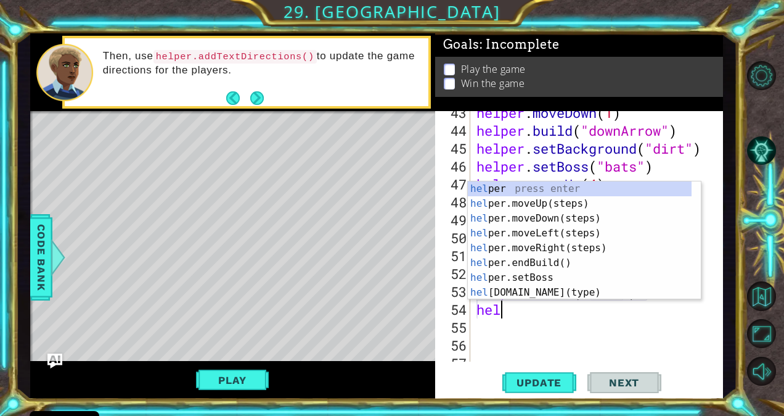
type textarea "help"
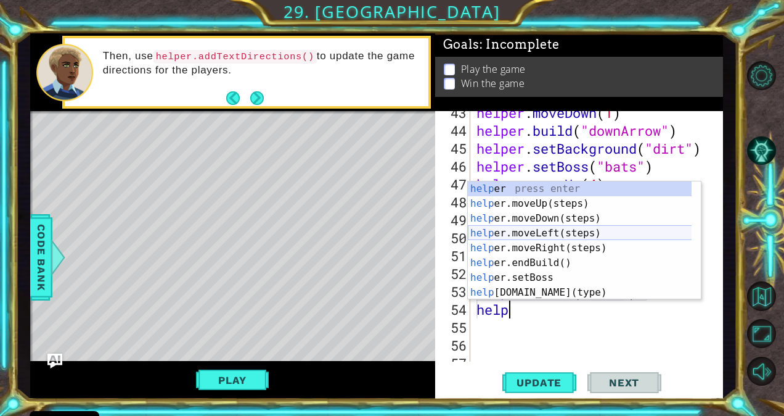
click at [560, 229] on div "help er press enter help er.moveUp(steps) press enter help er.moveDown(steps) p…" at bounding box center [580, 255] width 224 height 148
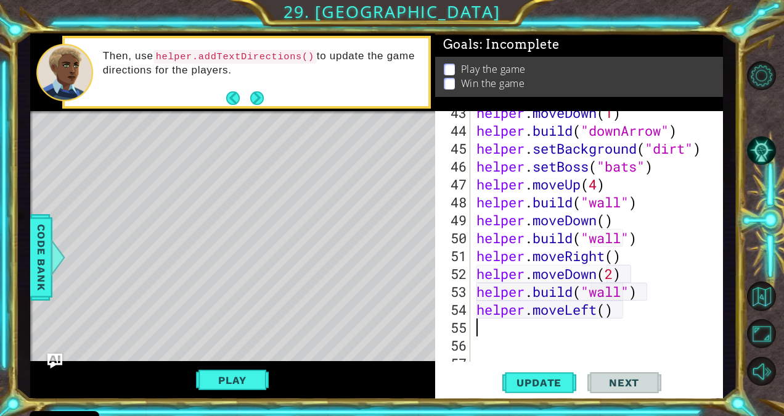
scroll to position [0, 0]
click at [642, 297] on div "helper . moveDown ( 1 ) helper . build ( "downArrow" ) helper . setBackground (…" at bounding box center [595, 247] width 243 height 286
click at [604, 308] on div "helper . moveDown ( 1 ) helper . build ( "downArrow" ) helper . setBackground (…" at bounding box center [595, 247] width 243 height 286
type textarea "helper.moveLeft(6)"
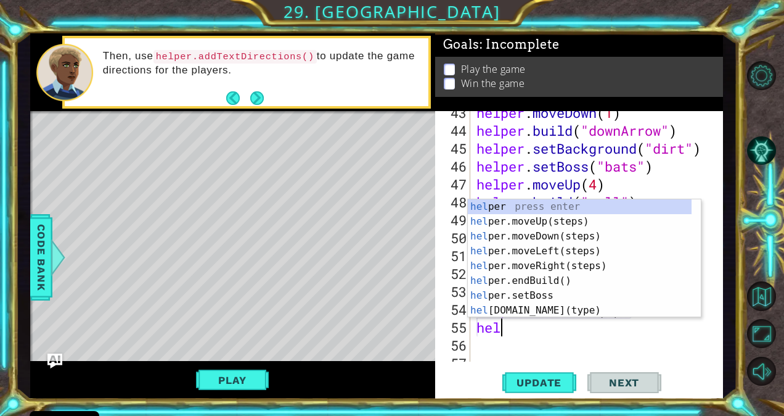
type textarea "help"
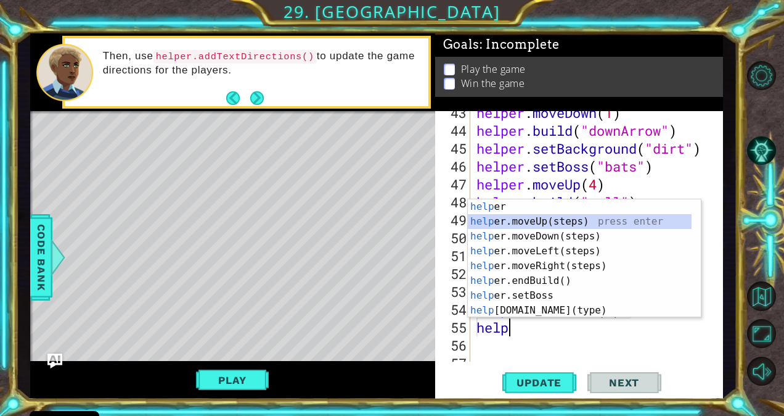
click at [571, 221] on div "help er press enter help er.moveUp(steps) press enter help er.moveDown(steps) p…" at bounding box center [580, 273] width 224 height 148
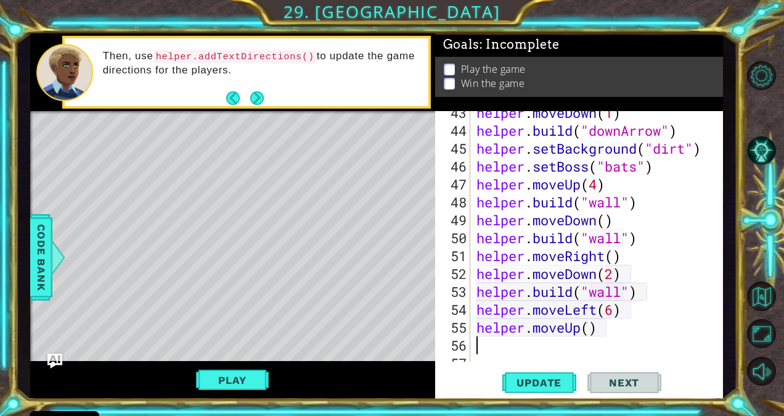
click at [593, 332] on div "helper . moveDown ( 1 ) helper . build ( "downArrow" ) helper . setBackground (…" at bounding box center [595, 247] width 243 height 286
type textarea "helper.moveUp(5)"
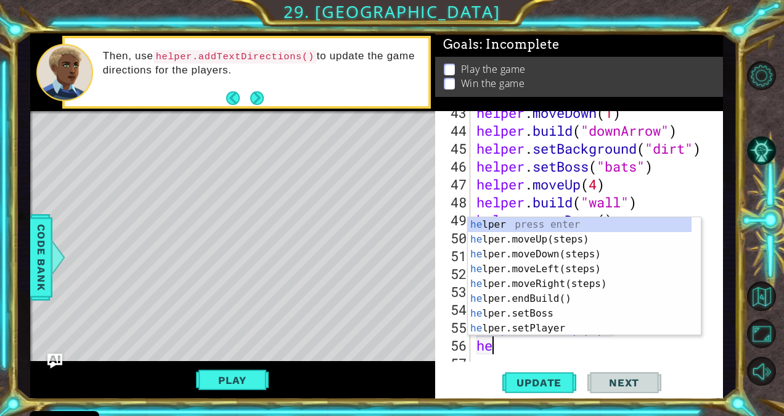
type textarea "h"
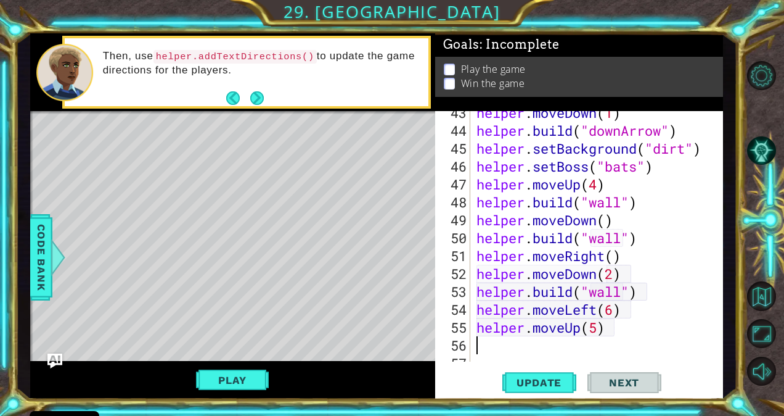
click at [597, 329] on div "helper . moveDown ( 1 ) helper . build ( "downArrow" ) helper . setBackground (…" at bounding box center [595, 247] width 243 height 286
type textarea "helper.moveUp(4)"
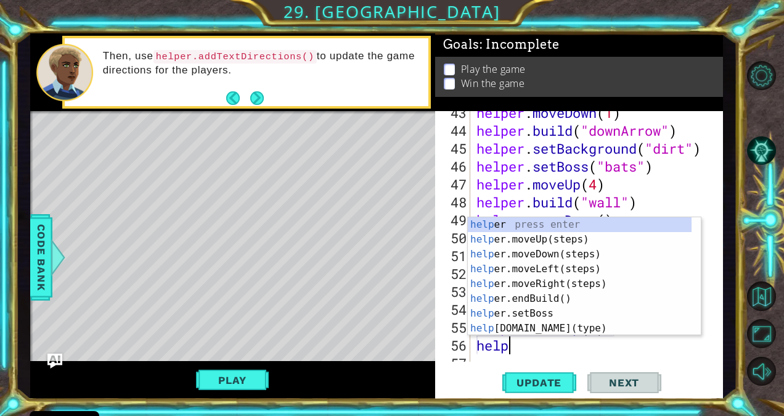
scroll to position [0, 1]
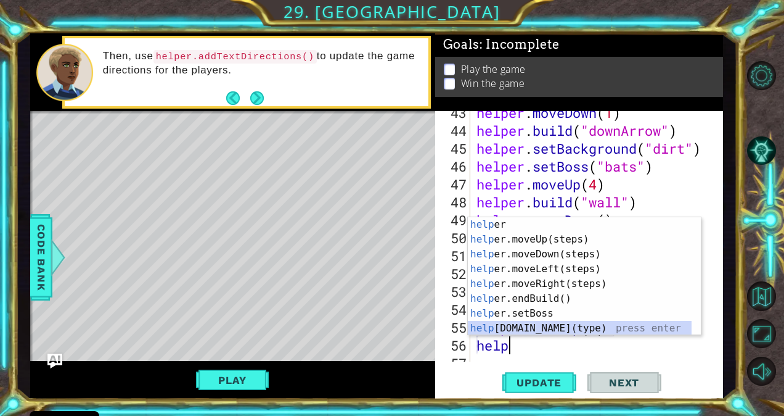
click at [554, 326] on div "help er press enter help er.moveUp(steps) press enter help er.moveDown(steps) p…" at bounding box center [580, 291] width 224 height 148
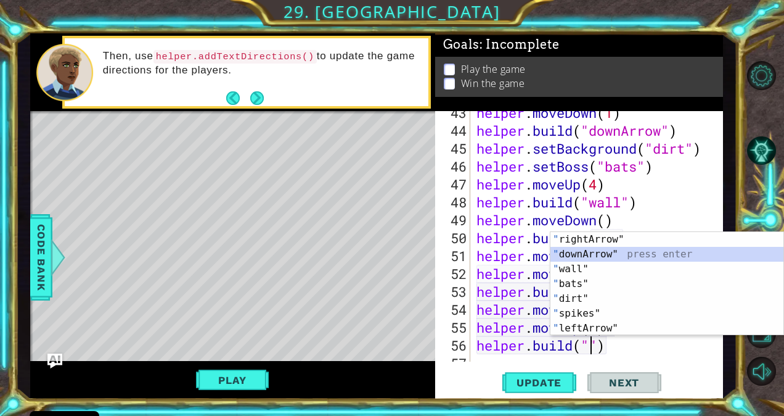
click at [594, 255] on div "" rightArrow" press enter " downArrow" press enter " wall" press enter " bats" …" at bounding box center [668, 298] width 234 height 133
type textarea "[DOMAIN_NAME]("downArrow")"
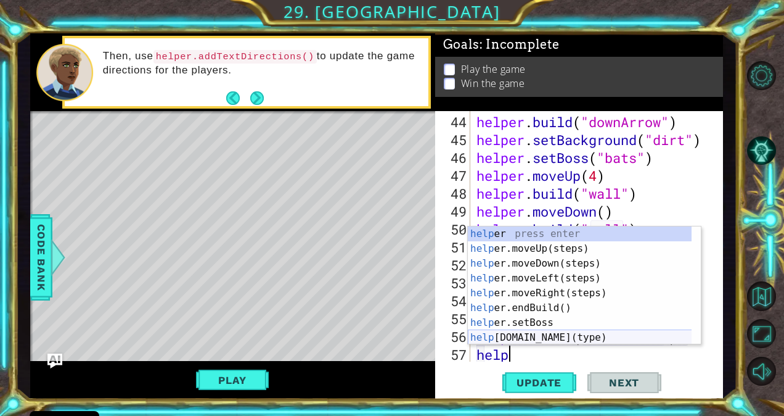
click at [586, 337] on div "help er press enter help er.moveUp(steps) press enter help er.moveDown(steps) p…" at bounding box center [580, 300] width 224 height 148
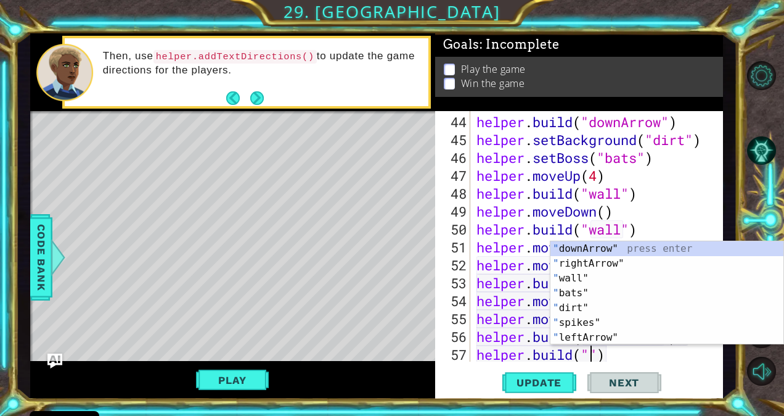
scroll to position [0, 5]
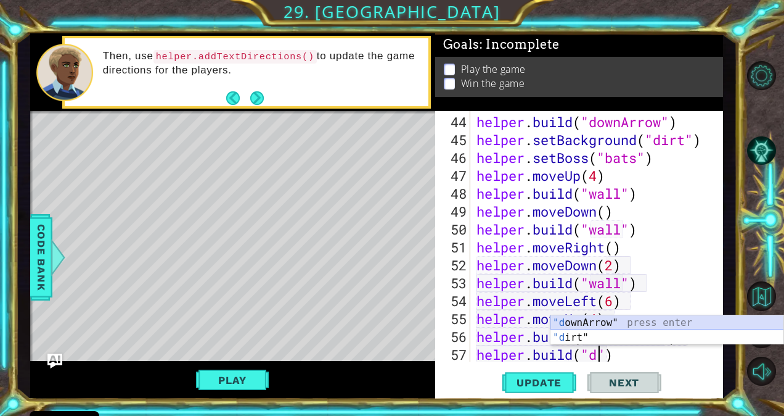
click at [587, 320] on div ""d ownArrow" press enter "d irt" press enter" at bounding box center [668, 344] width 234 height 59
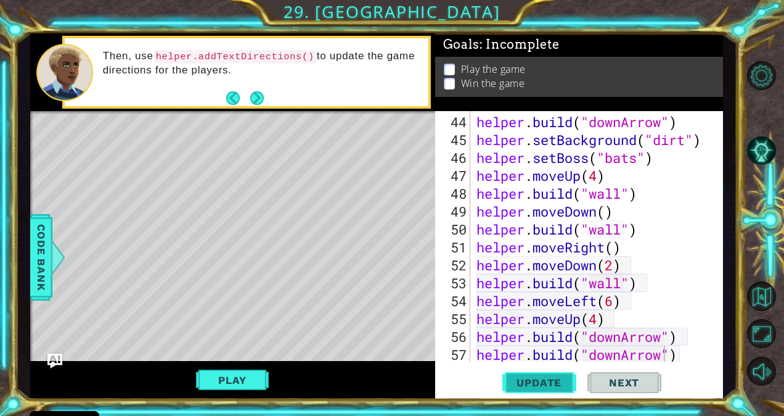
click at [531, 385] on span "Update" at bounding box center [539, 382] width 70 height 12
click at [546, 379] on span "Update" at bounding box center [539, 382] width 70 height 12
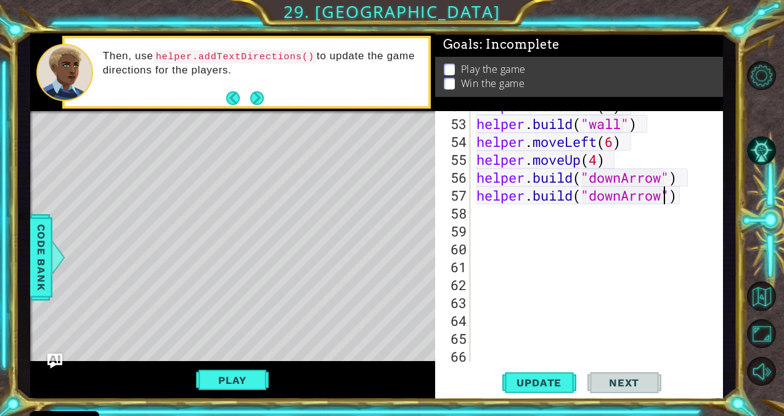
scroll to position [970, 0]
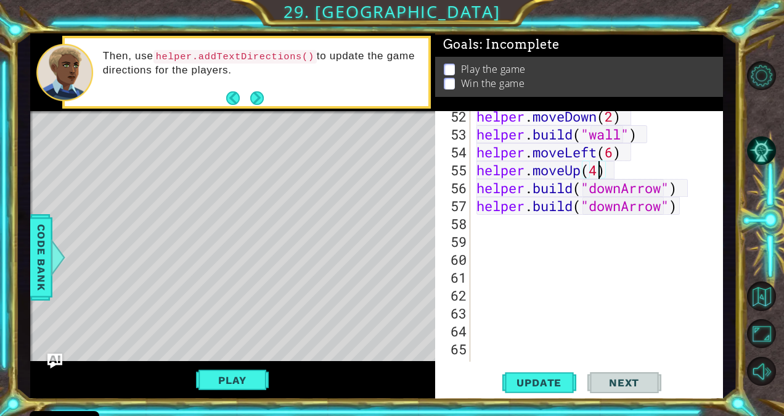
click at [596, 170] on div "helper . moveDown ( 2 ) helper . build ( "wall" ) helper . moveLeft ( 6 ) helpe…" at bounding box center [595, 250] width 243 height 286
click at [615, 155] on div "helper . moveDown ( 2 ) helper . build ( "wall" ) helper . moveLeft ( 6 ) helpe…" at bounding box center [595, 250] width 243 height 286
click at [528, 371] on button "Update" at bounding box center [539, 381] width 74 height 29
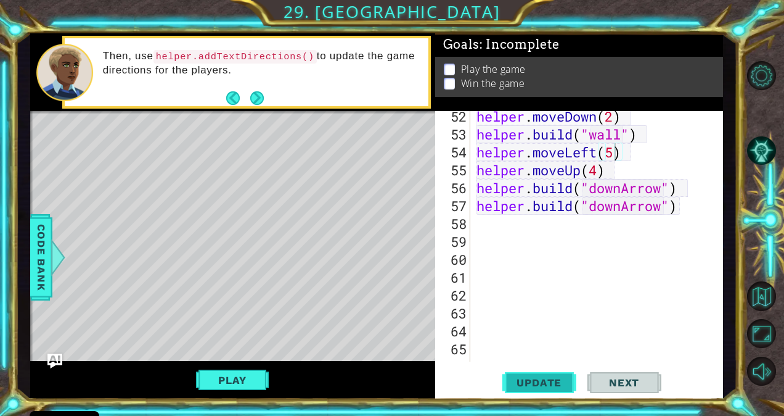
click at [528, 371] on button "Update" at bounding box center [539, 381] width 74 height 29
click at [253, 369] on button "Play" at bounding box center [232, 379] width 72 height 23
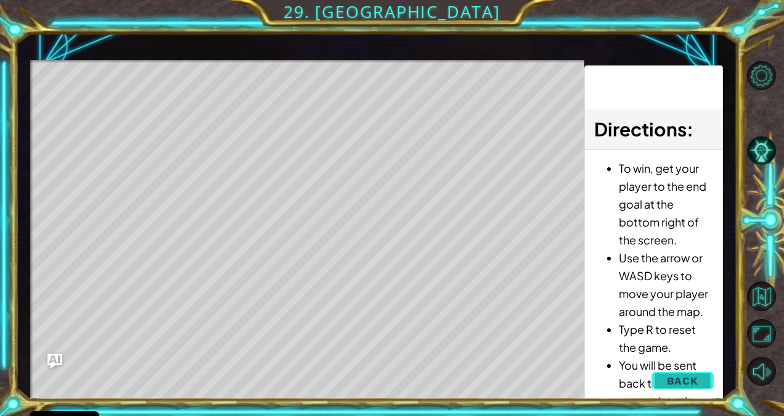
click at [653, 379] on button "Back" at bounding box center [683, 380] width 62 height 25
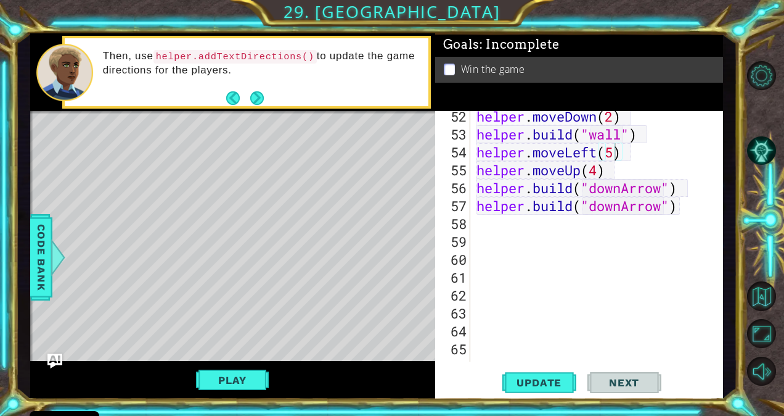
scroll to position [0, 5]
click at [671, 176] on div "helper . moveDown ( 2 ) helper . build ( "wall" ) helper . moveLeft ( 5 ) helpe…" at bounding box center [595, 250] width 243 height 286
click at [704, 211] on div "helper . moveDown ( 2 ) helper . build ( "wall" ) helper . moveLeft ( 5 ) helpe…" at bounding box center [595, 250] width 243 height 286
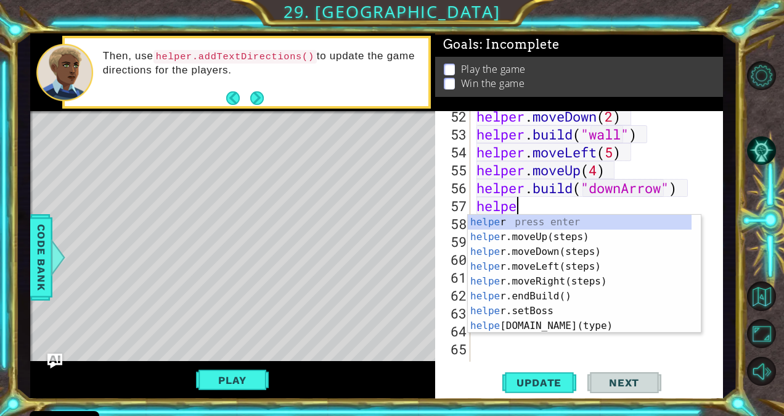
scroll to position [0, 1]
type textarea "h"
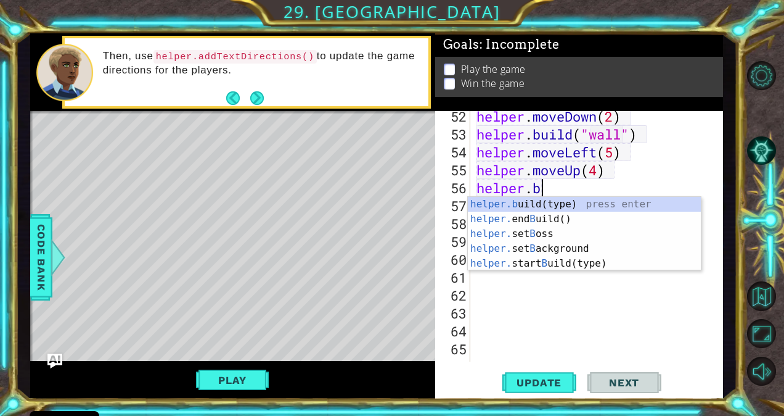
type textarea "h"
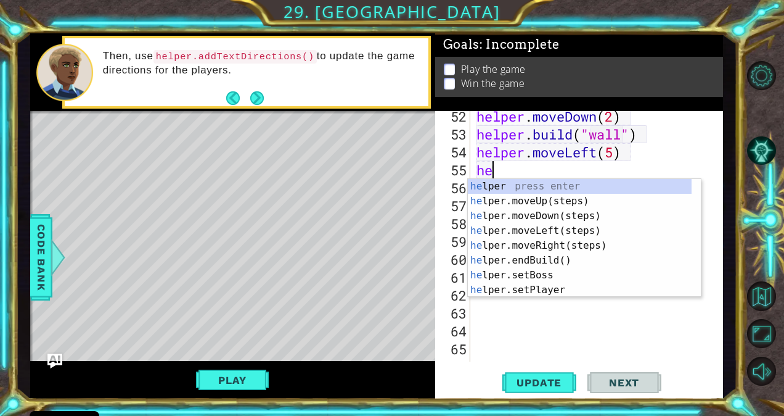
type textarea "h"
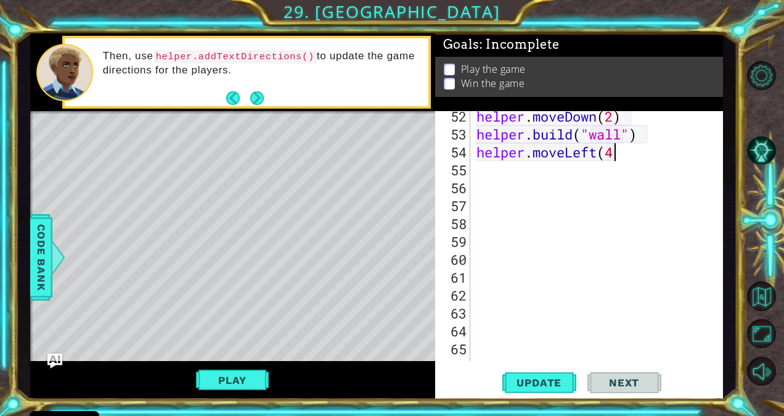
scroll to position [0, 6]
click at [530, 381] on span "Update" at bounding box center [539, 382] width 70 height 12
click at [618, 158] on div "helper . moveDown ( 2 ) helper . build ( "wall" ) helper . moveLeft ( 4 )" at bounding box center [595, 250] width 243 height 286
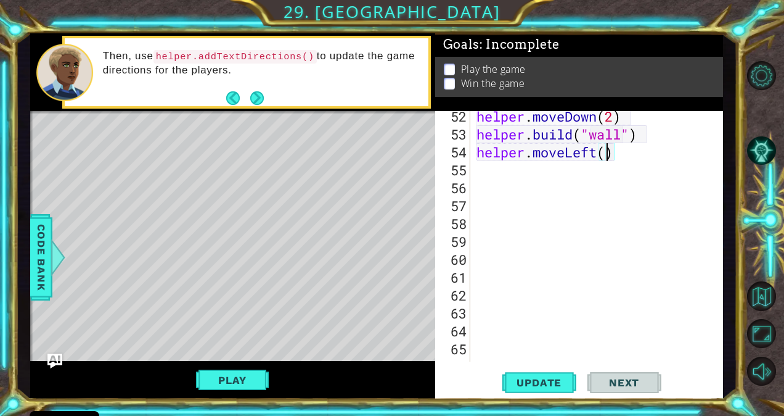
scroll to position [0, 6]
type textarea "helper.moveLeft(6)"
click at [545, 374] on button "Update" at bounding box center [539, 381] width 74 height 29
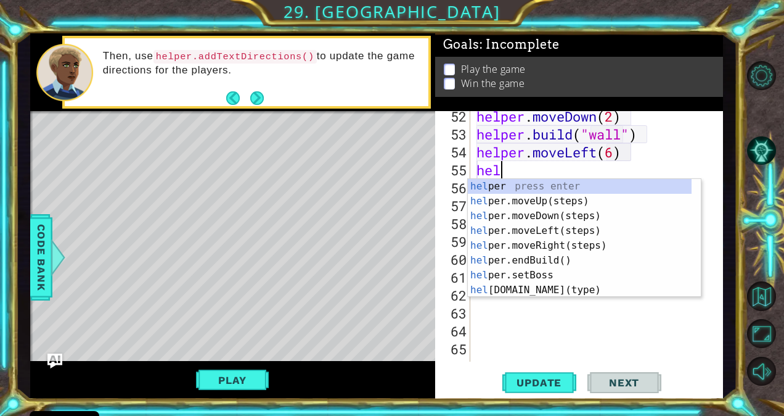
type textarea "help"
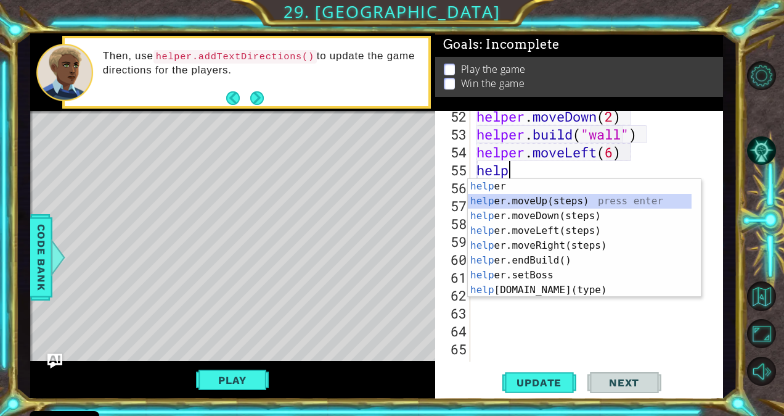
click at [536, 202] on div "help er press enter help er.moveUp(steps) press enter help er.moveDown(steps) p…" at bounding box center [580, 253] width 224 height 148
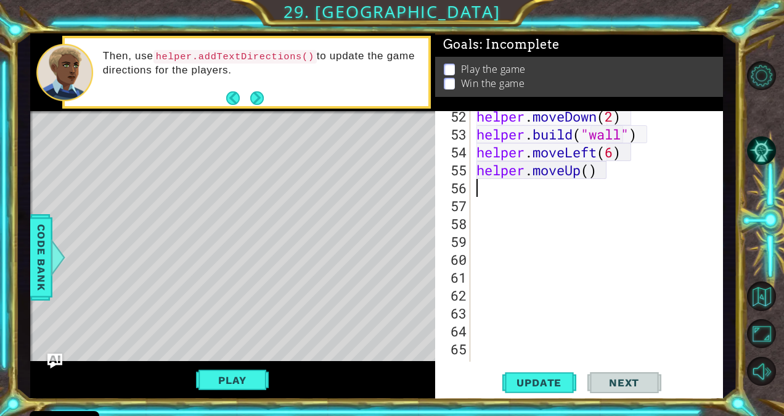
click at [548, 213] on div "helper . moveDown ( 2 ) helper . build ( "wall" ) helper . moveLeft ( 6 ) helpe…" at bounding box center [595, 250] width 243 height 286
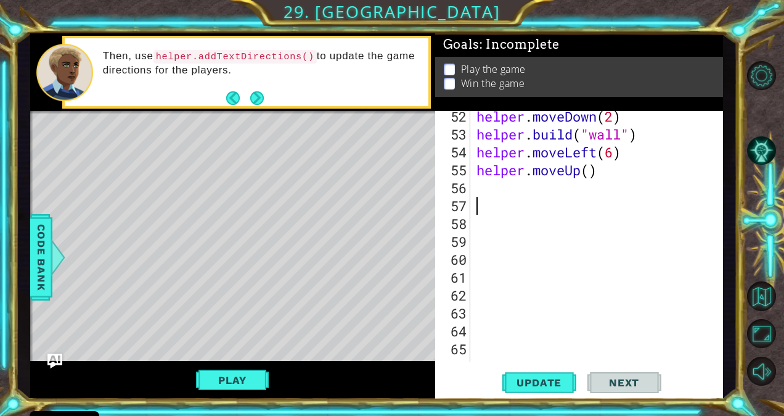
click at [631, 196] on div "helper . moveDown ( 2 ) helper . build ( "wall" ) helper . moveLeft ( 6 ) helpe…" at bounding box center [595, 250] width 243 height 286
click at [639, 206] on div "helper . moveDown ( 2 ) helper . build ( "wall" ) helper . moveLeft ( 6 ) helpe…" at bounding box center [595, 250] width 243 height 286
type textarea "helper.moveUp(3)"
click at [561, 374] on button "Update" at bounding box center [539, 381] width 74 height 29
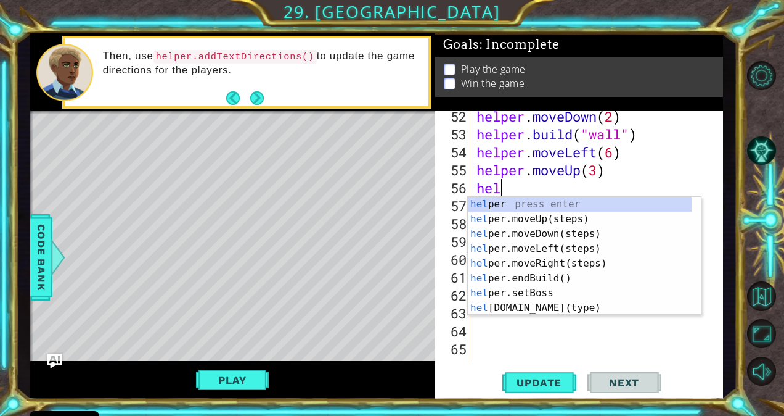
scroll to position [0, 1]
click at [588, 305] on div "help er press enter help er.moveUp(steps) press enter help er.moveDown(steps) p…" at bounding box center [580, 271] width 224 height 148
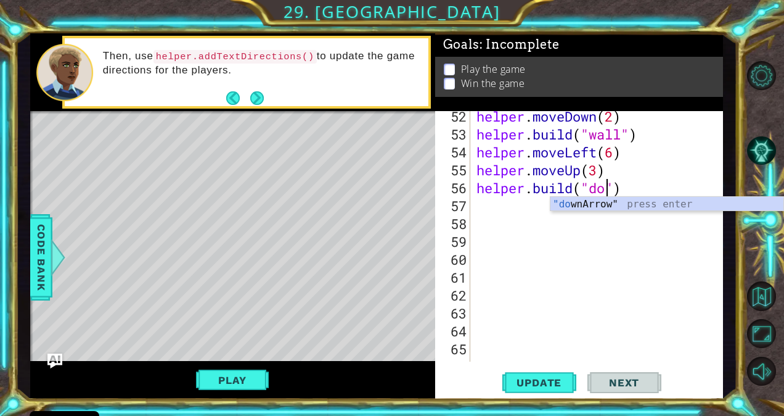
scroll to position [0, 6]
click at [605, 205] on div ""do wnArrow" press enter" at bounding box center [668, 219] width 234 height 44
type textarea "[DOMAIN_NAME]("downArrow")"
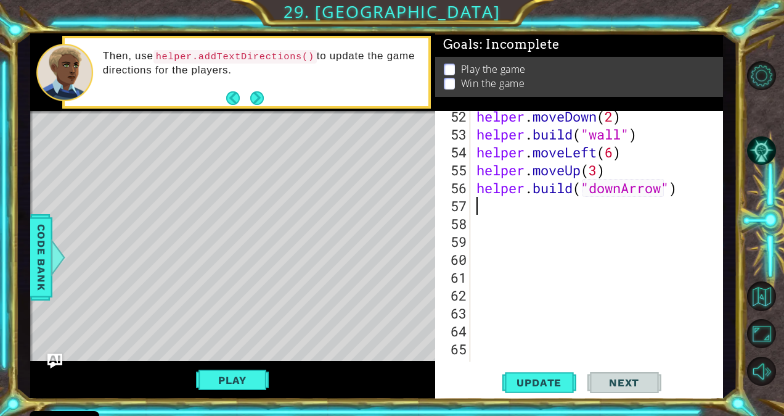
scroll to position [0, 0]
click at [533, 379] on span "Update" at bounding box center [539, 382] width 70 height 12
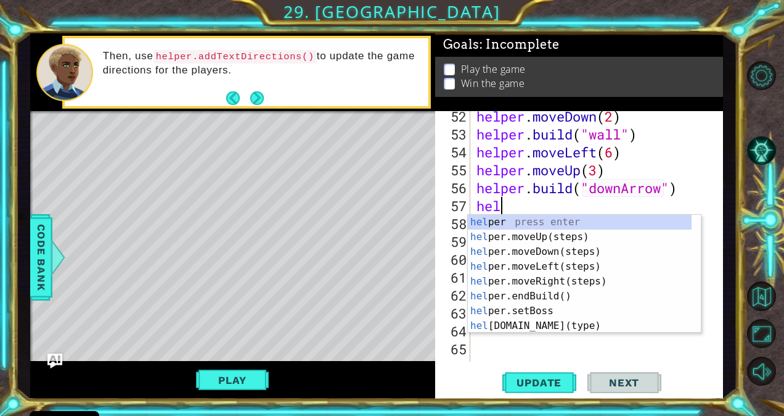
scroll to position [0, 1]
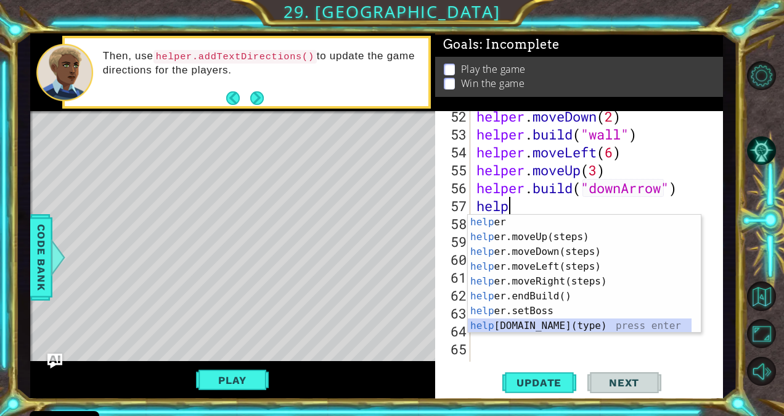
click at [589, 324] on div "help er press enter help er.moveUp(steps) press enter help er.moveDown(steps) p…" at bounding box center [580, 289] width 224 height 148
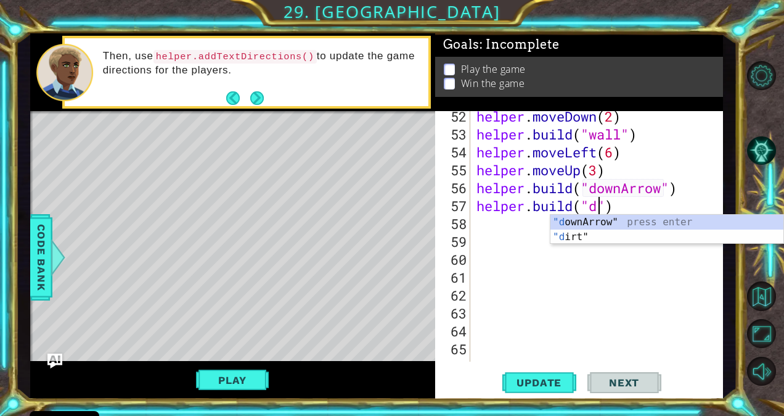
scroll to position [0, 6]
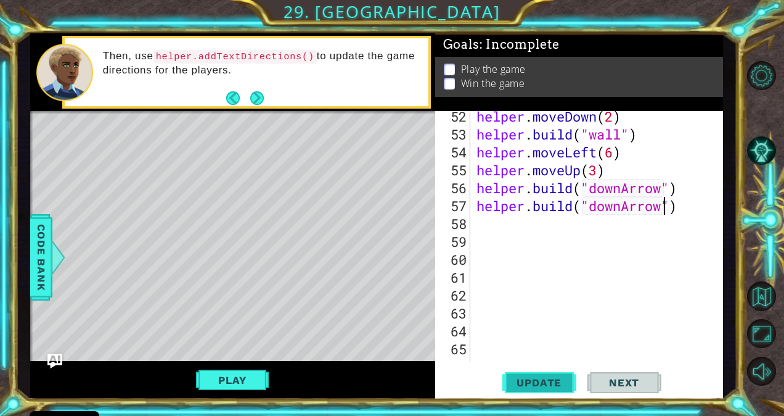
click at [522, 379] on span "Update" at bounding box center [539, 382] width 70 height 12
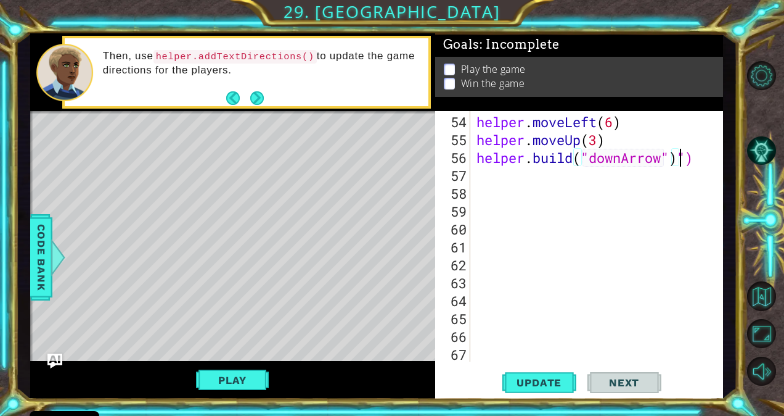
scroll to position [999, 0]
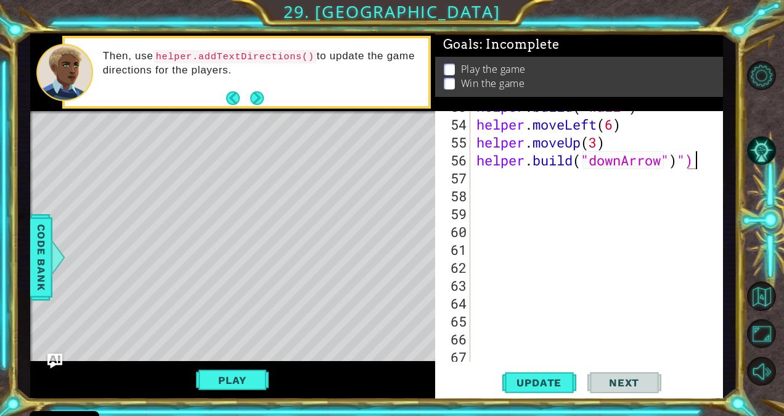
click at [703, 157] on div "helper . build ( "wall" ) helper . moveLeft ( 6 ) helper . moveUp ( 3 ) helper …" at bounding box center [595, 240] width 243 height 286
type textarea "[DOMAIN_NAME]("downArrow")"
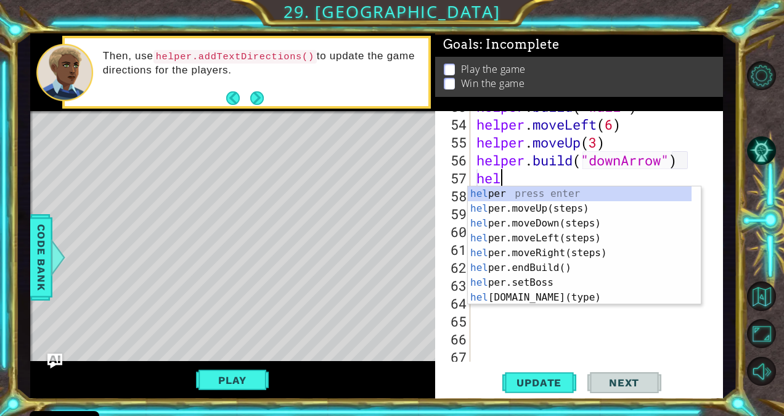
scroll to position [0, 1]
type textarea "help"
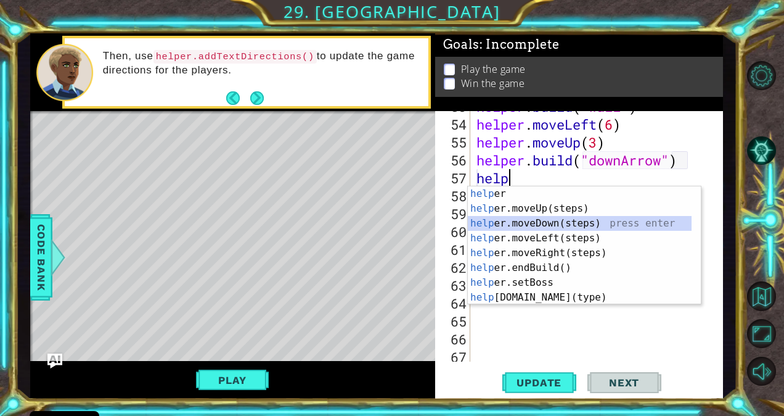
click at [670, 226] on div "help er press enter help er.moveUp(steps) press enter help er.moveDown(steps) p…" at bounding box center [580, 260] width 224 height 148
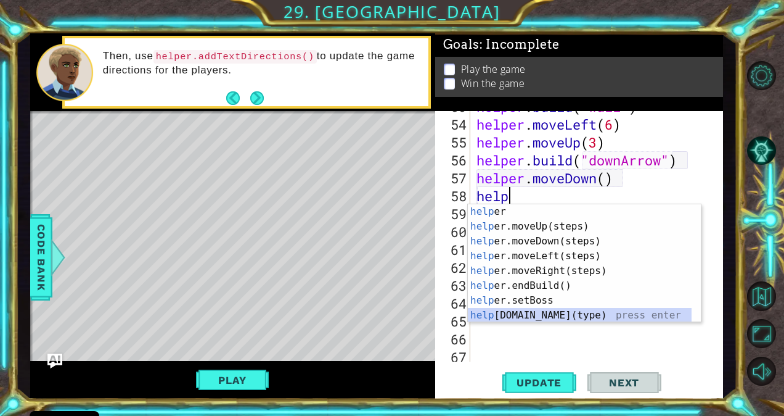
click at [598, 311] on div "help er press enter help er.moveUp(steps) press enter help er.moveDown(steps) p…" at bounding box center [580, 278] width 224 height 148
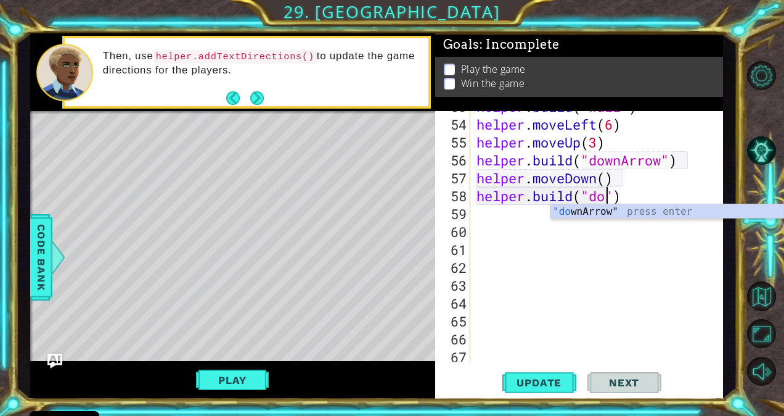
scroll to position [0, 6]
type textarea "[DOMAIN_NAME]("downArrow")"
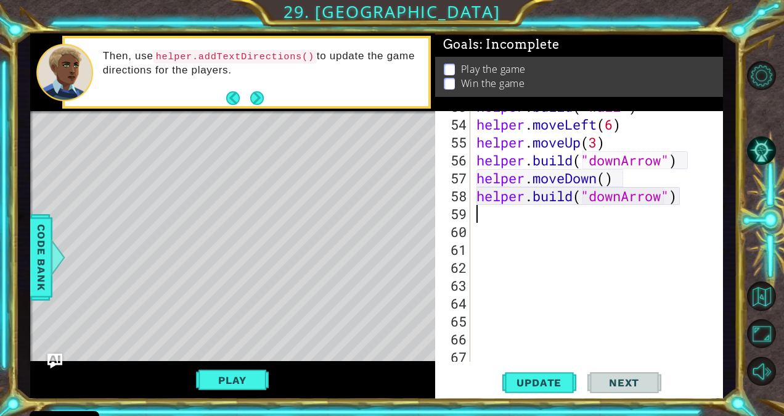
scroll to position [0, 0]
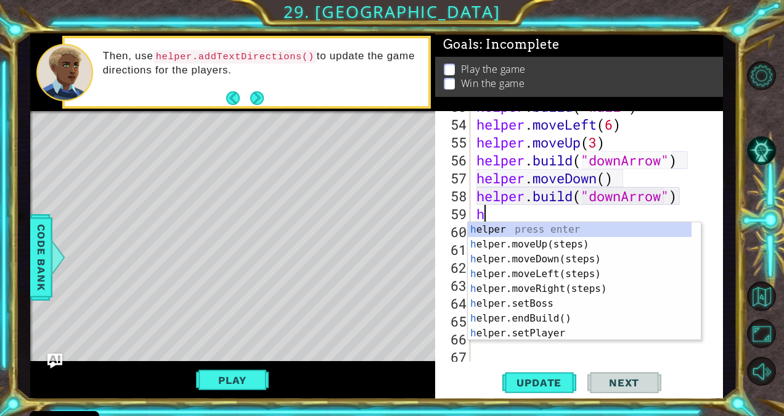
type textarea "he"
click at [610, 258] on div "he lper press enter he lper.moveUp(steps) press enter he lper.moveDown(steps) p…" at bounding box center [580, 296] width 224 height 148
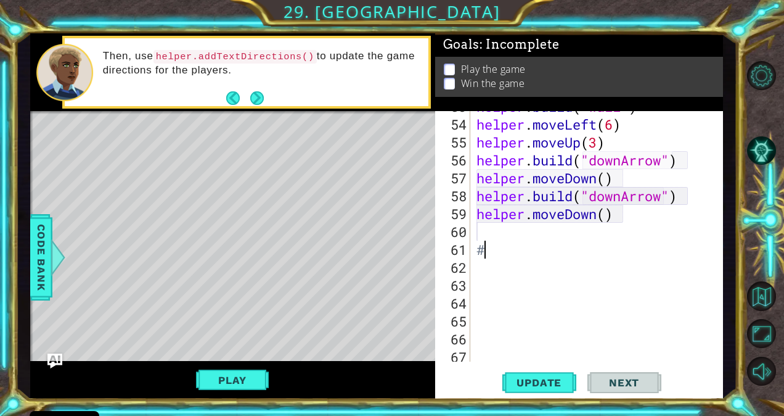
type textarea "#"
click at [529, 382] on span "Update" at bounding box center [539, 382] width 70 height 12
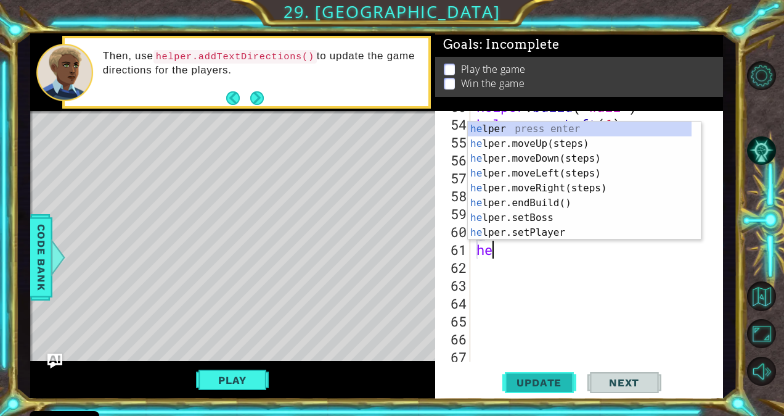
type textarea "h"
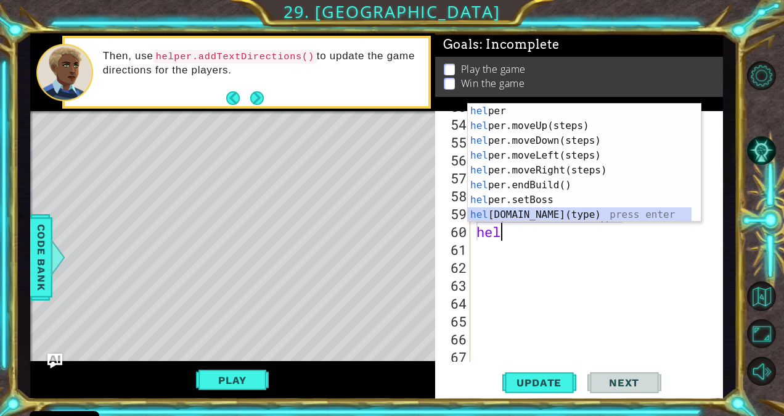
click at [588, 214] on div "hel per press enter hel per.moveUp(steps) press enter hel per.moveDown(steps) p…" at bounding box center [580, 178] width 224 height 148
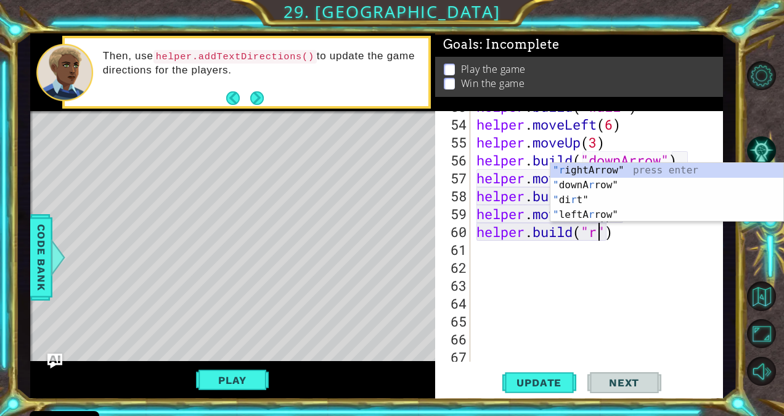
scroll to position [0, 6]
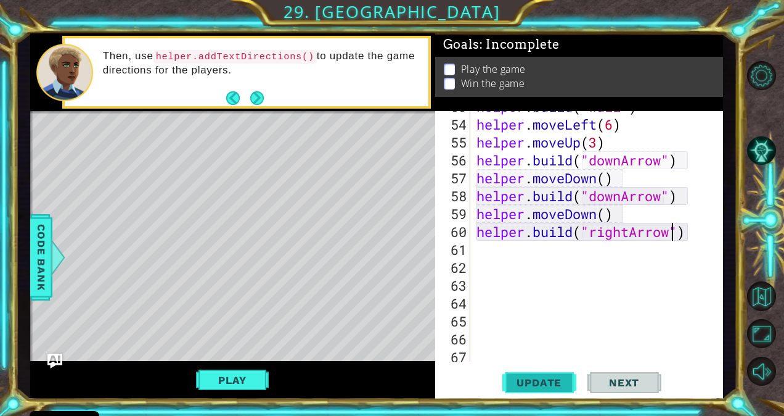
type textarea "[DOMAIN_NAME]("rightArrow")"
click at [520, 380] on span "Update" at bounding box center [539, 382] width 70 height 12
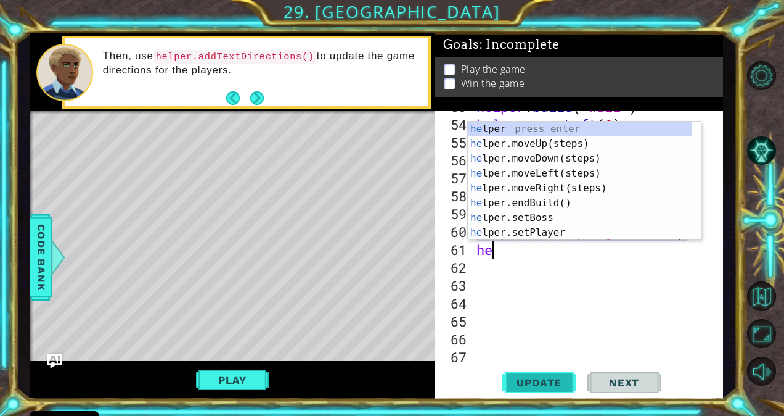
scroll to position [0, 0]
type textarea "help"
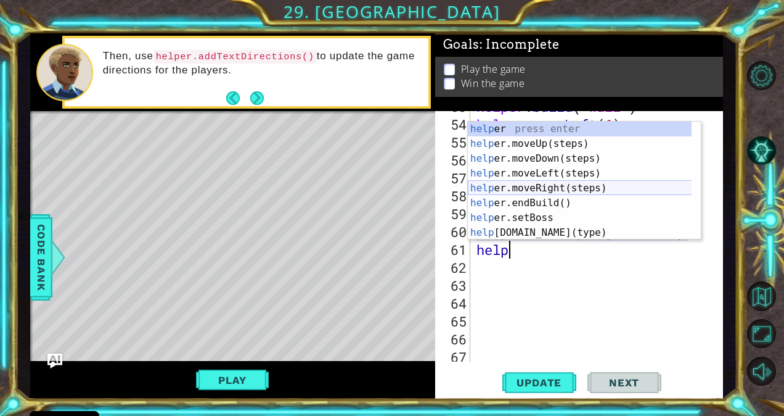
click at [521, 189] on div "help er press enter help er.moveUp(steps) press enter help er.moveDown(steps) p…" at bounding box center [580, 195] width 224 height 148
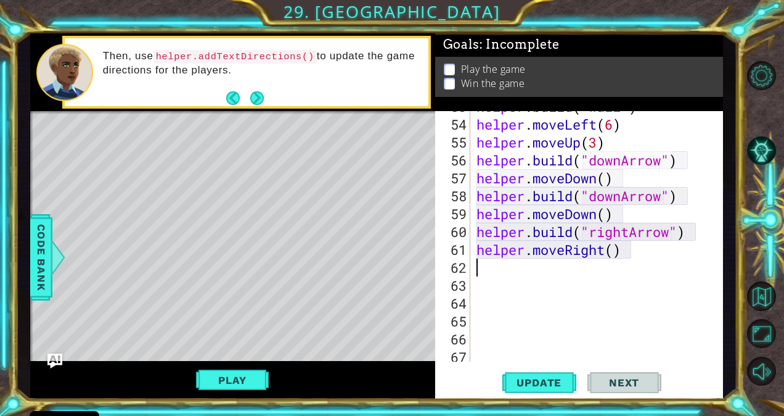
scroll to position [0, 0]
click at [613, 255] on div "helper . build ( "wall" ) helper . moveLeft ( 6 ) helper . moveUp ( 3 ) helper …" at bounding box center [595, 240] width 243 height 286
type textarea "helper.moveRight()"
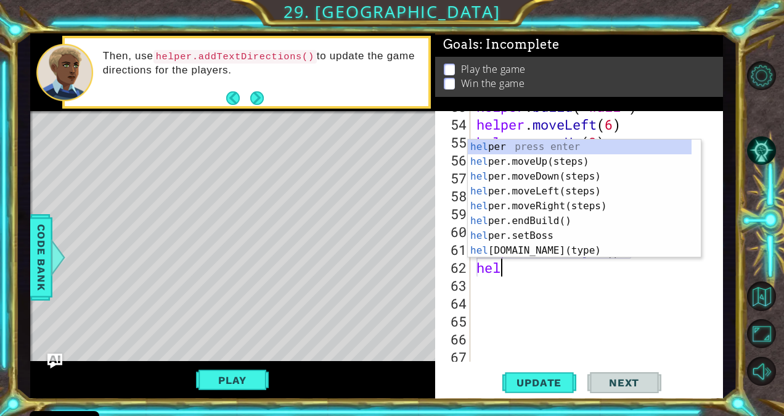
type textarea "help"
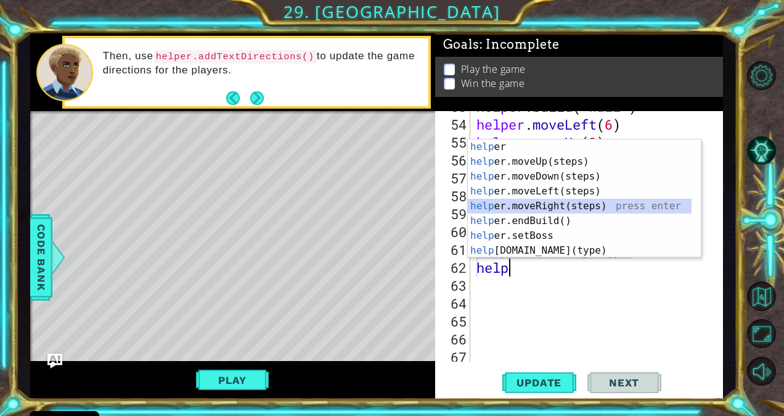
click at [562, 208] on div "help er press enter help er.moveUp(steps) press enter help er.moveDown(steps) p…" at bounding box center [580, 213] width 224 height 148
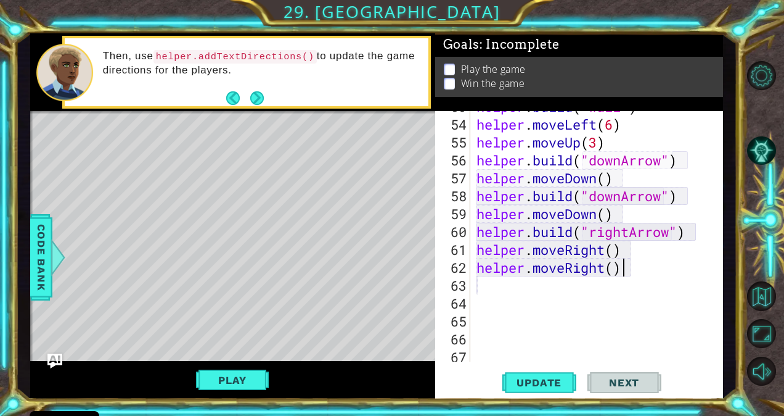
click at [624, 268] on div "helper . build ( "wall" ) helper . moveLeft ( 6 ) helper . moveUp ( 3 ) helper …" at bounding box center [595, 240] width 243 height 286
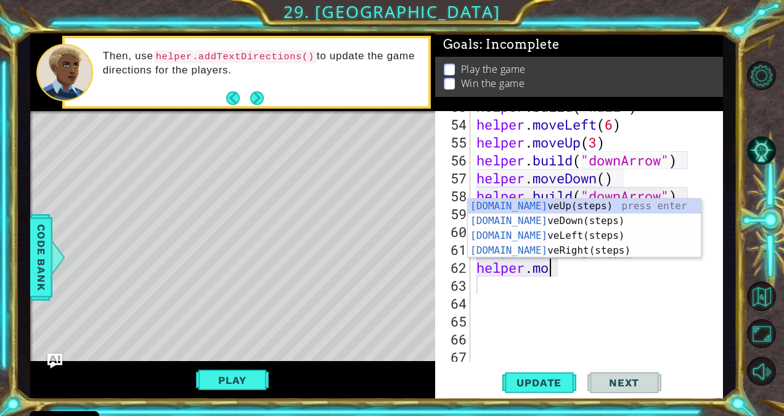
type textarea "helper."
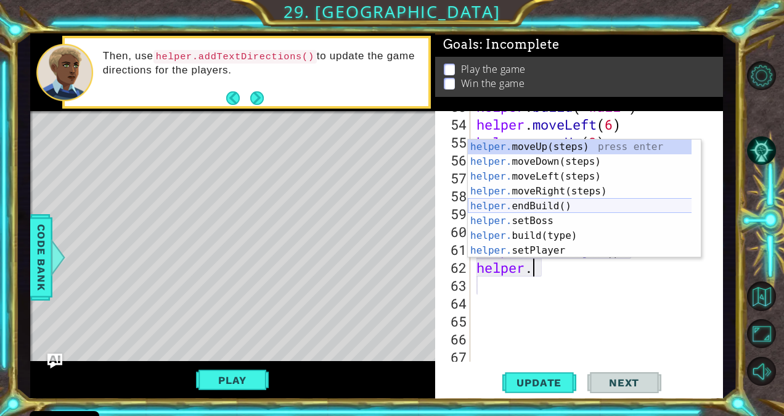
click at [584, 204] on div "helper. moveUp(steps) press enter helper. moveDown(steps) press enter helper. m…" at bounding box center [580, 213] width 224 height 148
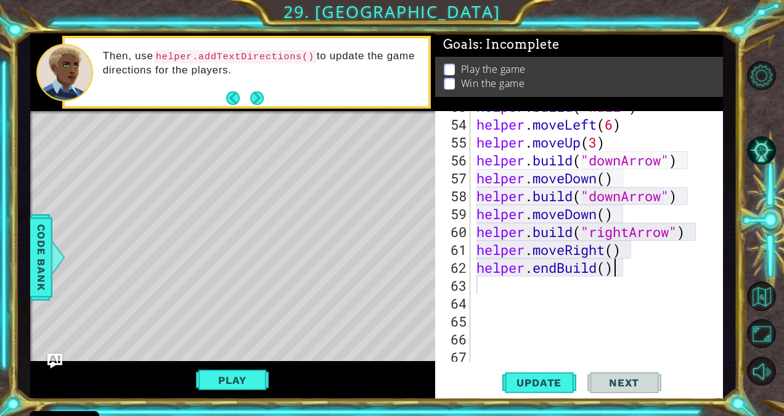
click at [630, 272] on div "helper . build ( "wall" ) helper . moveLeft ( 6 ) helper . moveUp ( 3 ) helper …" at bounding box center [595, 240] width 243 height 286
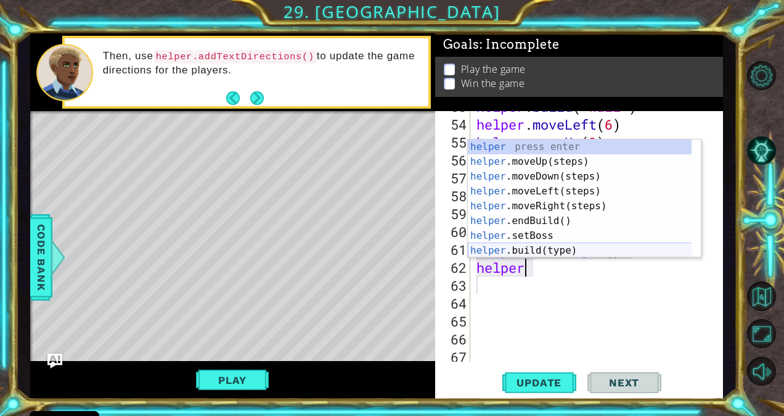
click at [581, 250] on div "helper press enter helper .moveUp(steps) press enter helper .moveDown(steps) pr…" at bounding box center [580, 213] width 224 height 148
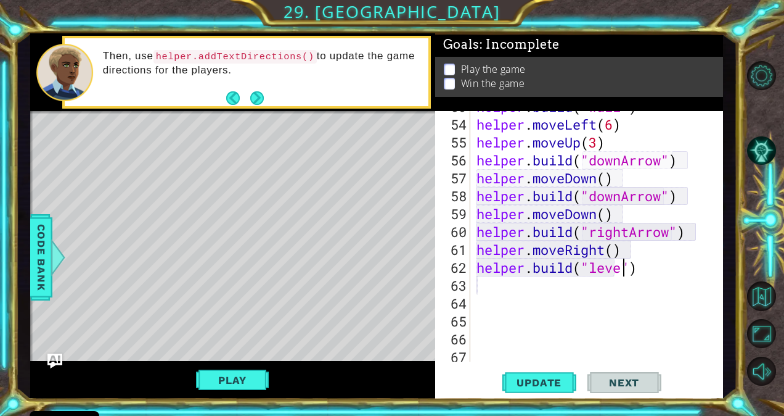
scroll to position [0, 7]
type textarea "[DOMAIN_NAME]("lever")"
click at [573, 379] on span "Update" at bounding box center [539, 382] width 70 height 12
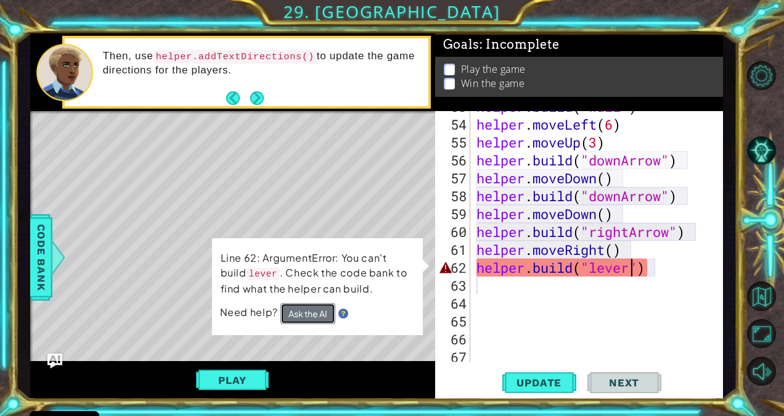
click at [305, 313] on button "Ask the AI" at bounding box center [308, 313] width 55 height 21
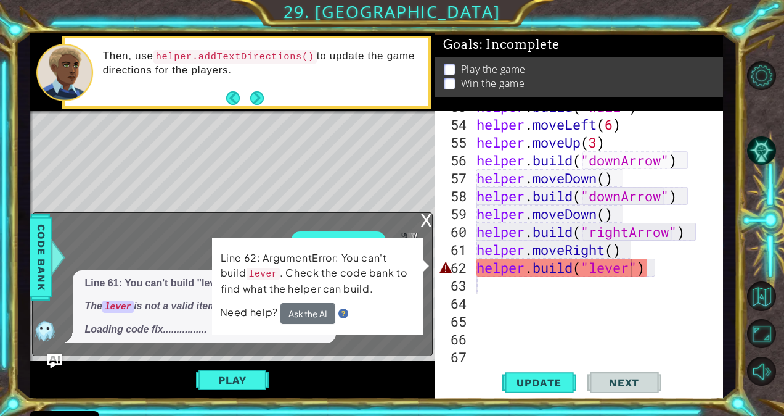
click at [427, 216] on div "x" at bounding box center [426, 219] width 11 height 12
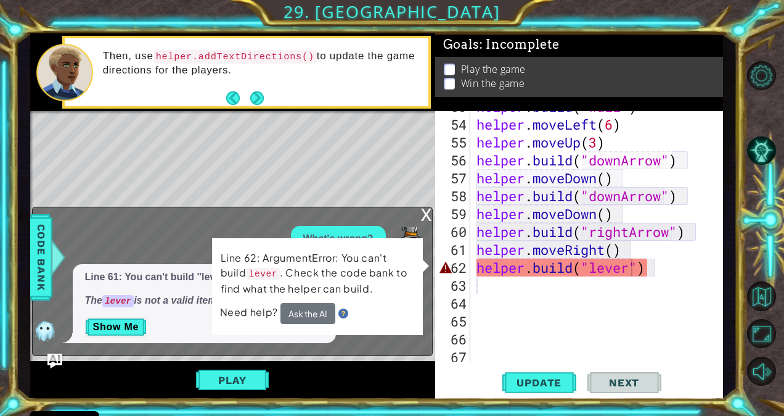
scroll to position [0, 0]
click at [535, 327] on div "helper . build ( "wall" ) helper . moveLeft ( 6 ) helper . moveUp ( 3 ) helper …" at bounding box center [595, 240] width 243 height 286
click at [427, 216] on div "x" at bounding box center [426, 213] width 11 height 12
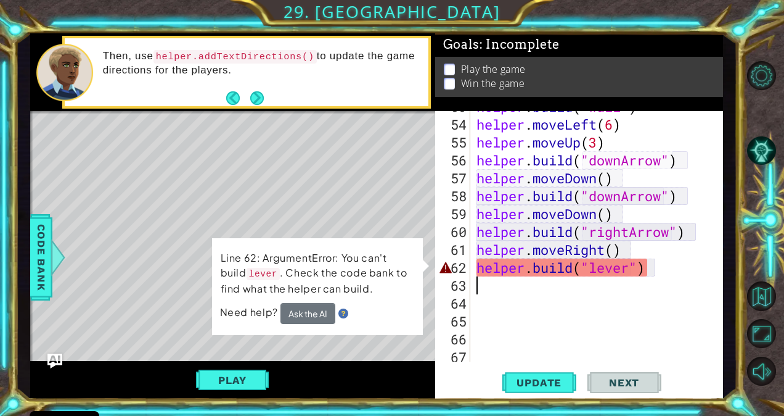
click at [690, 275] on div "helper . build ( "wall" ) helper . moveLeft ( 6 ) helper . moveUp ( 3 ) helper …" at bounding box center [595, 240] width 243 height 286
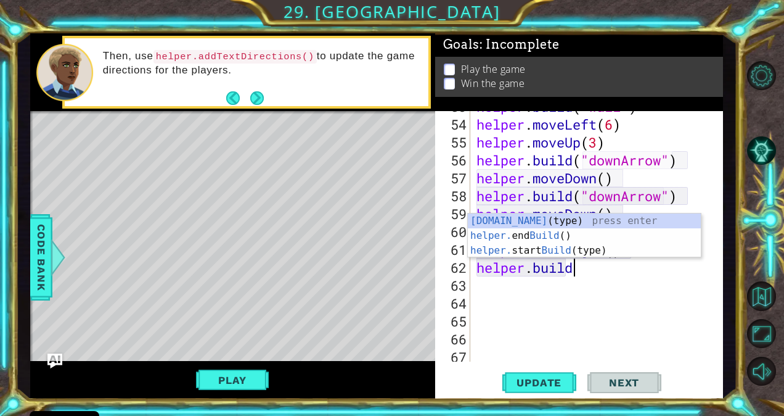
scroll to position [0, 4]
click at [674, 219] on div "[DOMAIN_NAME] (type) press enter helper. end Build () press enter helper. start…" at bounding box center [585, 250] width 234 height 74
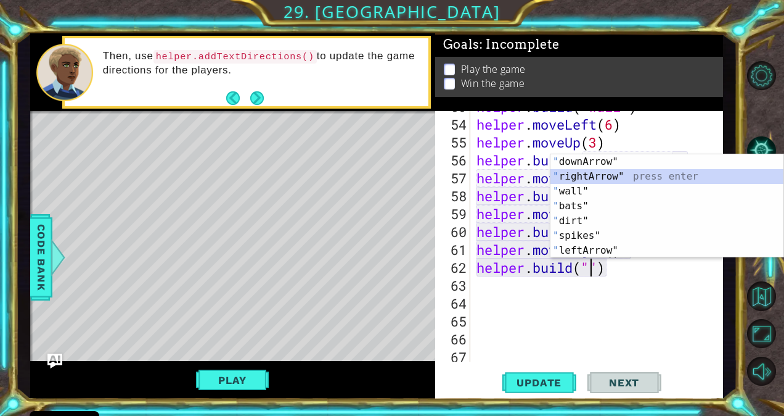
click at [644, 174] on div "" downArrow" press enter " rightArrow" press enter " wall" press enter " bats" …" at bounding box center [668, 220] width 234 height 133
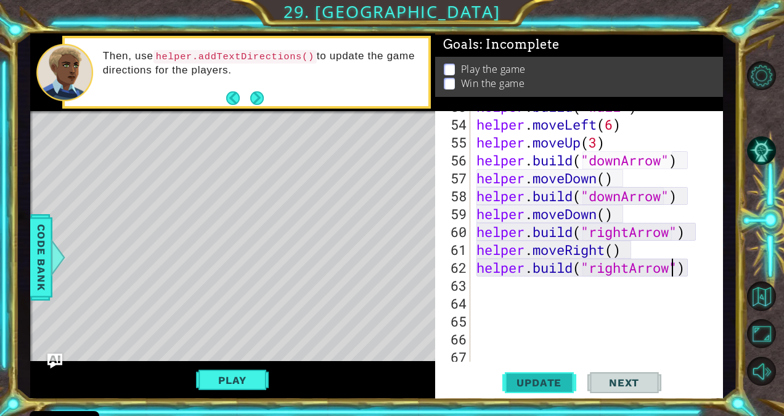
type textarea "[DOMAIN_NAME]("rightArrow")"
click at [522, 376] on span "Update" at bounding box center [539, 382] width 70 height 12
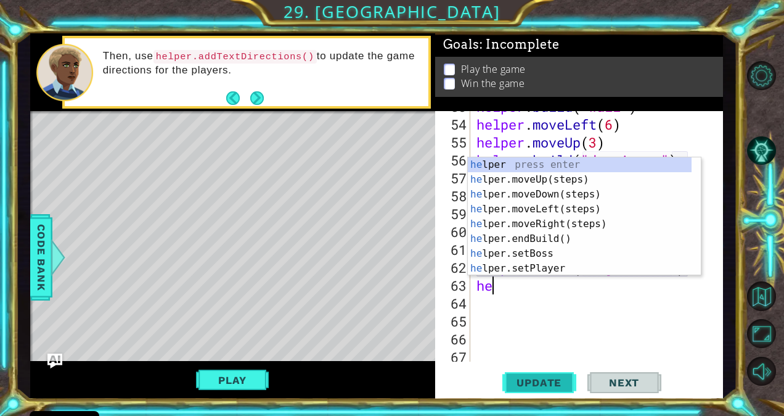
scroll to position [0, 0]
type textarea "help"
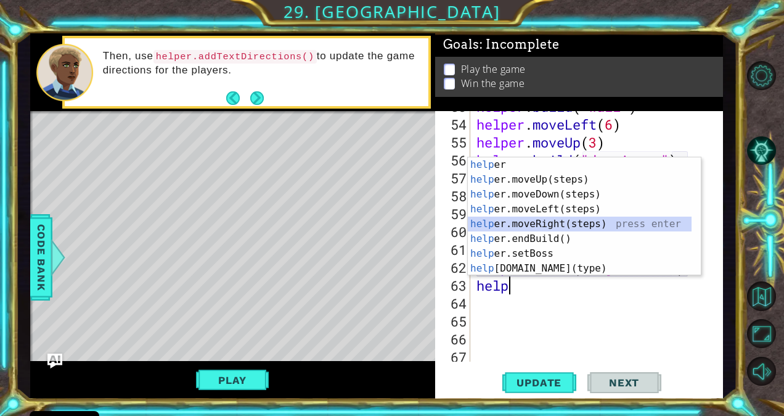
click at [551, 223] on div "help er press enter help er.moveUp(steps) press enter help er.moveDown(steps) p…" at bounding box center [580, 231] width 224 height 148
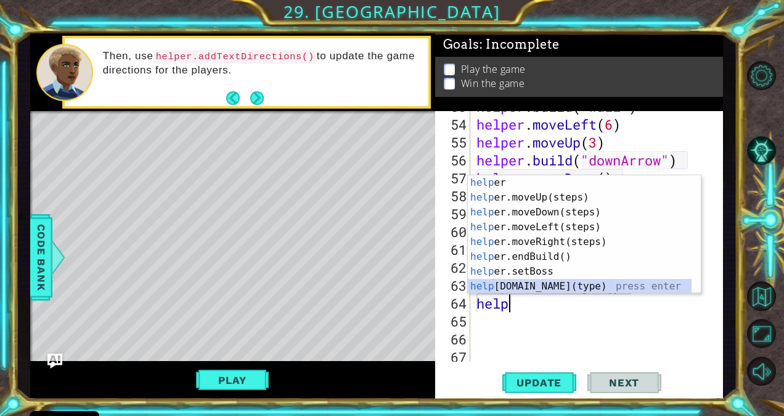
click at [543, 286] on div "help er press enter help er.moveUp(steps) press enter help er.moveDown(steps) p…" at bounding box center [580, 249] width 224 height 148
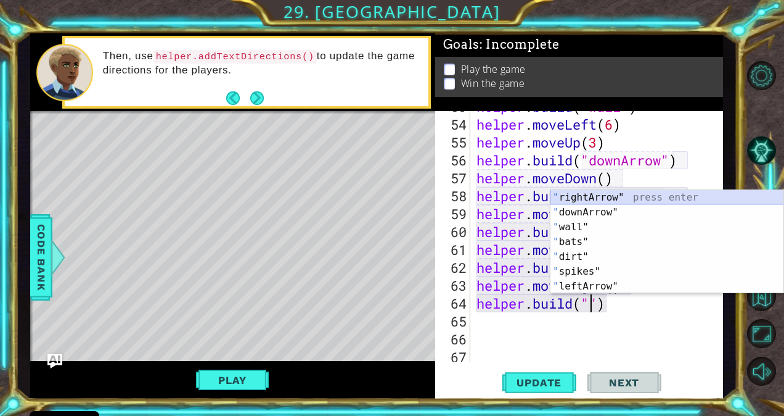
click at [590, 200] on div "" rightArrow" press enter " downArrow" press enter " wall" press enter " bats" …" at bounding box center [668, 256] width 234 height 133
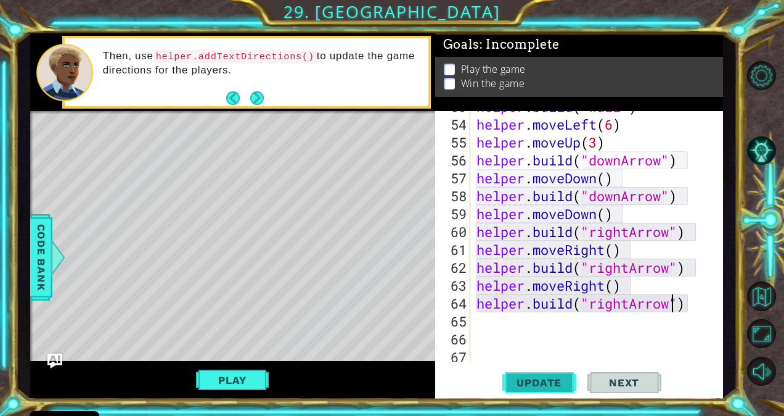
type textarea "[DOMAIN_NAME]("rightArrow")"
click at [520, 382] on span "Update" at bounding box center [539, 382] width 70 height 12
click at [256, 381] on button "Play" at bounding box center [232, 379] width 72 height 23
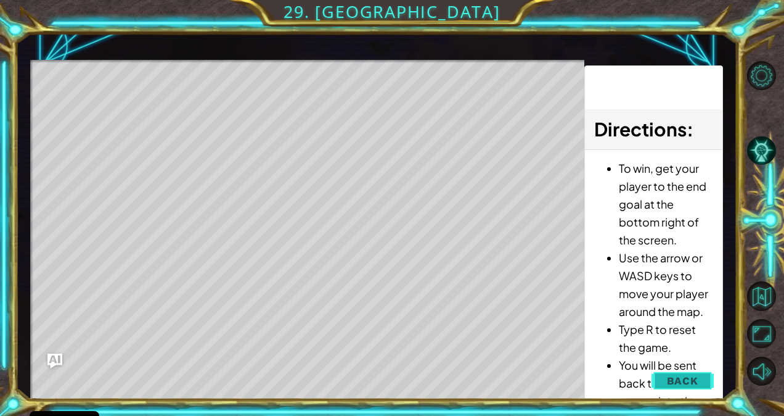
click at [670, 379] on span "Back" at bounding box center [682, 380] width 31 height 12
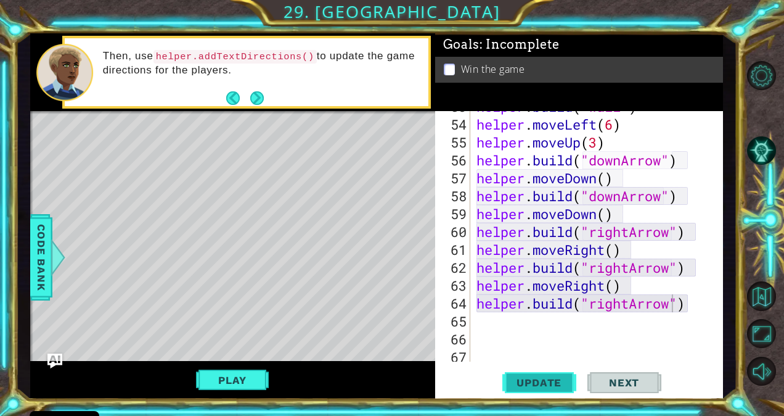
click at [560, 382] on span "Update" at bounding box center [539, 382] width 70 height 12
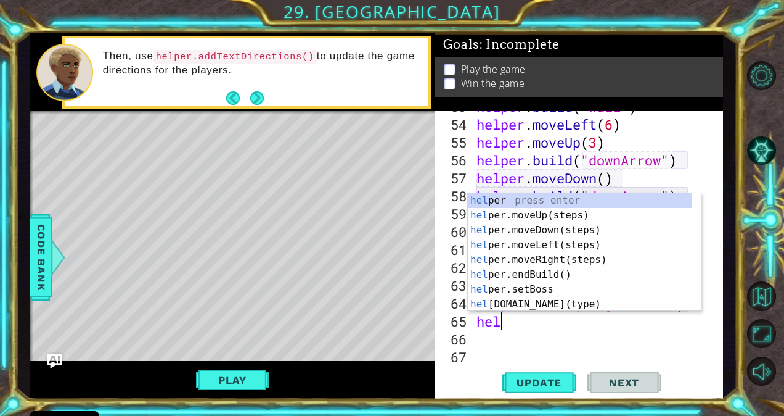
scroll to position [0, 0]
type textarea "help"
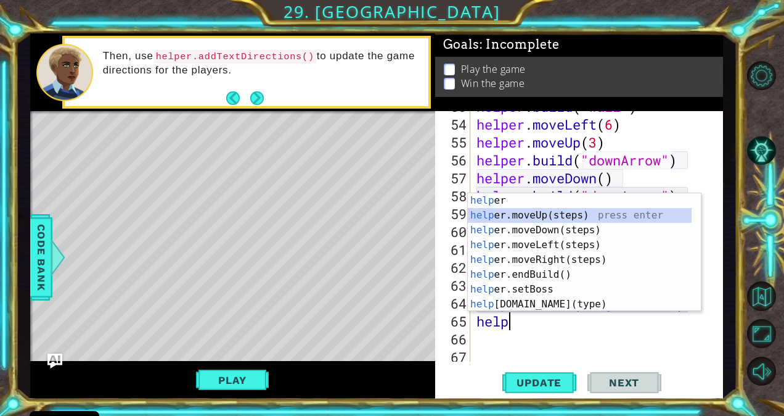
click at [567, 217] on div "help er press enter help er.moveUp(steps) press enter help er.moveDown(steps) p…" at bounding box center [580, 267] width 224 height 148
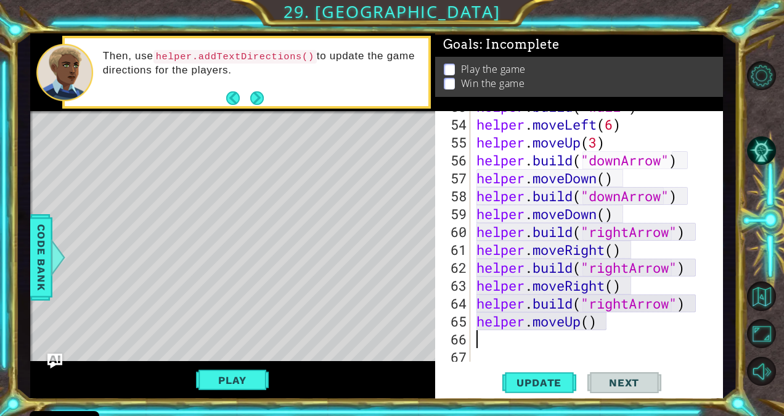
click at [589, 322] on div "helper . build ( "wall" ) helper . moveLeft ( 6 ) helper . moveUp ( 3 ) helper …" at bounding box center [595, 240] width 243 height 286
type textarea "helper.moveUp(2)"
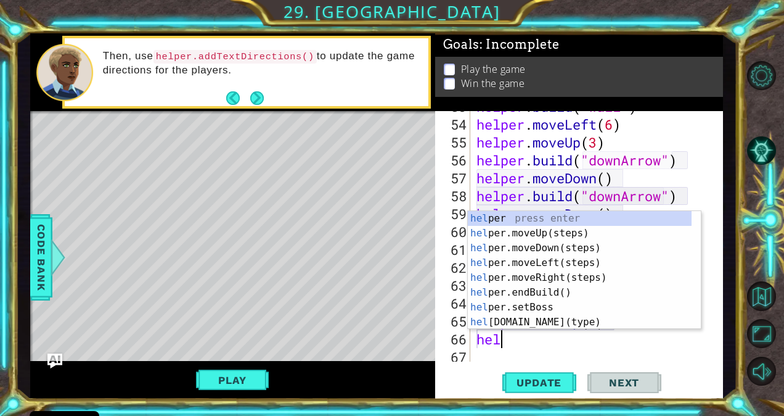
scroll to position [0, 1]
type textarea "help"
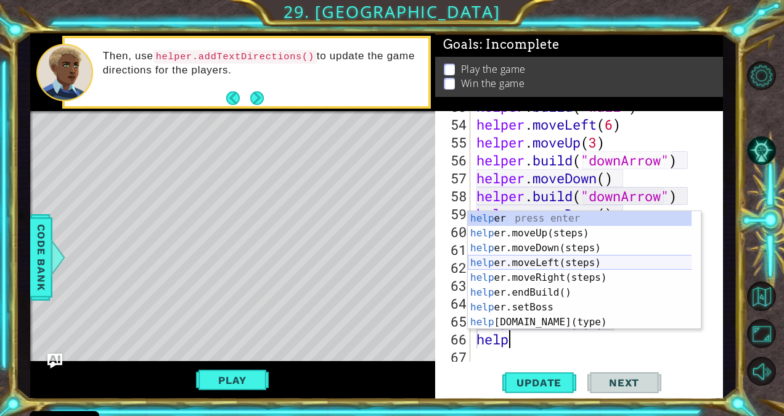
click at [543, 259] on div "help er press enter help er.moveUp(steps) press enter help er.moveDown(steps) p…" at bounding box center [580, 285] width 224 height 148
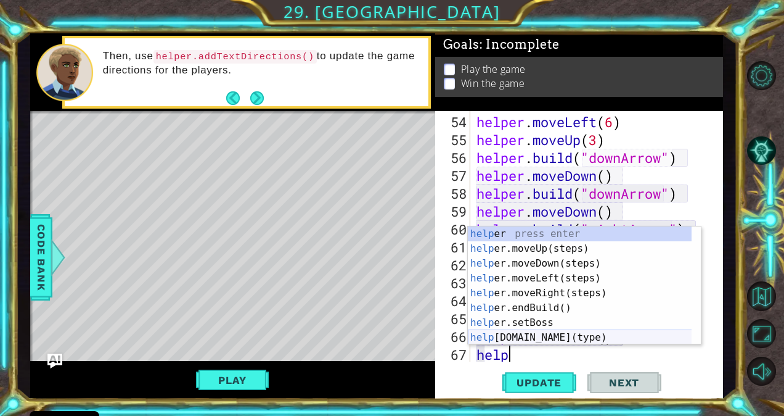
click at [563, 338] on div "help er press enter help er.moveUp(steps) press enter help er.moveDown(steps) p…" at bounding box center [580, 300] width 224 height 148
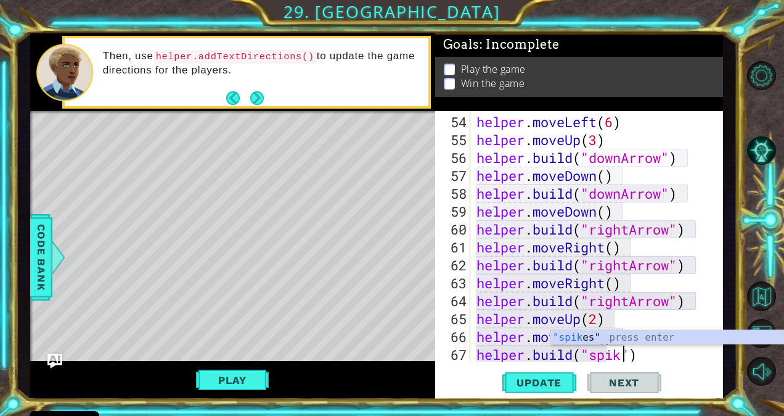
scroll to position [0, 7]
type textarea "[DOMAIN_NAME]("spikes")"
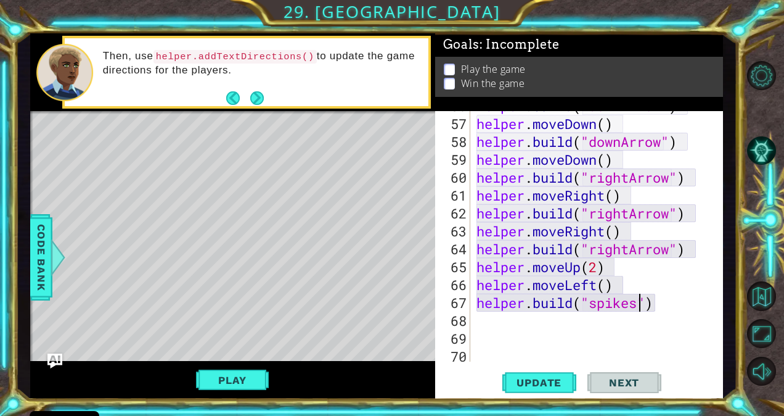
click at [670, 309] on div "helper . build ( "downArrow" ) helper . moveDown ( ) helper . build ( "downArro…" at bounding box center [595, 240] width 243 height 286
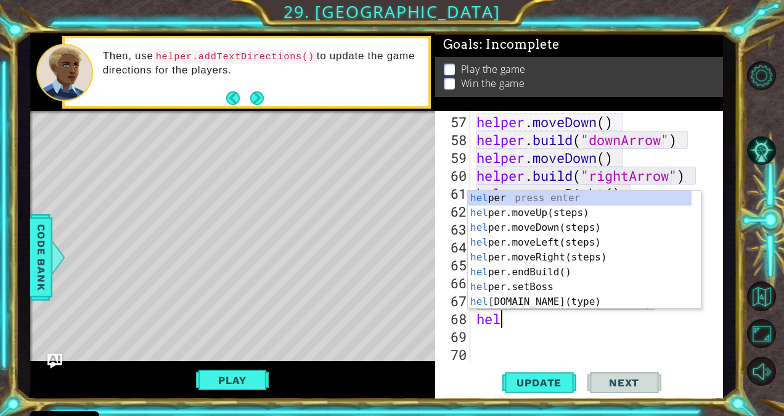
scroll to position [0, 0]
type textarea "help"
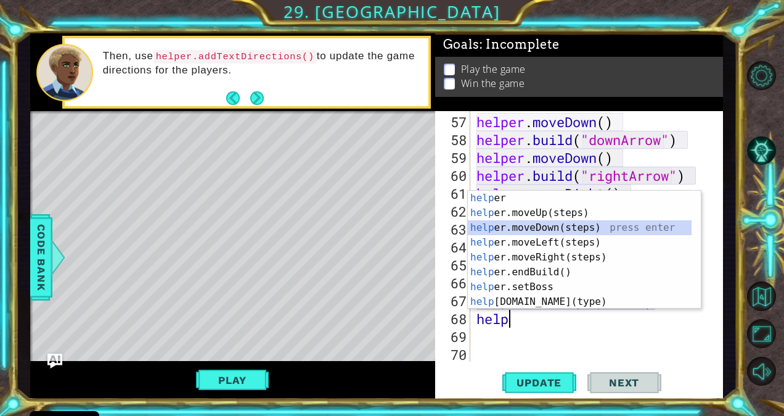
click at [526, 226] on div "help er press enter help er.moveUp(steps) press enter help er.moveDown(steps) p…" at bounding box center [580, 264] width 224 height 148
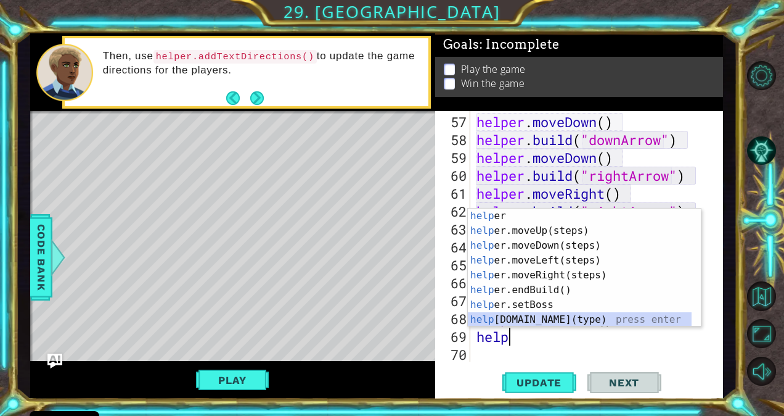
click at [544, 317] on div "help er press enter help er.moveUp(steps) press enter help er.moveDown(steps) p…" at bounding box center [580, 282] width 224 height 148
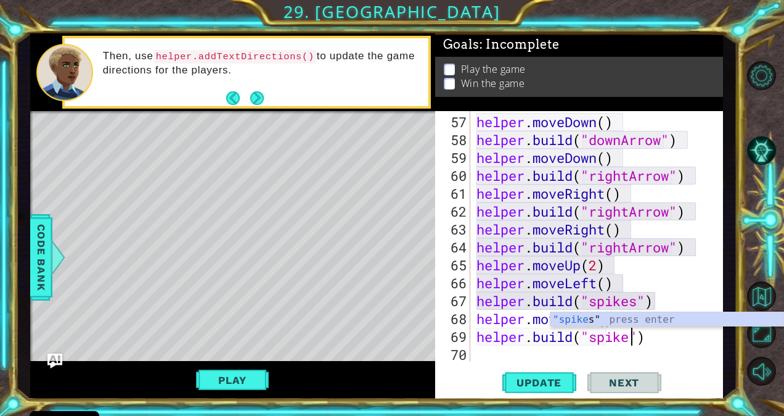
scroll to position [0, 7]
type textarea "[DOMAIN_NAME]("spikes")"
click at [552, 388] on span "Update" at bounding box center [539, 382] width 70 height 12
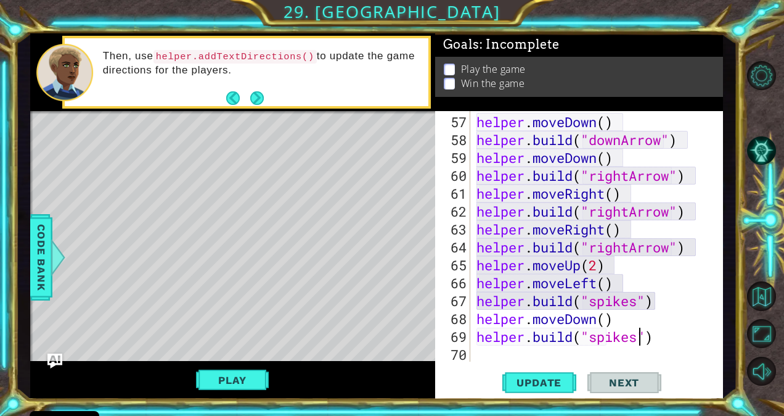
click at [672, 332] on div "helper . moveDown ( ) helper . build ( "downArrow" ) helper . moveDown ( ) help…" at bounding box center [595, 256] width 243 height 286
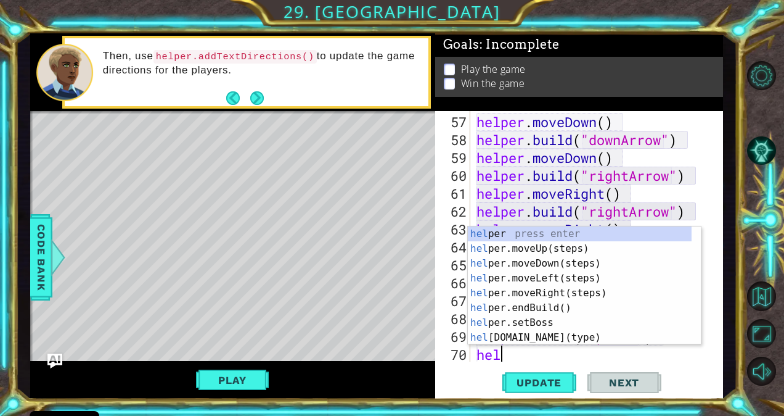
scroll to position [0, 0]
type textarea "help"
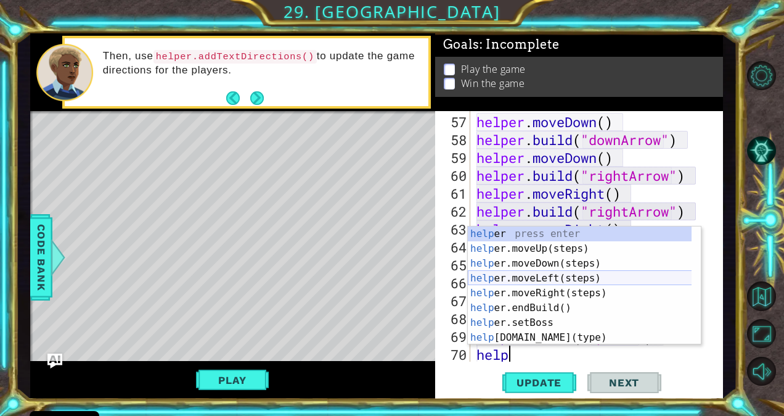
click at [610, 279] on div "help er press enter help er.moveUp(steps) press enter help er.moveDown(steps) p…" at bounding box center [580, 300] width 224 height 148
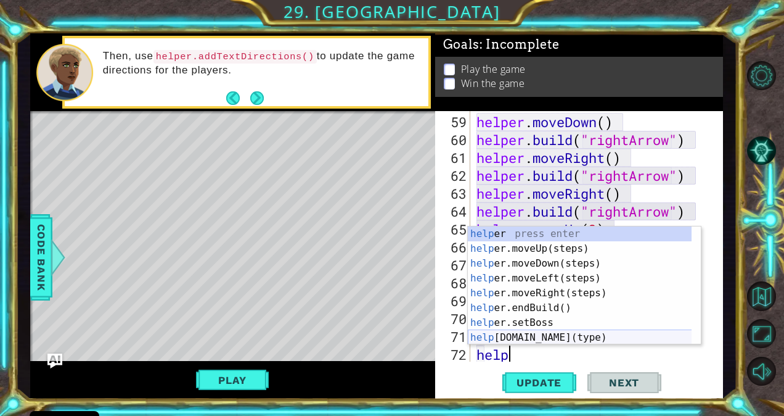
click at [617, 335] on div "help er press enter help er.moveUp(steps) press enter help er.moveDown(steps) p…" at bounding box center [580, 300] width 224 height 148
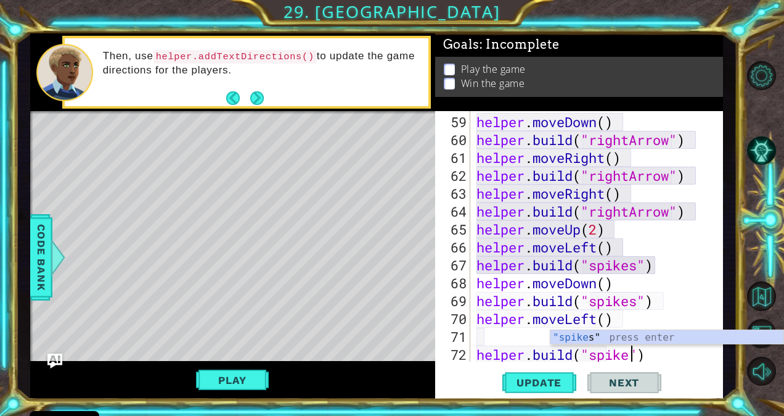
scroll to position [0, 7]
type textarea "[DOMAIN_NAME]("spikes")"
click at [551, 385] on span "Update" at bounding box center [539, 382] width 70 height 12
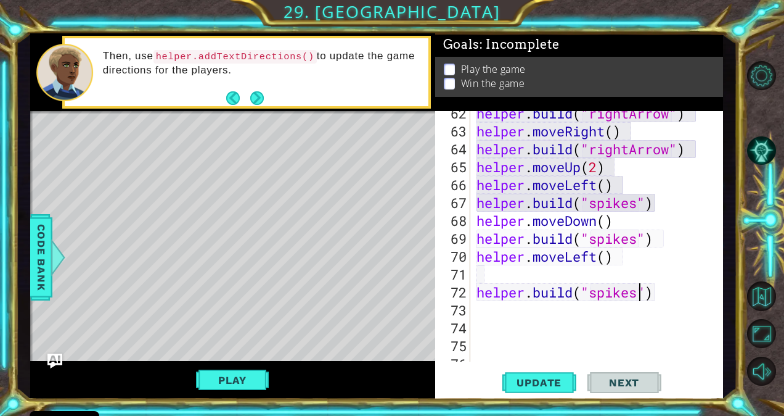
click at [623, 269] on div "helper . build ( "rightArrow" ) helper . moveRight ( ) helper . build ( "rightA…" at bounding box center [595, 247] width 243 height 286
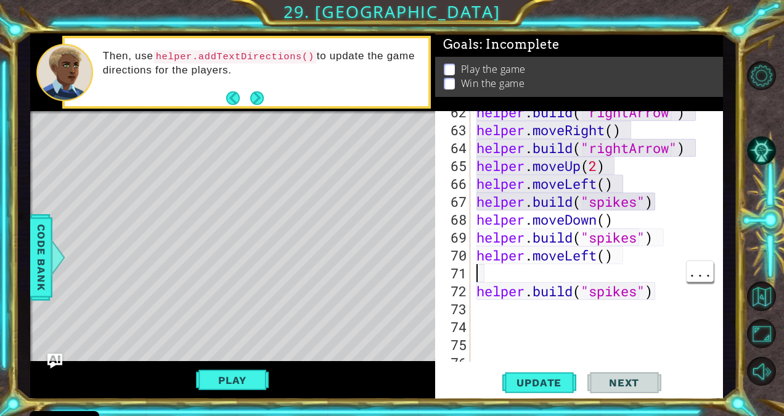
scroll to position [0, 0]
click at [628, 254] on div "helper . build ( "rightArrow" ) helper . moveRight ( ) helper . build ( "rightA…" at bounding box center [595, 246] width 243 height 286
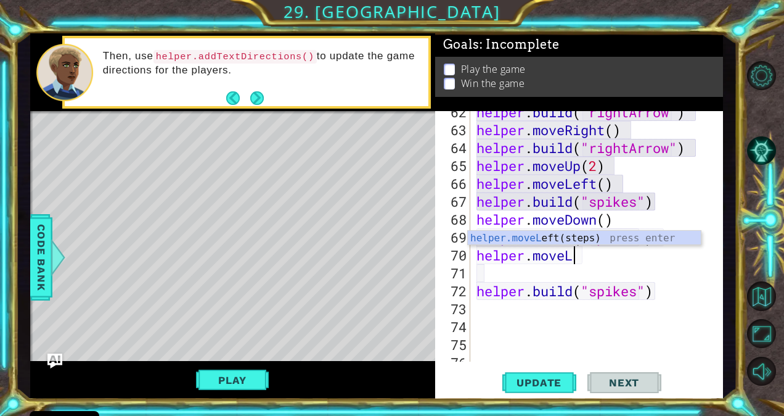
type textarea "helper.move"
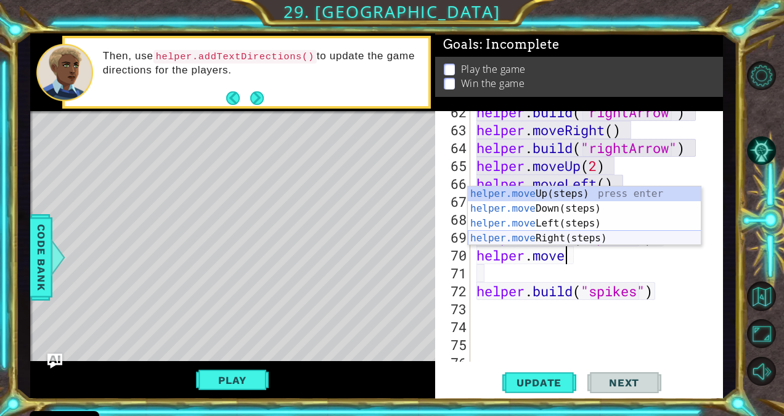
click at [577, 234] on div "helper.move Up(steps) press enter helper.move Down(steps) press enter helper.mo…" at bounding box center [585, 230] width 234 height 89
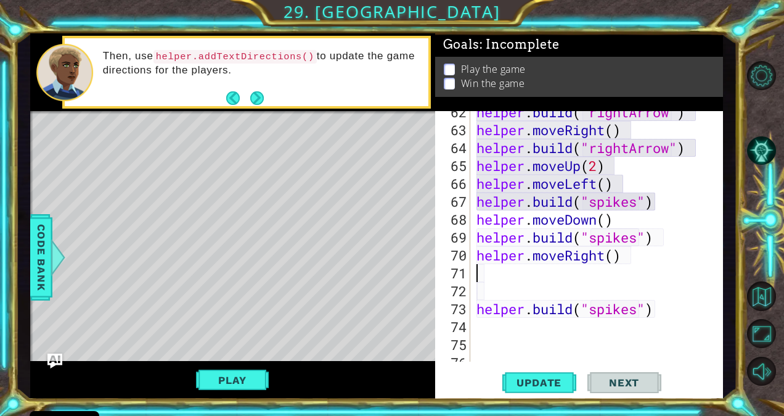
type textarea "helper.moveRight()"
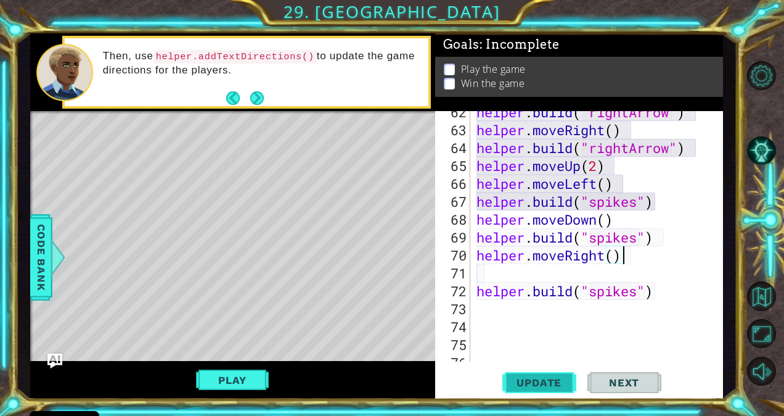
click at [540, 386] on span "Update" at bounding box center [539, 382] width 70 height 12
click at [665, 303] on div "helper . build ( "rightArrow" ) helper . moveRight ( ) helper . build ( "rightA…" at bounding box center [595, 246] width 243 height 286
click at [656, 272] on div "helper . build ( "rightArrow" ) helper . moveRight ( ) helper . build ( "rightA…" at bounding box center [595, 246] width 243 height 286
type textarea "helper.moveRight()"
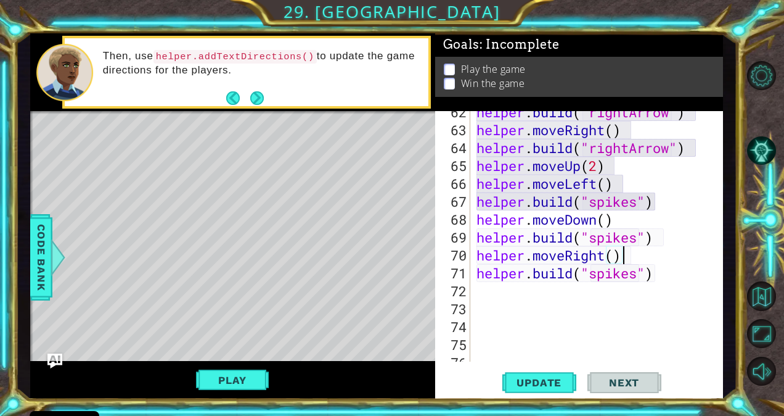
click at [668, 287] on div "helper . build ( "rightArrow" ) helper . moveRight ( ) helper . build ( "rightA…" at bounding box center [595, 246] width 243 height 286
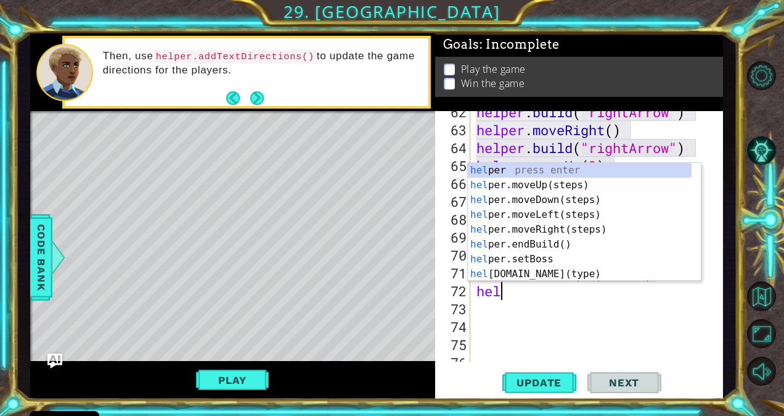
type textarea "help"
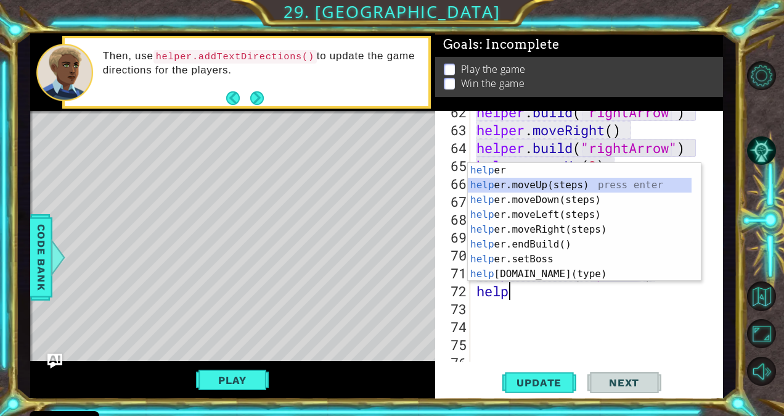
click at [571, 186] on div "help er press enter help er.moveUp(steps) press enter help er.moveDown(steps) p…" at bounding box center [580, 237] width 224 height 148
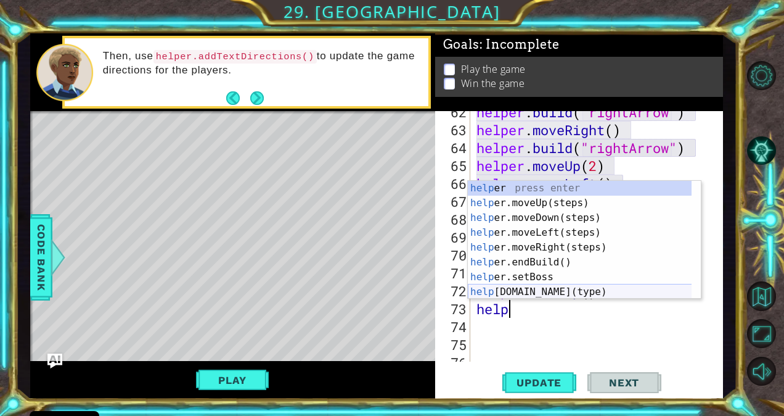
click at [594, 289] on div "help er press enter help er.moveUp(steps) press enter help er.moveDown(steps) p…" at bounding box center [580, 255] width 224 height 148
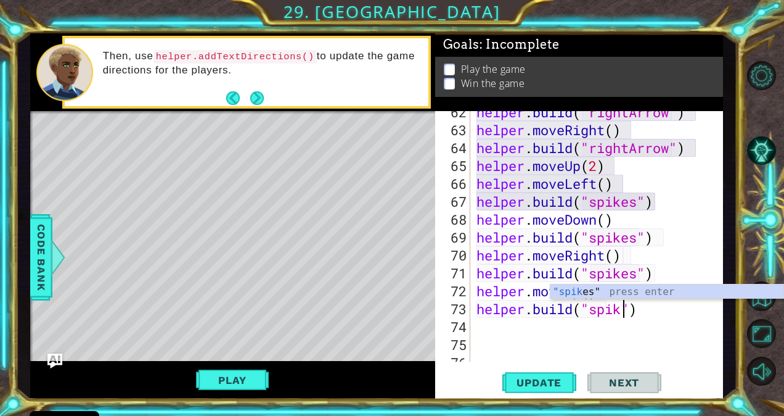
scroll to position [0, 7]
type textarea "[DOMAIN_NAME]("spikes")"
click at [540, 386] on span "Update" at bounding box center [539, 382] width 70 height 12
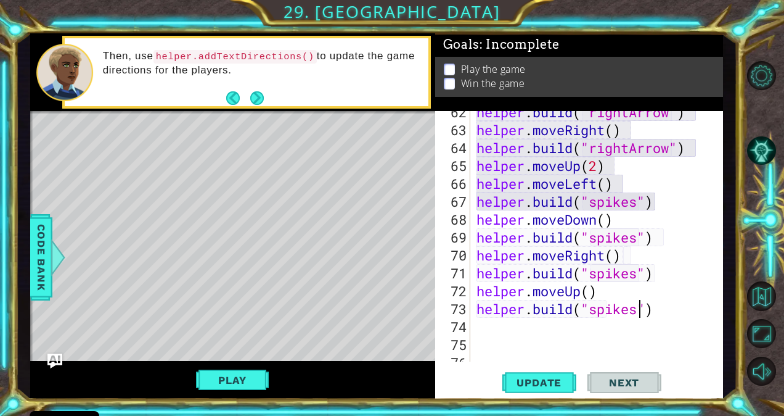
scroll to position [0, 0]
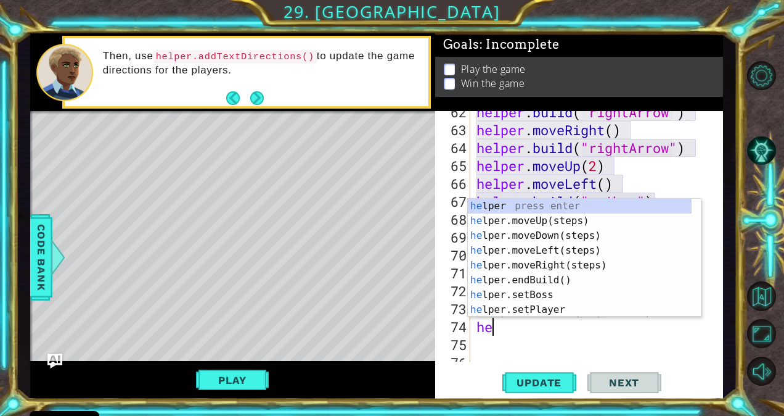
type textarea "help"
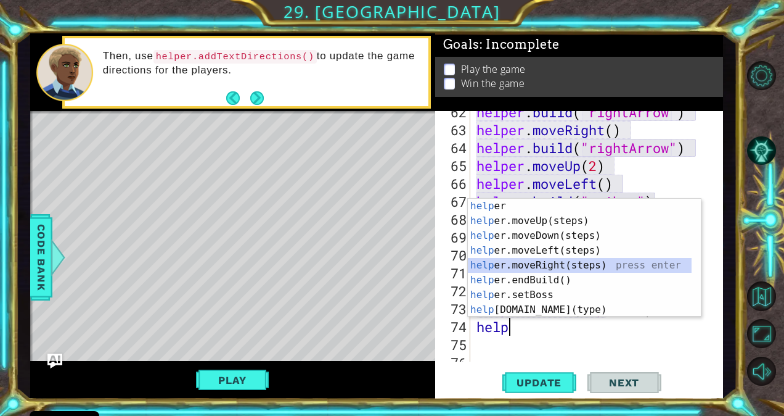
click at [596, 265] on div "help er press enter help er.moveUp(steps) press enter help er.moveDown(steps) p…" at bounding box center [580, 273] width 224 height 148
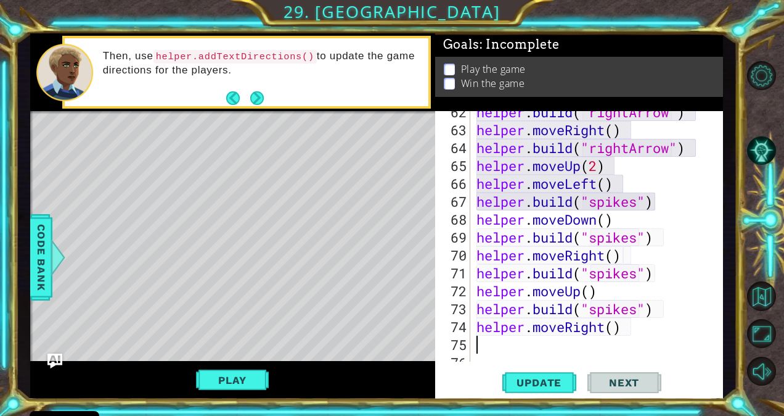
type textarea "e"
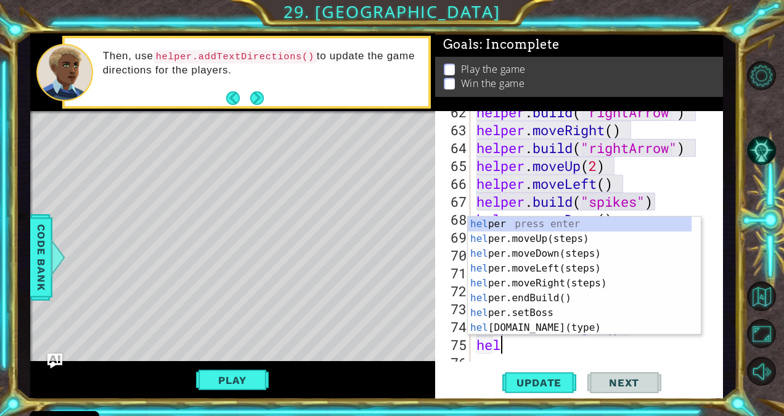
scroll to position [0, 1]
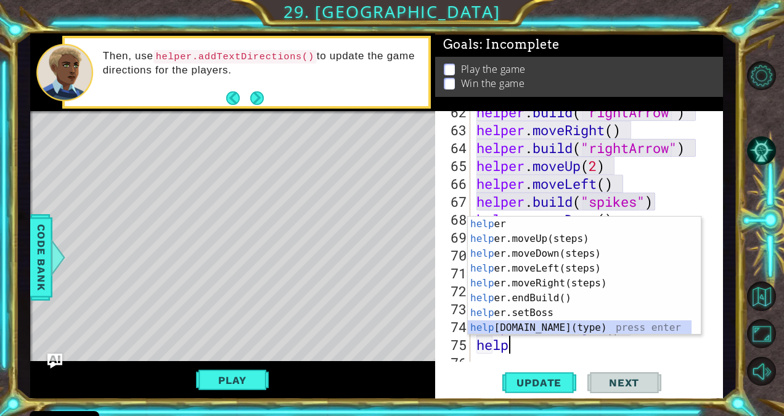
click at [581, 327] on div "help er press enter help er.moveUp(steps) press enter help er.moveDown(steps) p…" at bounding box center [580, 290] width 224 height 148
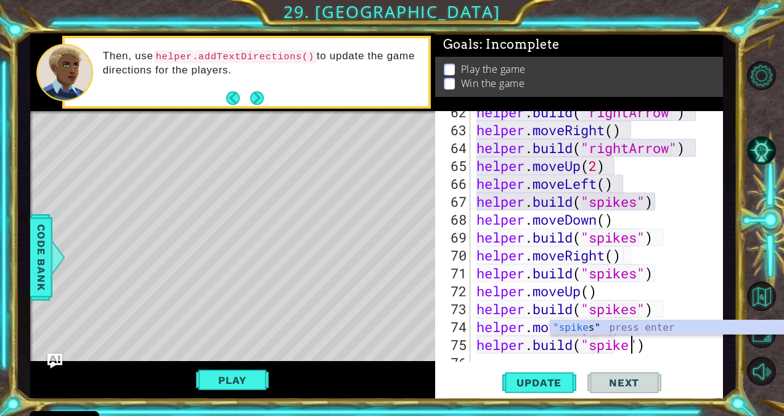
scroll to position [0, 7]
type textarea "[DOMAIN_NAME]("spikes")"
click at [549, 383] on span "Update" at bounding box center [539, 382] width 70 height 12
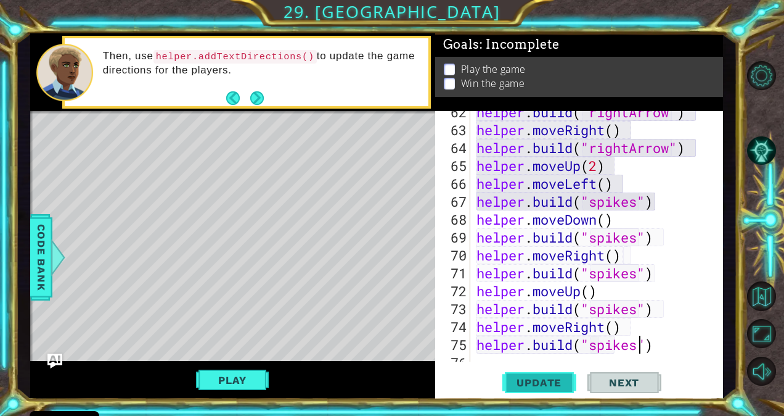
click at [522, 376] on span "Update" at bounding box center [539, 382] width 70 height 12
click at [258, 380] on button "Play" at bounding box center [232, 379] width 72 height 23
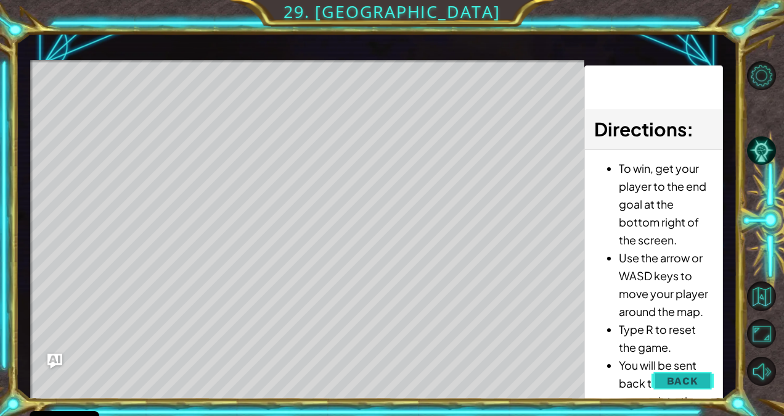
click at [663, 385] on button "Back" at bounding box center [683, 380] width 62 height 25
